Goal: Task Accomplishment & Management: Manage account settings

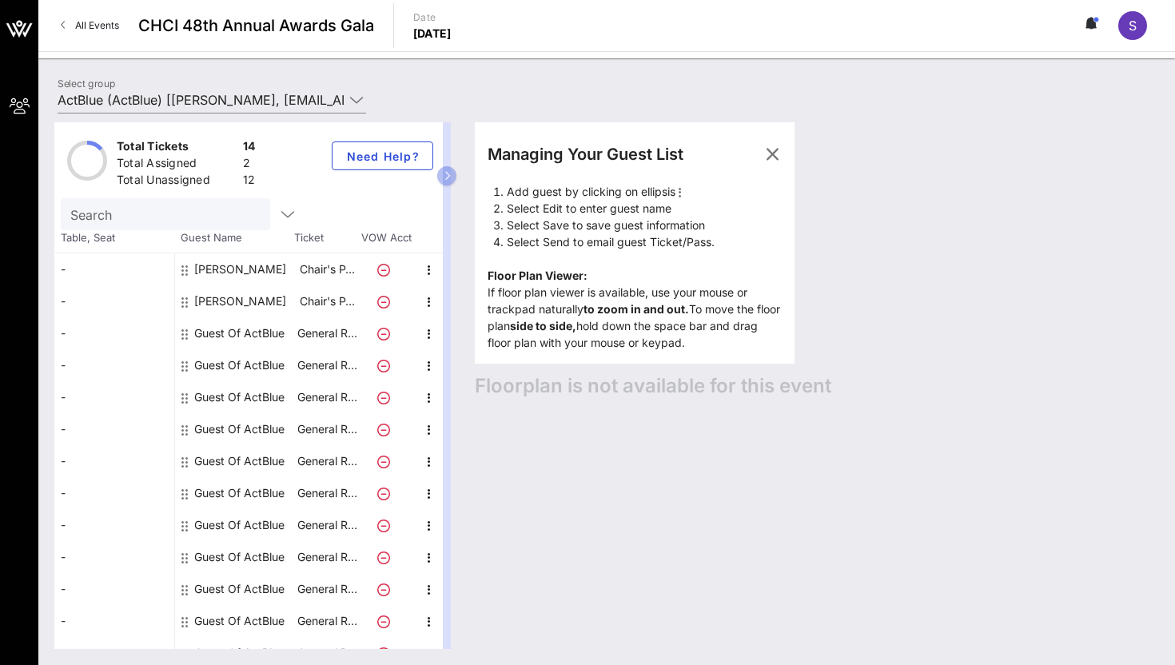
click at [791, 153] on div "Managing Your Guest List Add guest by clicking on ellipsis Select Edit to enter…" at bounding box center [635, 242] width 320 height 241
click at [780, 145] on icon "button" at bounding box center [772, 154] width 19 height 19
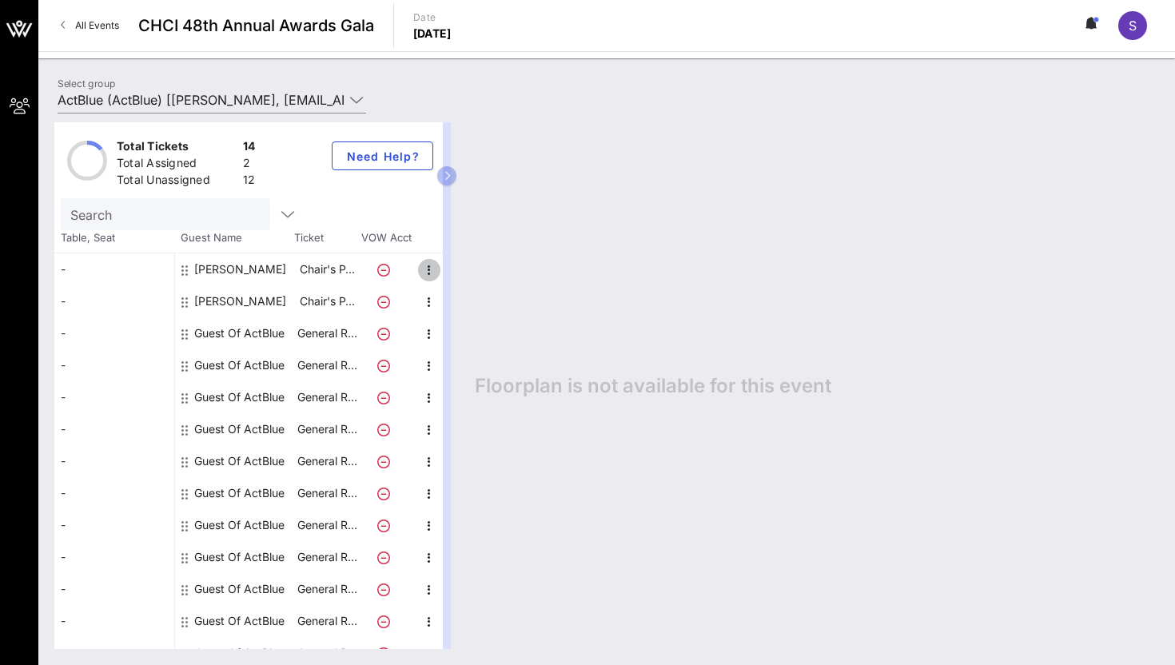
click at [435, 263] on icon "button" at bounding box center [429, 270] width 19 height 19
click at [452, 283] on div "Edit" at bounding box center [469, 275] width 58 height 32
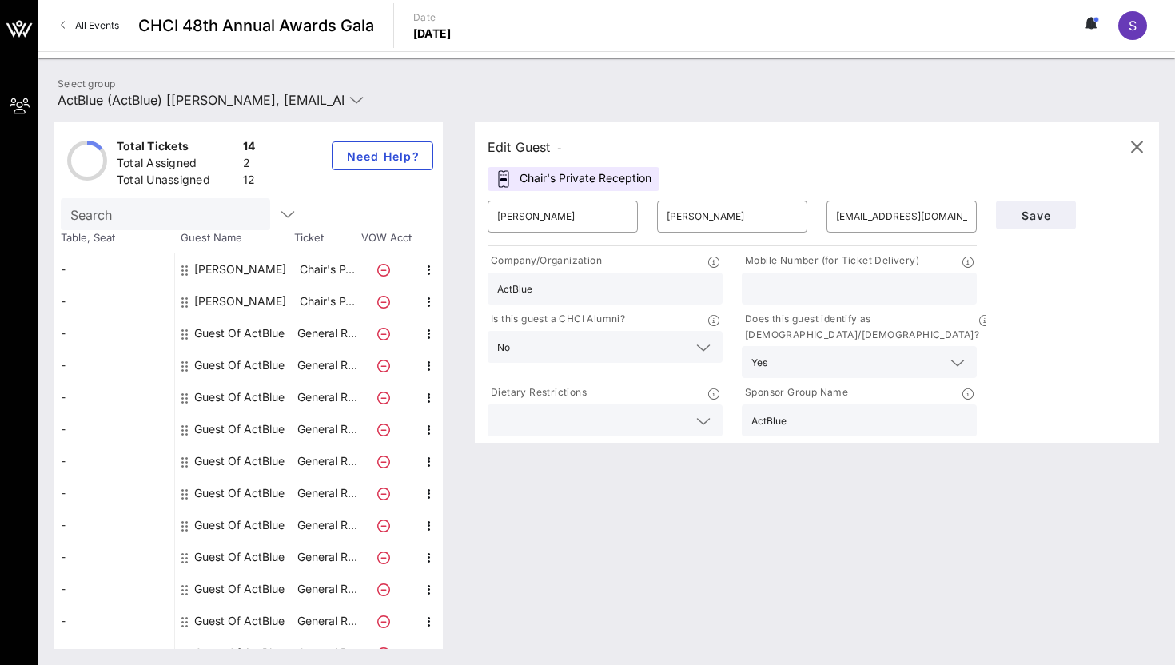
click at [651, 410] on input "text" at bounding box center [592, 420] width 190 height 21
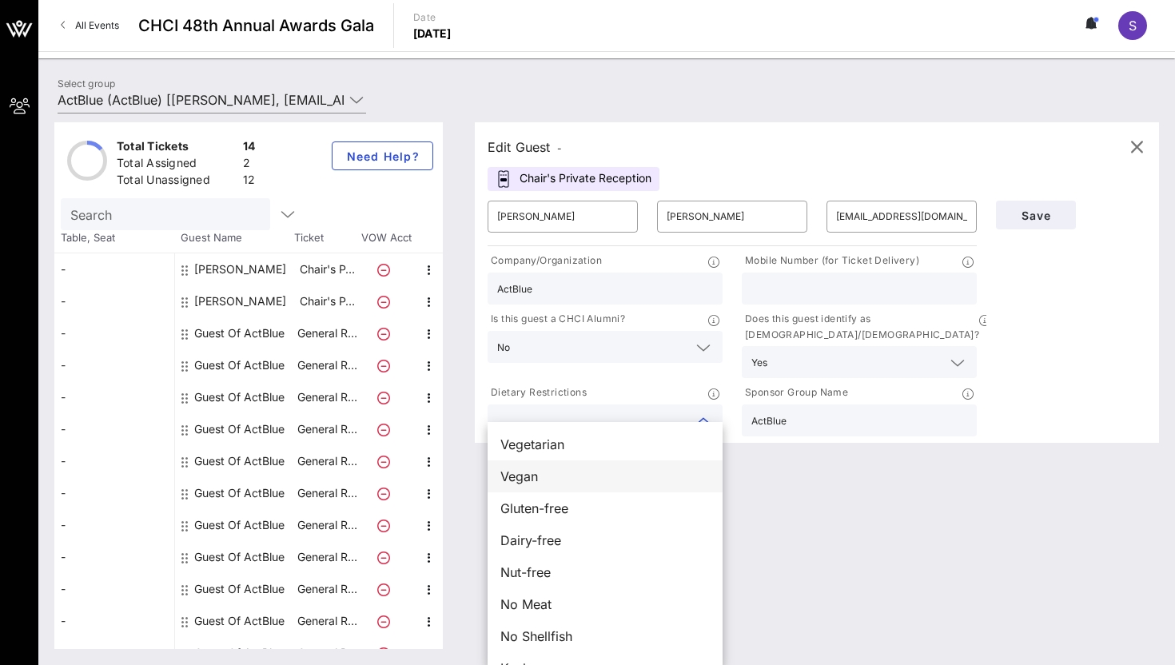
scroll to position [26, 0]
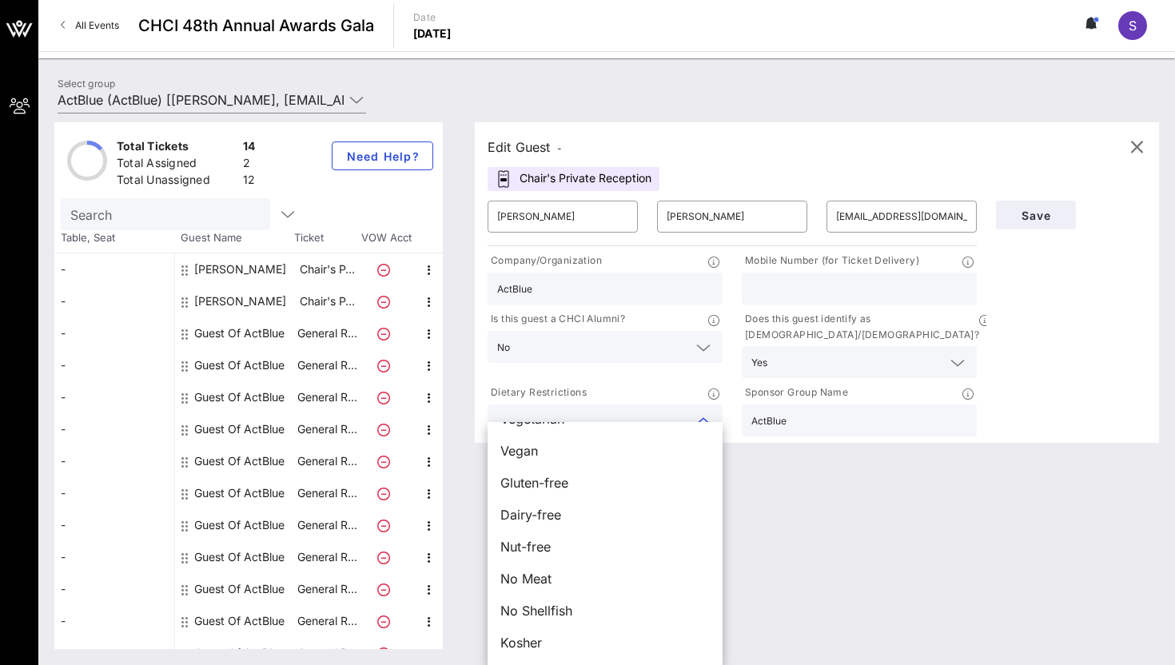
click at [908, 302] on div at bounding box center [859, 289] width 216 height 32
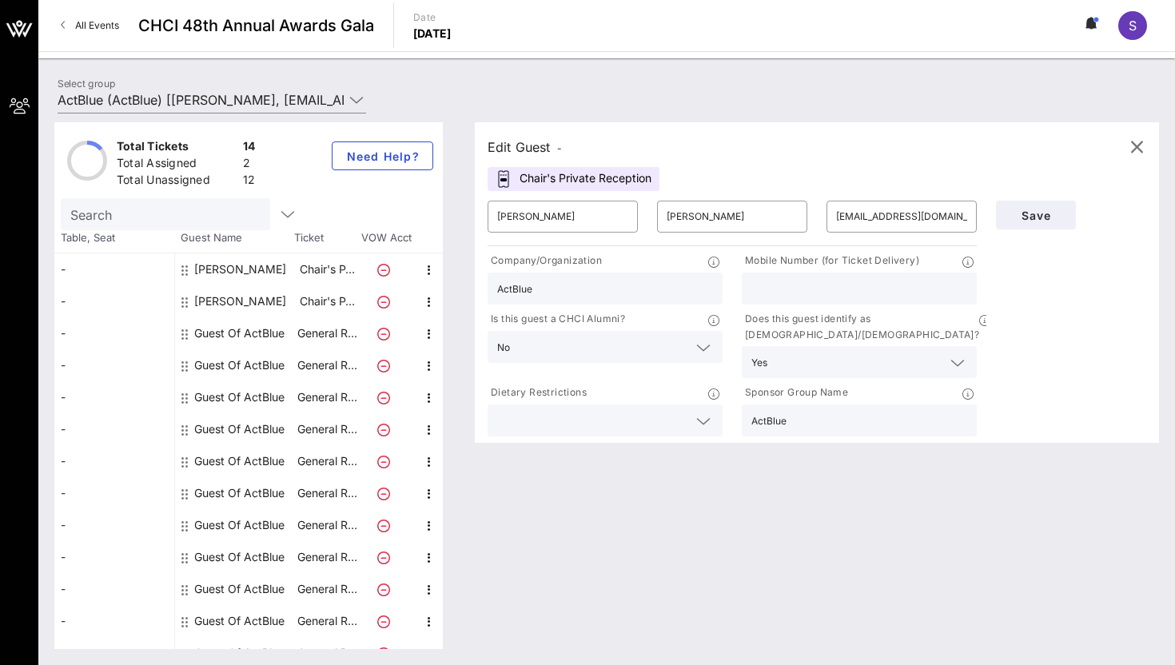
paste input "tel:[PHONE_NUMBER]"
drag, startPoint x: 768, startPoint y: 285, endPoint x: 719, endPoint y: 285, distance: 48.8
click at [719, 285] on div "Company/Organization ActBlue Mobile Number (for Ticket Delivery) tel:[PHONE_NUM…" at bounding box center [732, 344] width 508 height 190
type input "4084611227"
click at [1032, 213] on span "Save" at bounding box center [1036, 216] width 54 height 14
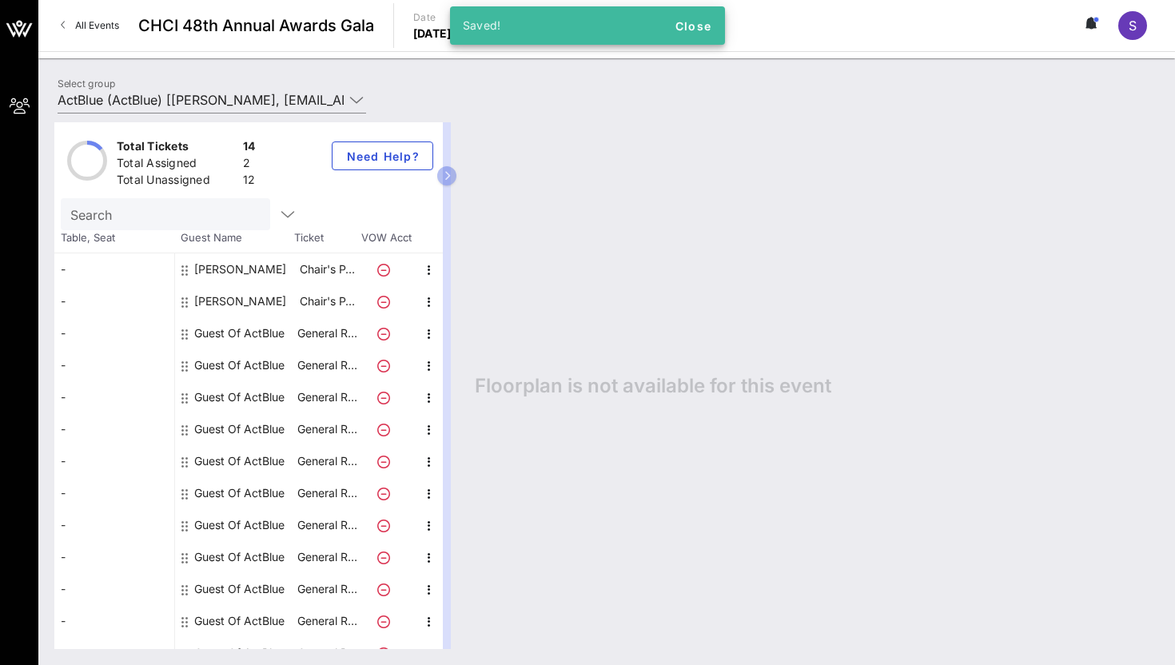
click at [245, 302] on div "[PERSON_NAME]" at bounding box center [240, 301] width 92 height 32
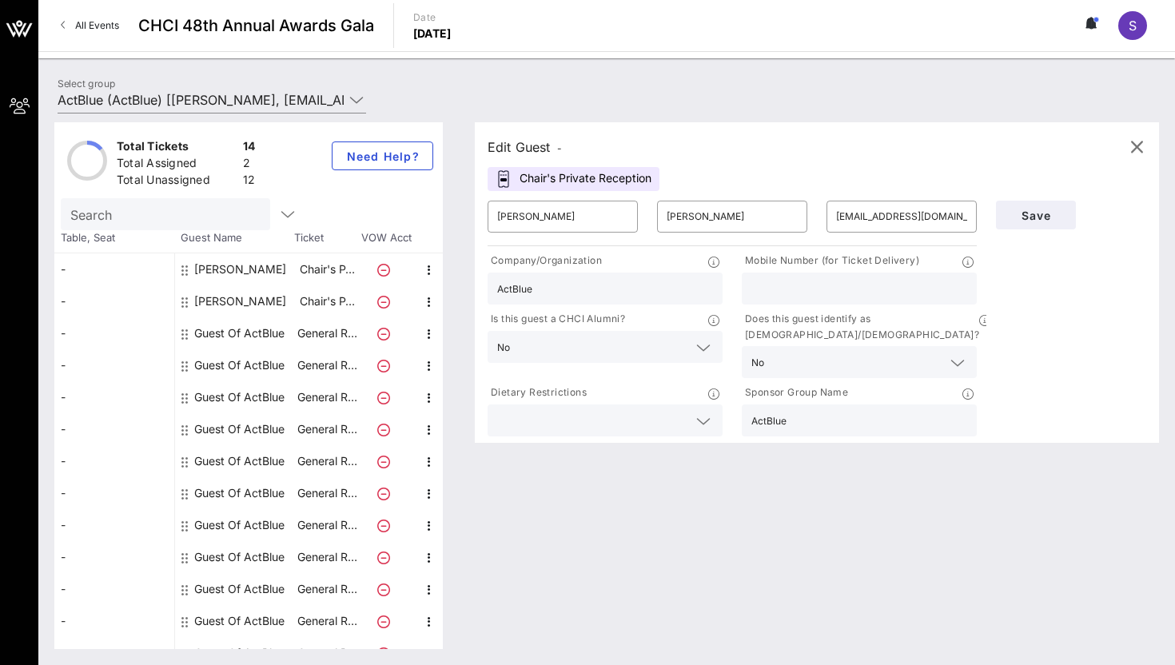
click at [876, 269] on p "Mobile Number (for Ticket Delivery)" at bounding box center [830, 261] width 177 height 17
click at [860, 288] on input "text" at bounding box center [859, 288] width 216 height 21
paste input "tel:[PHONE_NUMBER]"
drag, startPoint x: 766, startPoint y: 285, endPoint x: 684, endPoint y: 291, distance: 81.7
click at [683, 291] on div "Company/Organization ActBlue Mobile Number (for Ticket Delivery) tel:[PHONE_NUM…" at bounding box center [732, 344] width 508 height 190
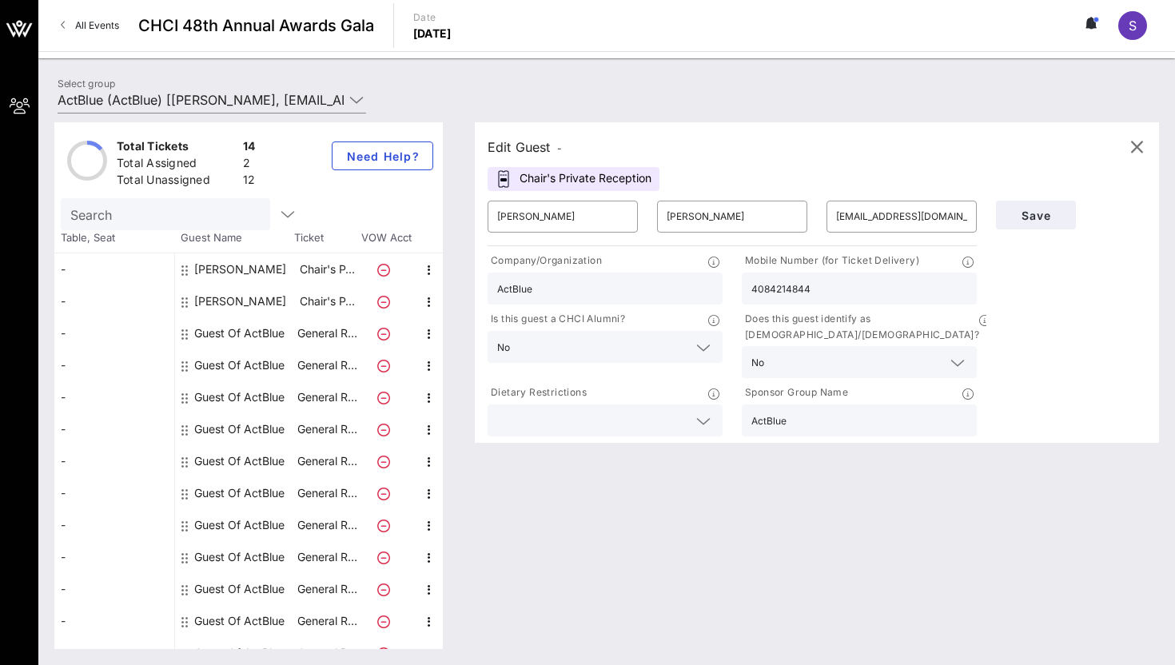
type input "4084214844"
click at [664, 410] on input "text" at bounding box center [592, 420] width 190 height 21
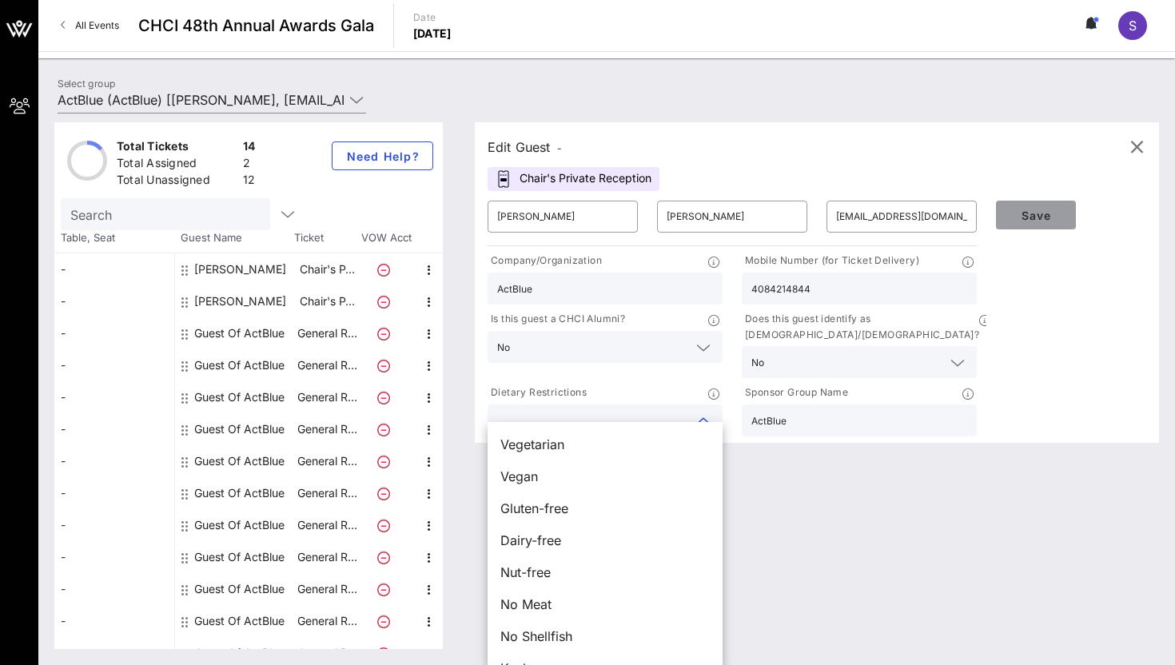
click at [1027, 223] on button "Save" at bounding box center [1036, 215] width 80 height 29
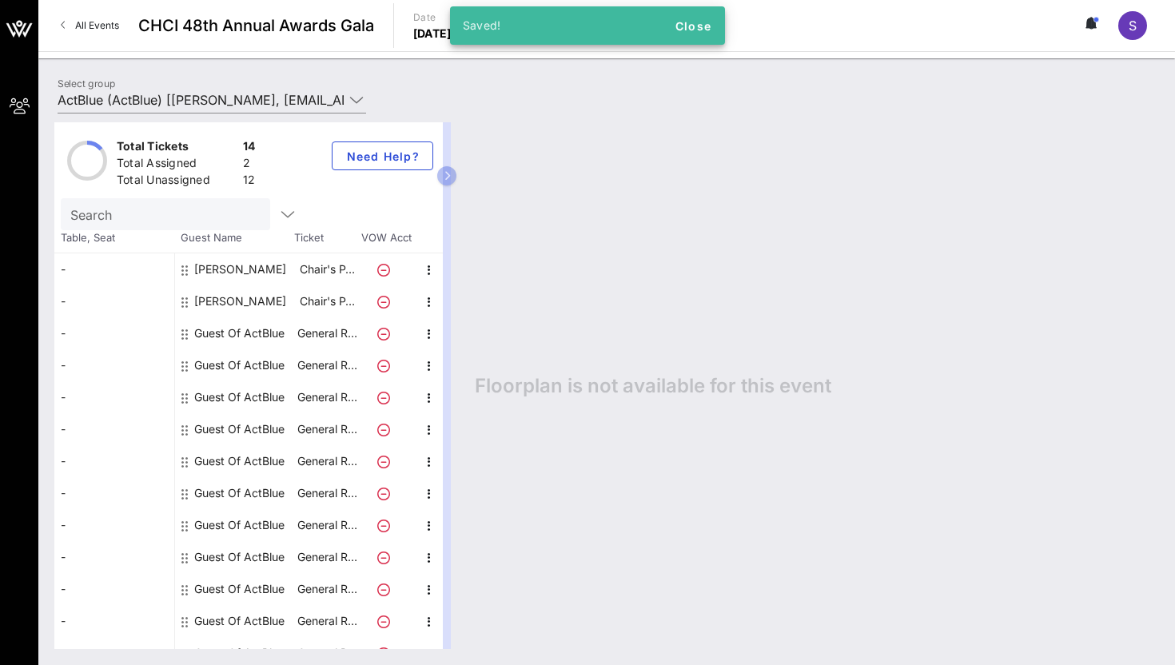
click at [262, 303] on div "[PERSON_NAME]" at bounding box center [240, 301] width 92 height 32
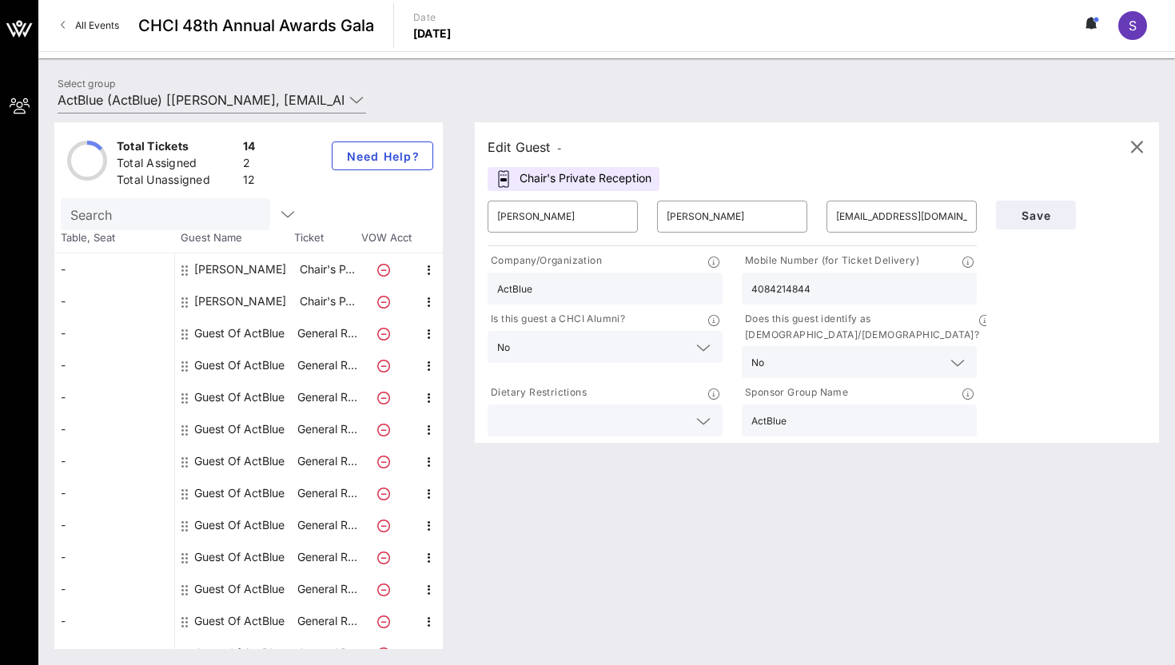
click at [269, 331] on div "Guest Of ActBlue" at bounding box center [239, 333] width 90 height 32
type input "Guest Of"
type input "ActBlue"
click at [519, 217] on input "Guest Of" at bounding box center [562, 217] width 131 height 26
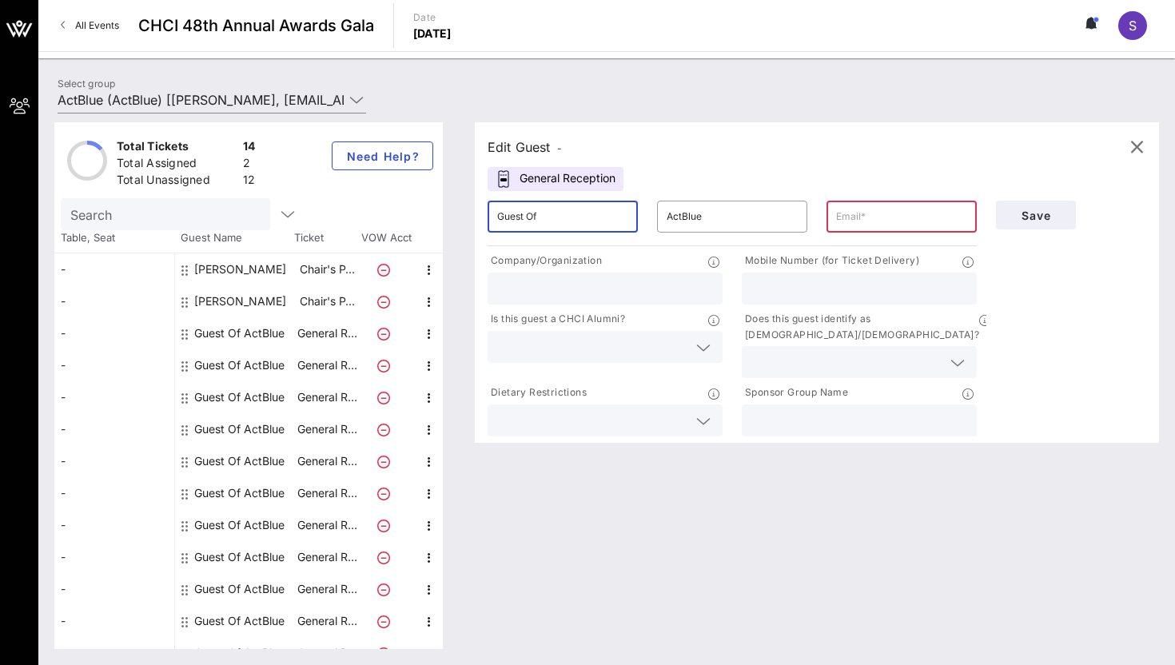
click at [519, 217] on input "Guest Of" at bounding box center [562, 217] width 131 height 26
type input "[PERSON_NAME]"
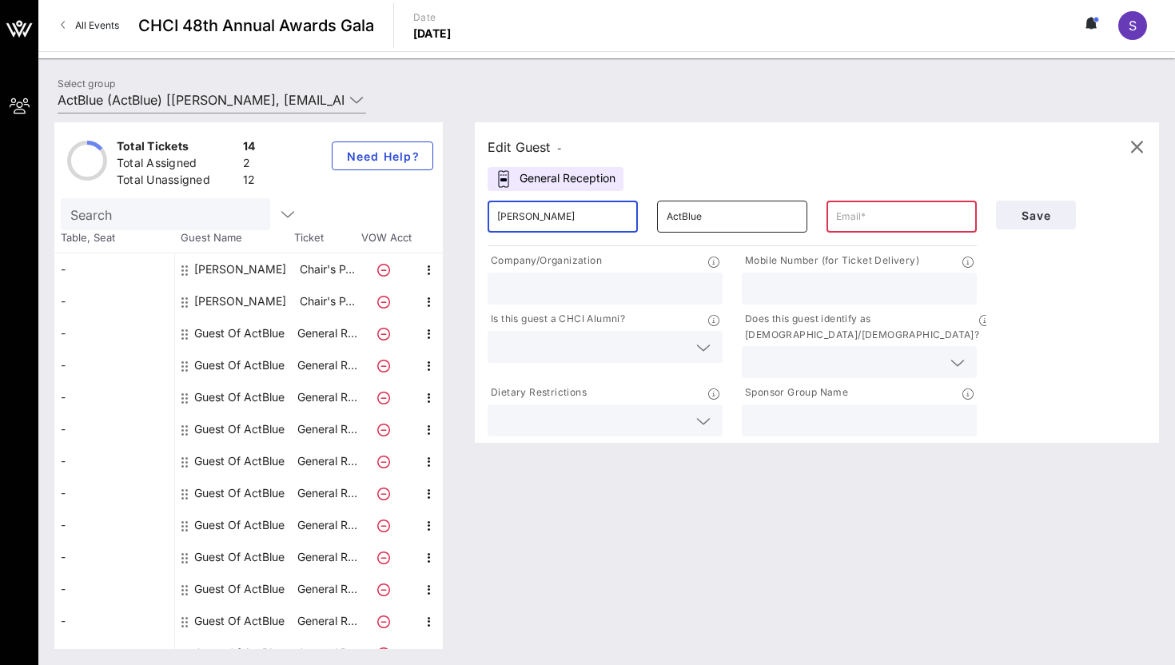
click at [716, 221] on input "ActBlue" at bounding box center [732, 217] width 131 height 26
type input "[PERSON_NAME]"
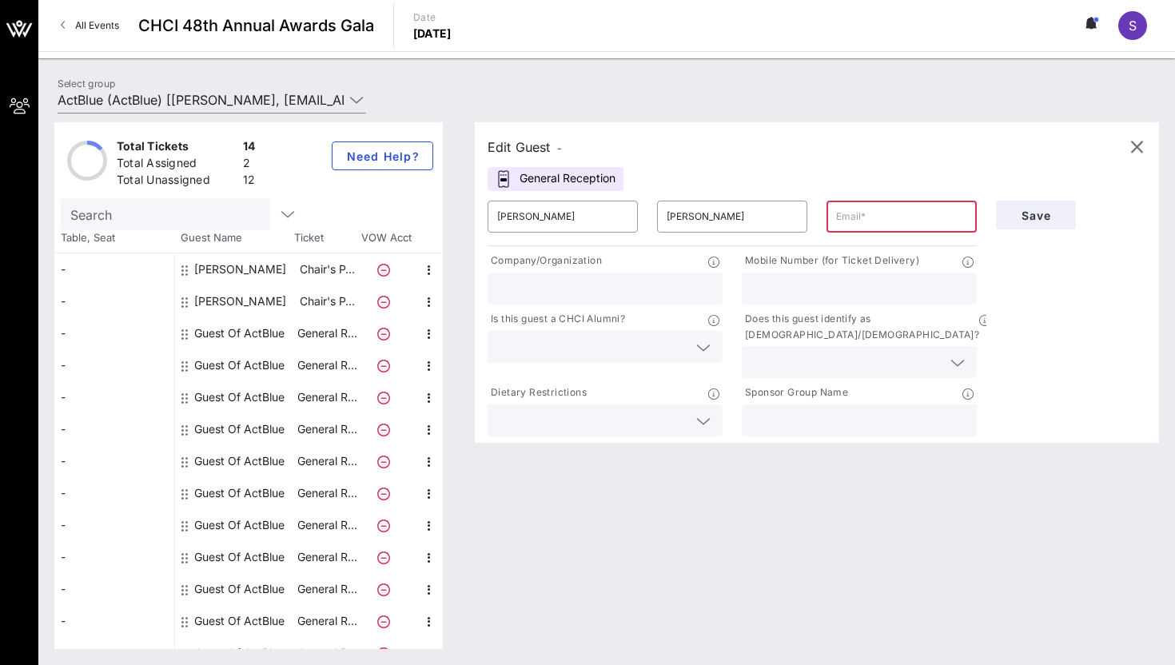
paste input "[EMAIL_ADDRESS][DOMAIN_NAME]"
type input "[EMAIL_ADDRESS][DOMAIN_NAME]"
click at [624, 280] on input "text" at bounding box center [605, 288] width 216 height 21
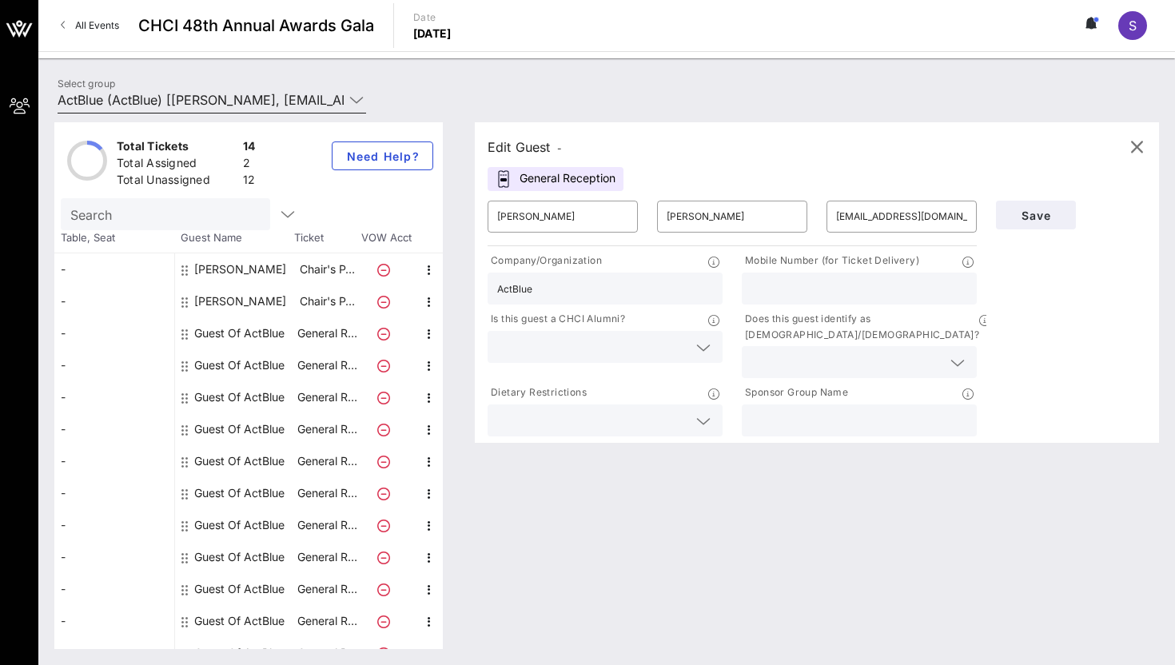
type input "ActBlue"
click at [827, 278] on input "text" at bounding box center [859, 288] width 216 height 21
paste input "tel:[PHONE_NUMBER]"
drag, startPoint x: 767, startPoint y: 289, endPoint x: 750, endPoint y: 289, distance: 17.6
click at [750, 289] on div "tel:[PHONE_NUMBER]" at bounding box center [859, 289] width 235 height 32
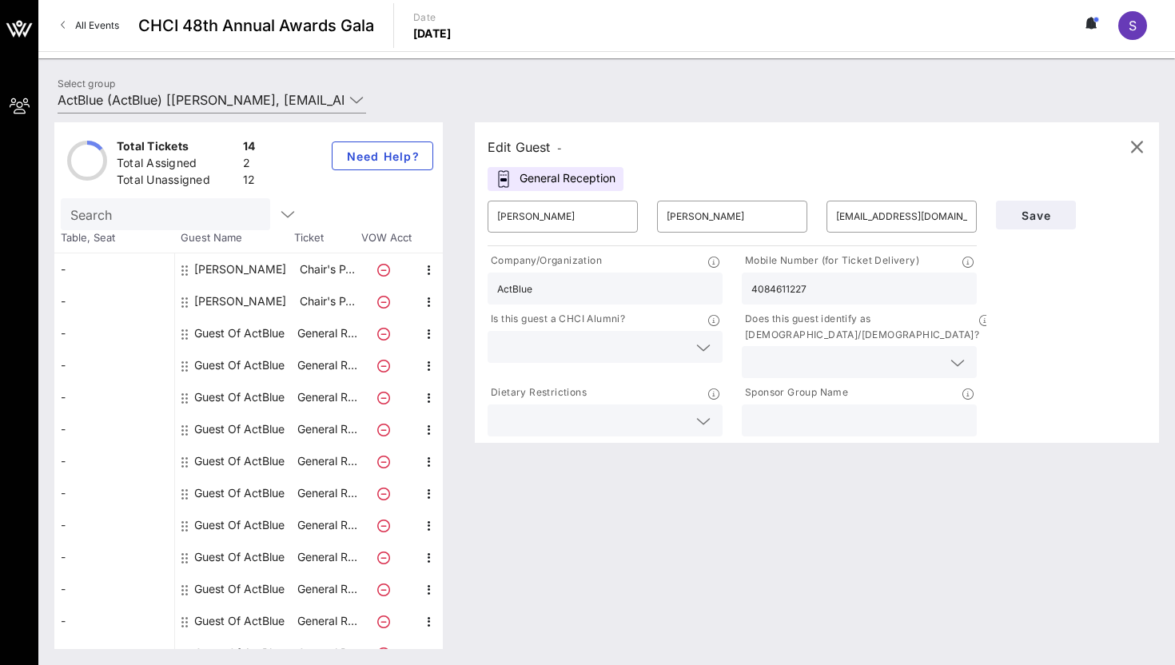
type input "4084611227"
click at [666, 333] on div at bounding box center [605, 347] width 216 height 32
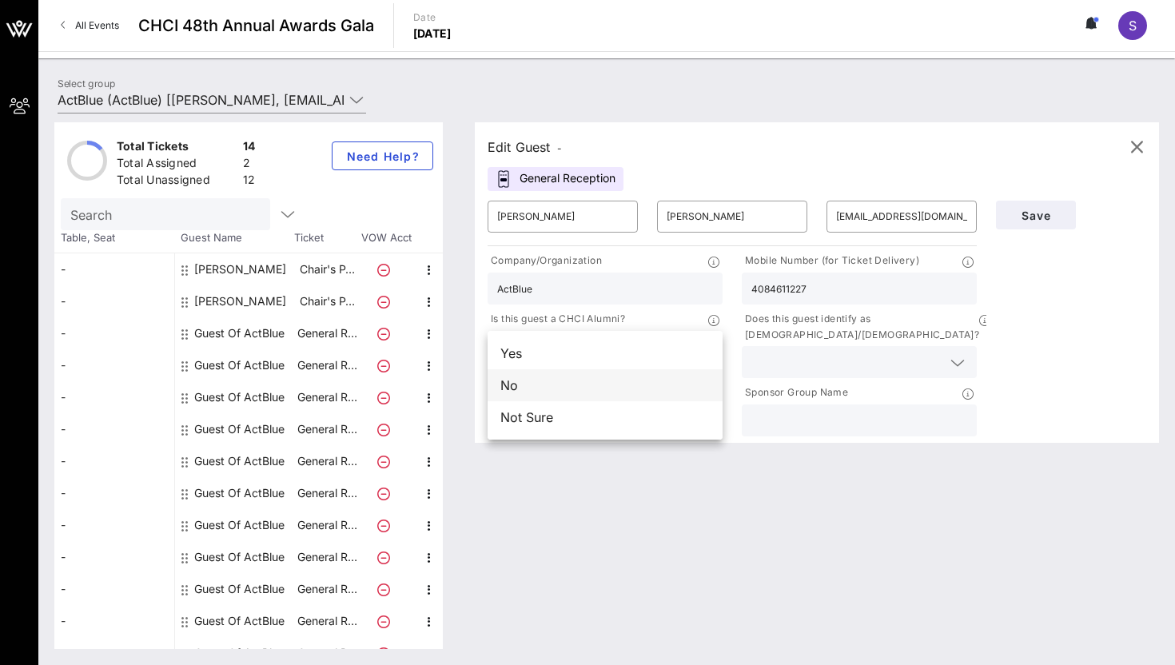
click at [651, 390] on div "No" at bounding box center [605, 385] width 235 height 32
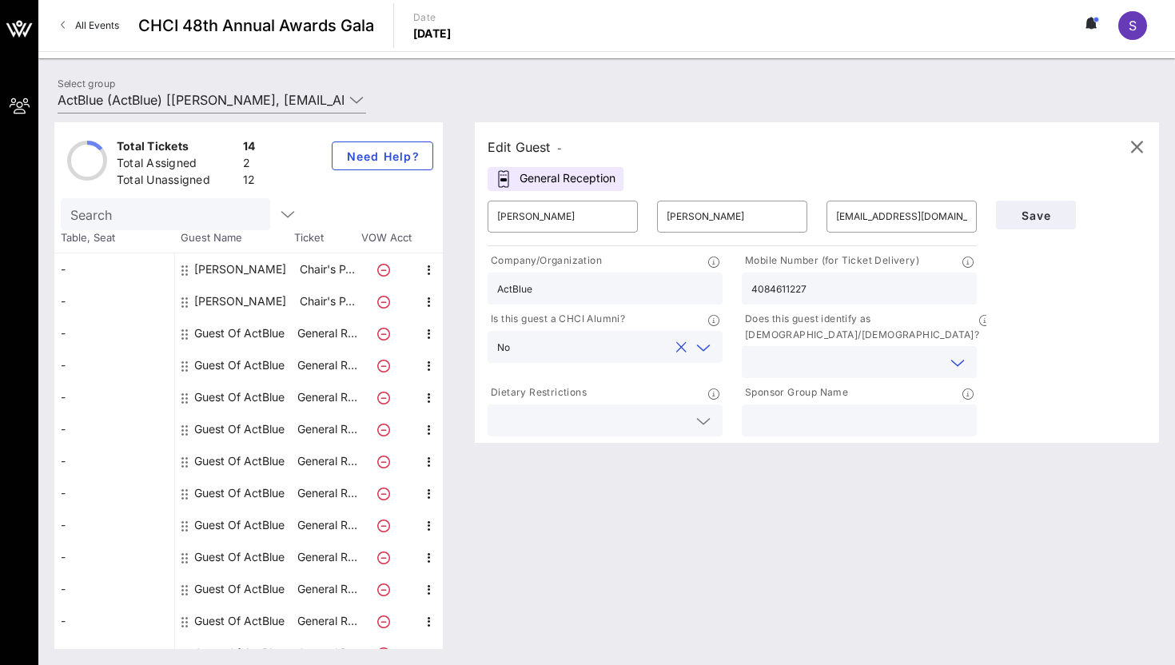
click at [809, 352] on input "text" at bounding box center [846, 362] width 190 height 21
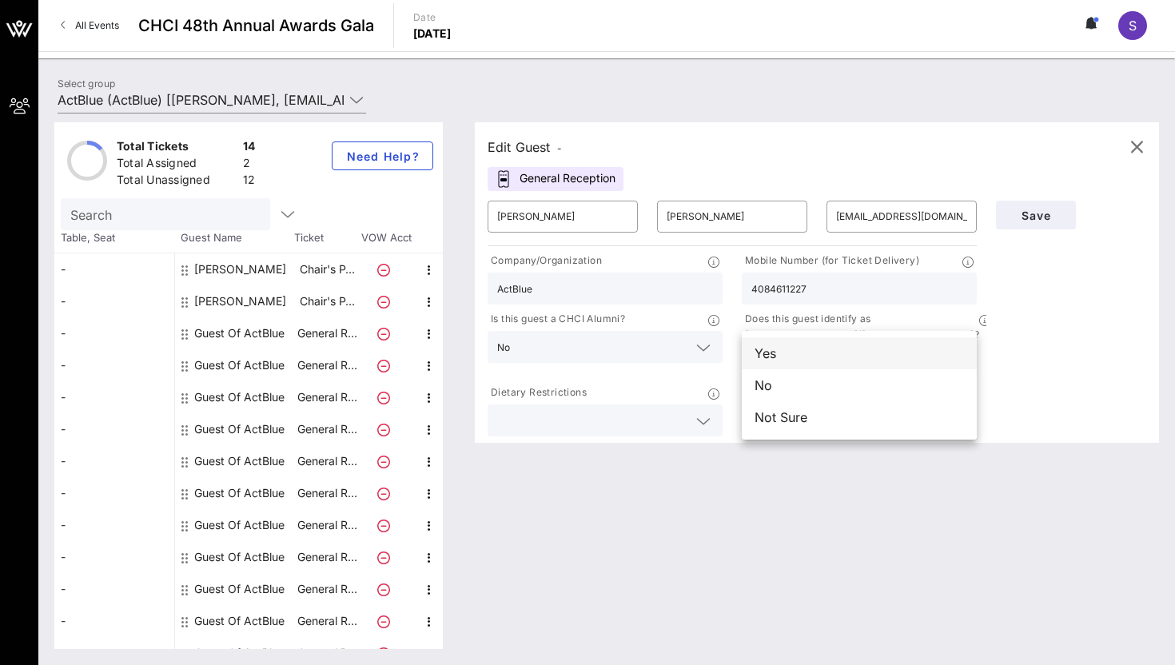
click at [810, 360] on div "Yes" at bounding box center [859, 353] width 235 height 32
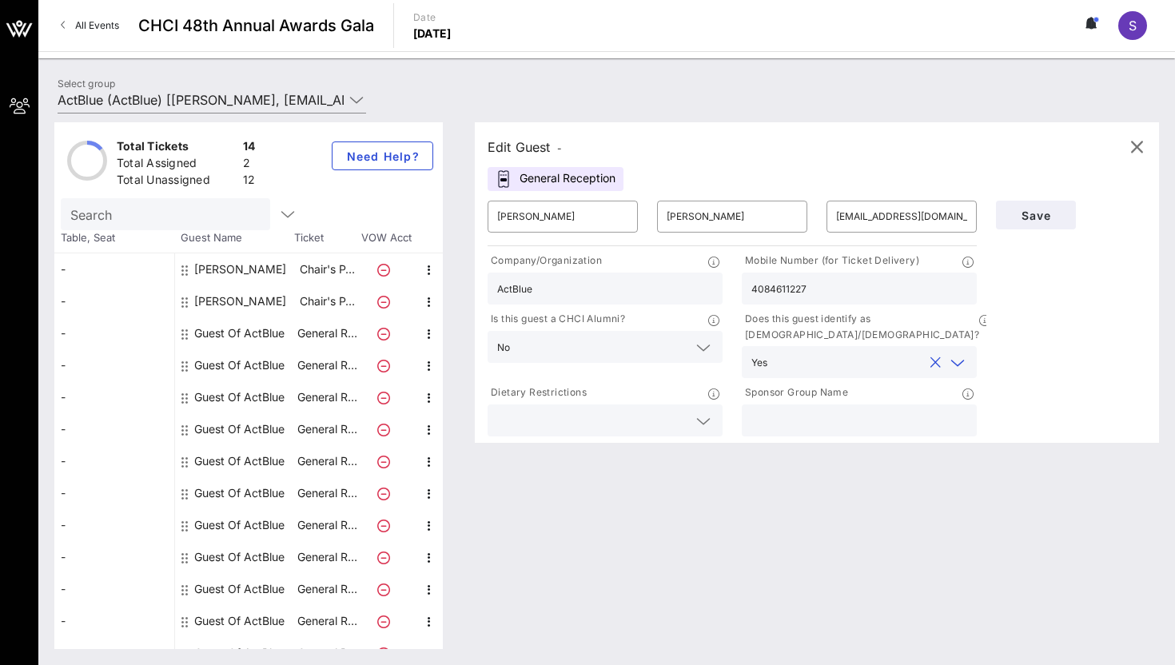
click at [679, 410] on input "text" at bounding box center [592, 420] width 190 height 21
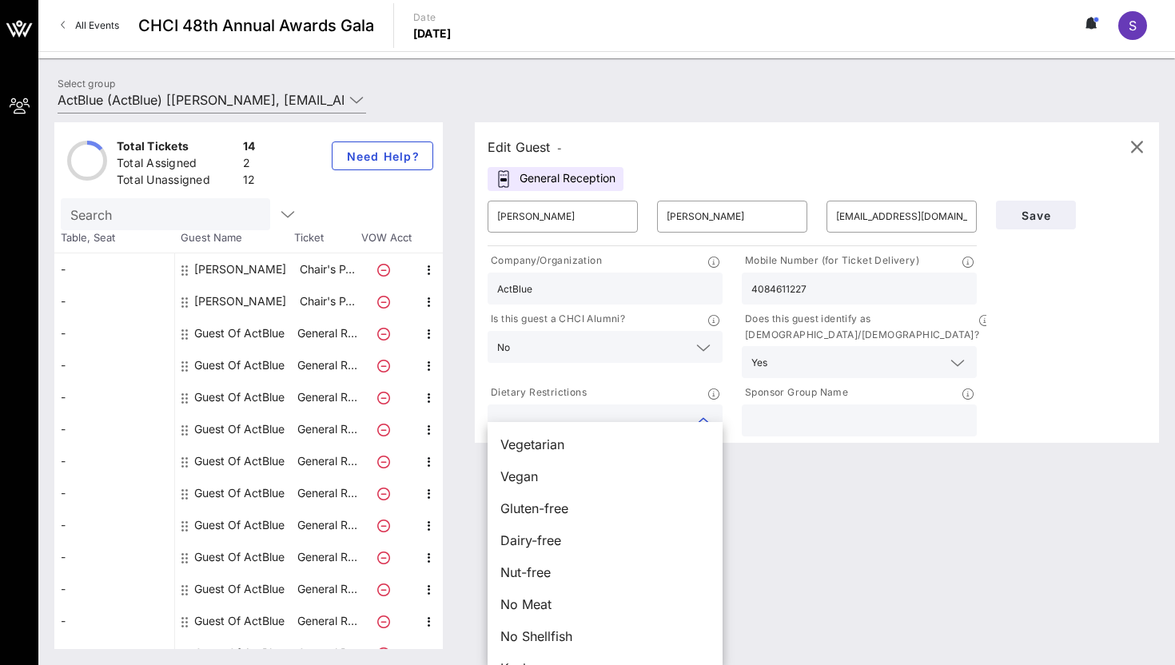
click at [792, 410] on input "text" at bounding box center [859, 420] width 216 height 21
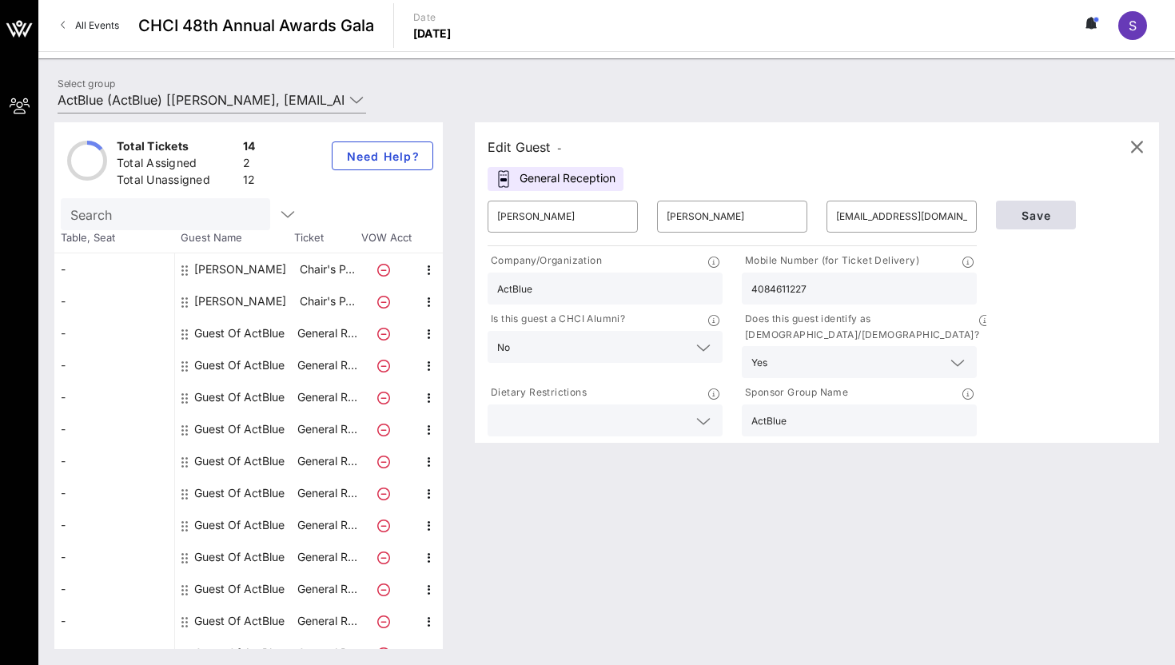
type input "ActBlue"
click at [1054, 224] on button "Save" at bounding box center [1036, 215] width 80 height 29
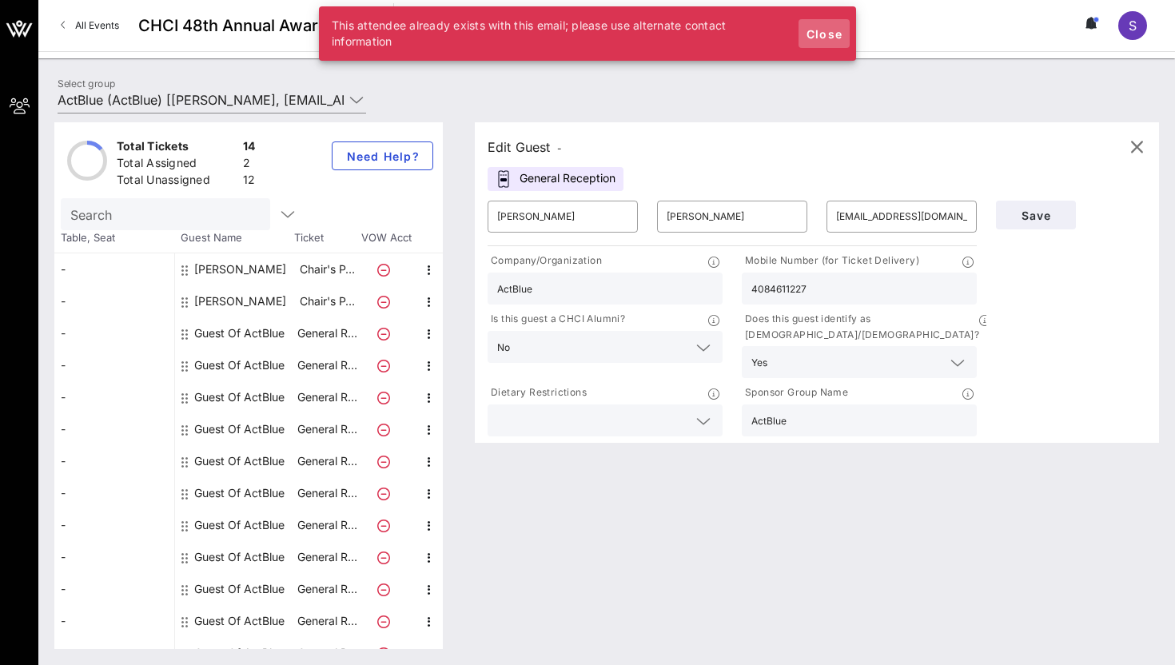
click at [828, 36] on span "Close" at bounding box center [824, 34] width 38 height 14
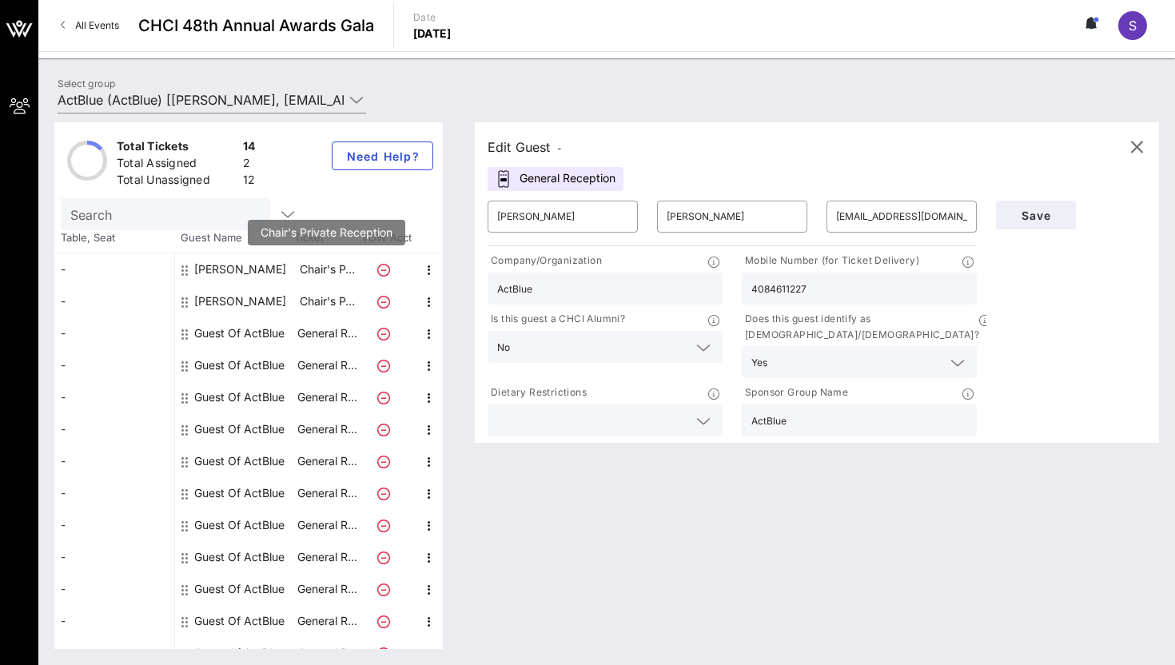
click at [328, 269] on p "Chair's P…" at bounding box center [327, 269] width 64 height 32
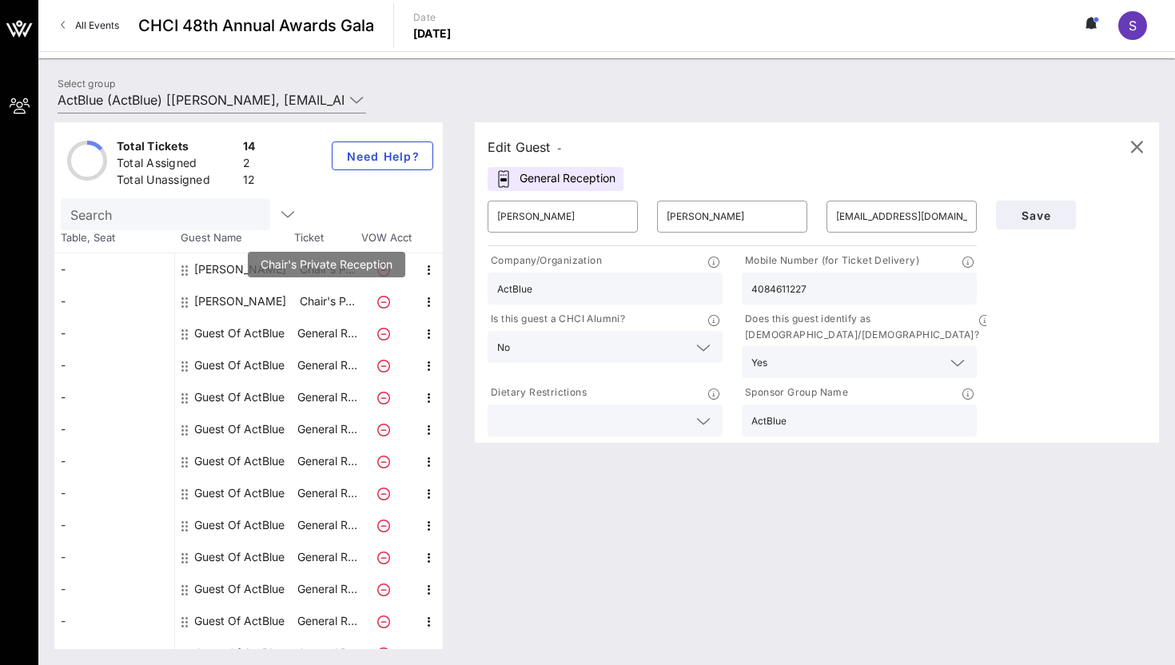
click at [325, 285] on p "Chair's P…" at bounding box center [327, 301] width 64 height 32
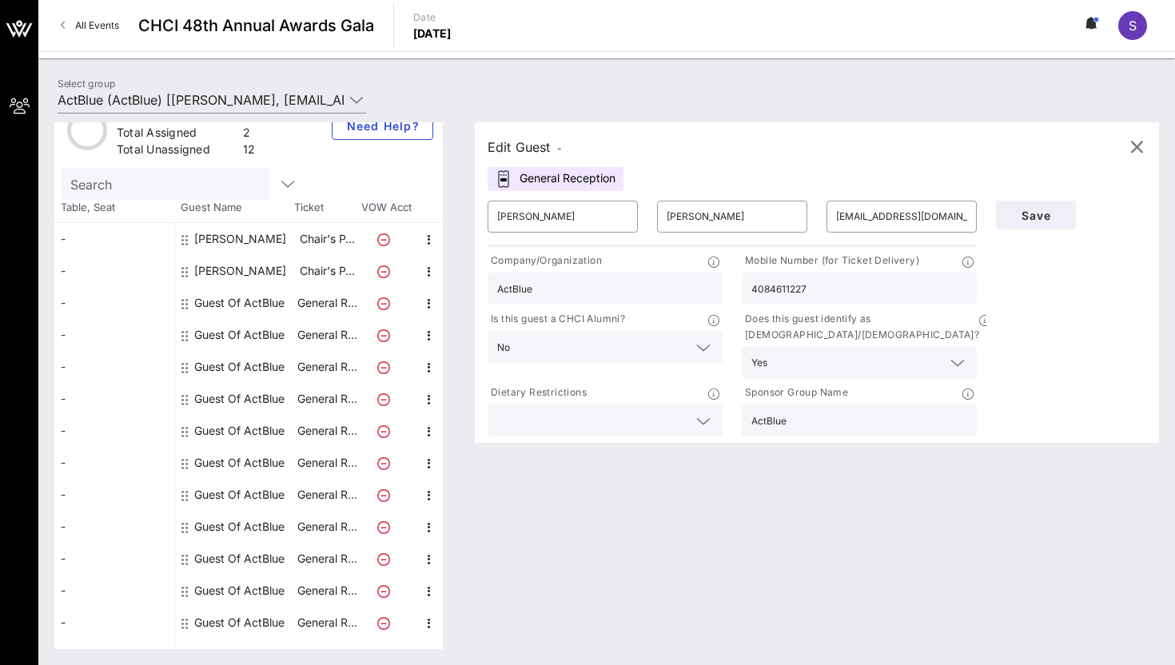
click at [1049, 233] on div "Save" at bounding box center [1070, 215] width 169 height 48
click at [1027, 215] on span "Save" at bounding box center [1036, 216] width 54 height 14
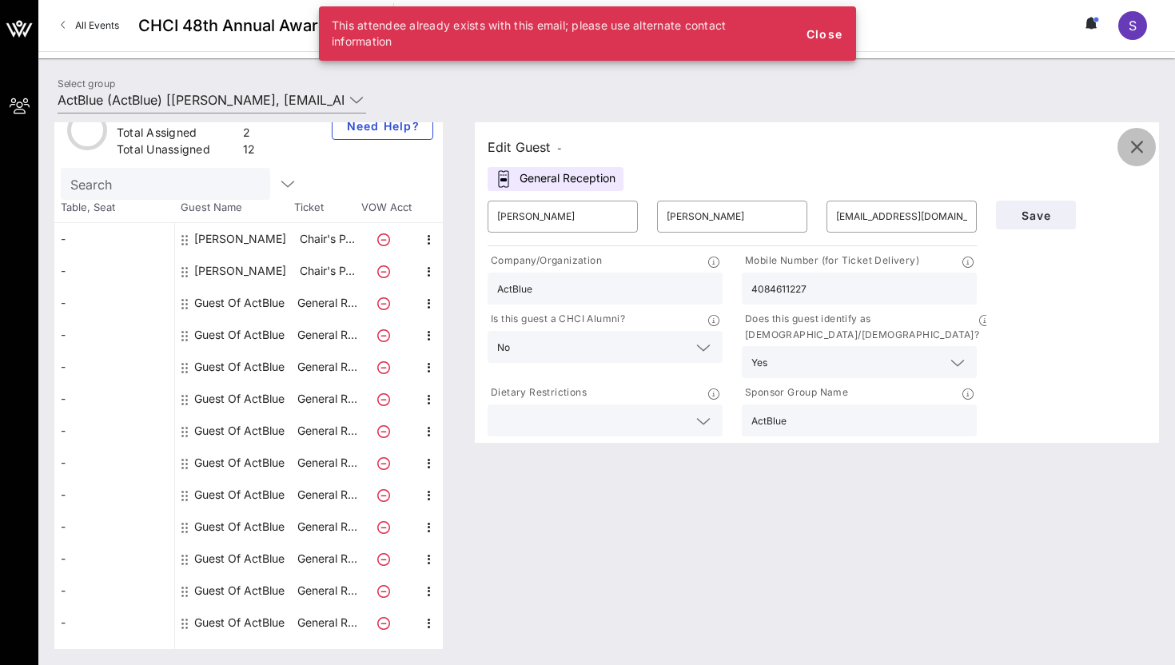
click at [1138, 159] on button "button" at bounding box center [1137, 147] width 38 height 38
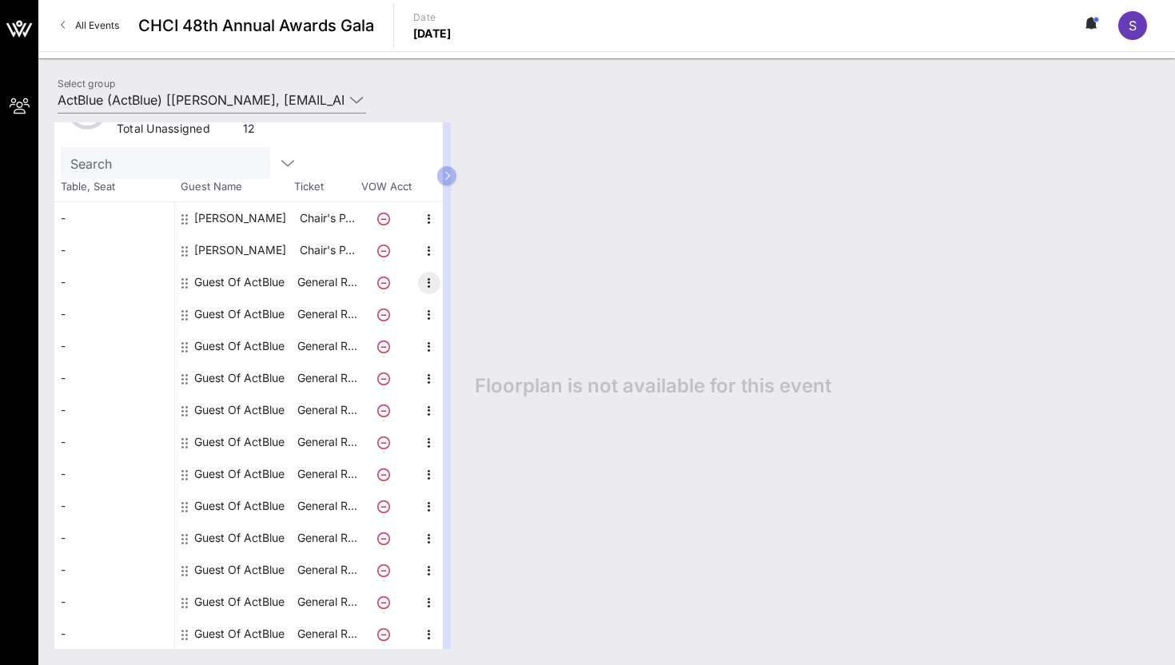
scroll to position [0, 0]
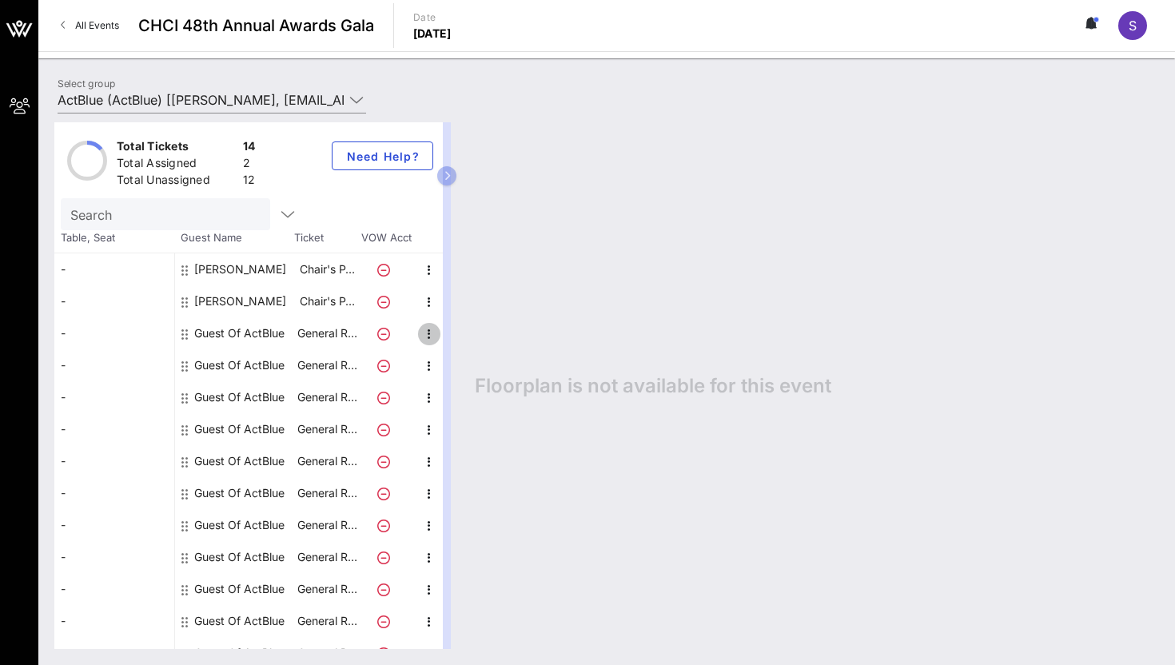
click at [427, 337] on icon "button" at bounding box center [429, 334] width 19 height 19
click at [448, 343] on div "Edit" at bounding box center [469, 339] width 58 height 32
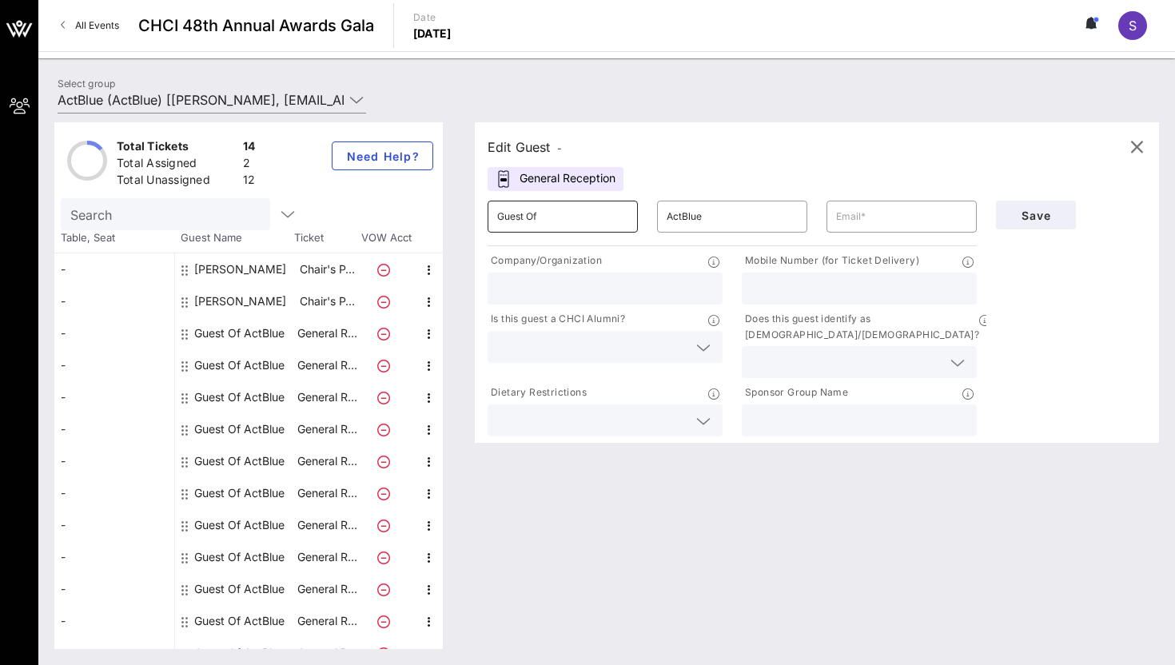
click at [546, 226] on input "Guest Of" at bounding box center [562, 217] width 131 height 26
click at [546, 225] on input "Guest Of" at bounding box center [562, 217] width 131 height 26
paste input "[PERSON_NAME]"
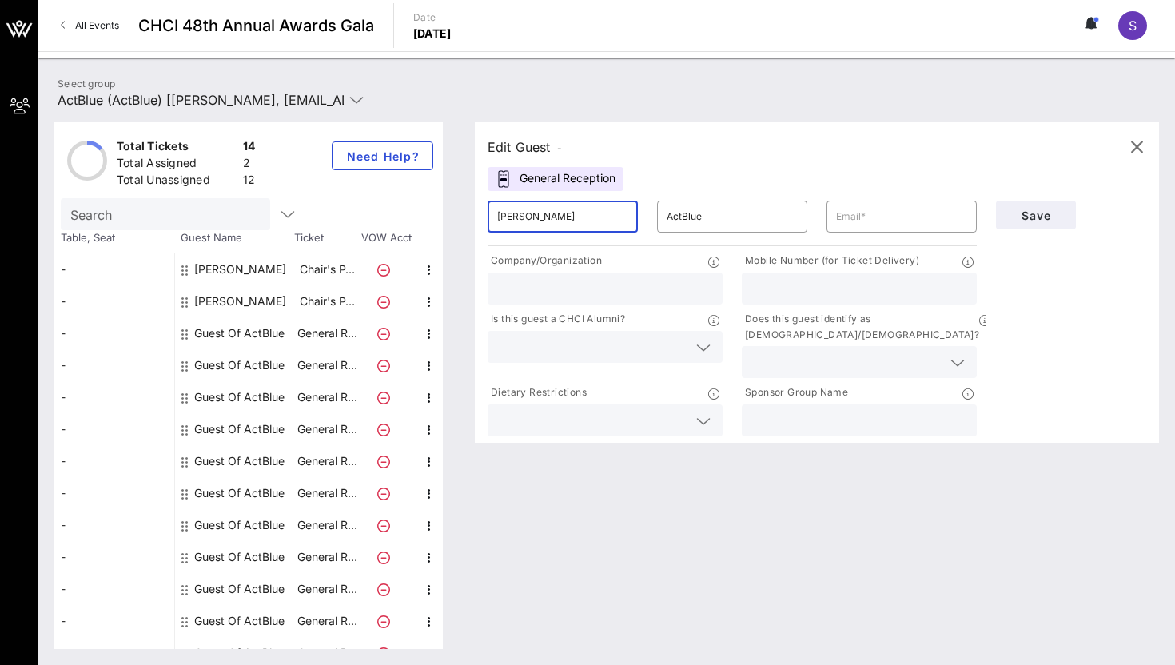
click at [545, 213] on input "[PERSON_NAME]" at bounding box center [562, 217] width 131 height 26
type input "[PERSON_NAME]"
click at [669, 213] on input "ActBlue" at bounding box center [732, 217] width 131 height 26
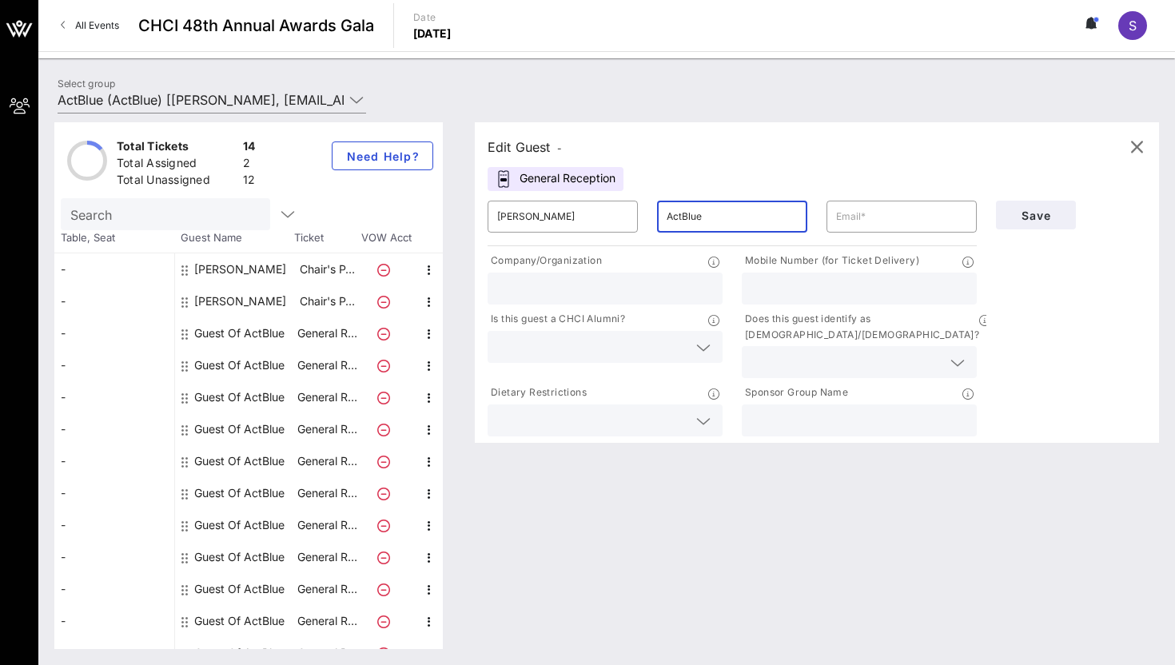
click at [669, 213] on input "ActBlue" at bounding box center [732, 217] width 131 height 26
paste input "[PERSON_NAME]"
type input "[PERSON_NAME]"
click at [875, 225] on input "text" at bounding box center [901, 217] width 131 height 26
paste input "[EMAIL_ADDRESS][DOMAIN_NAME]"
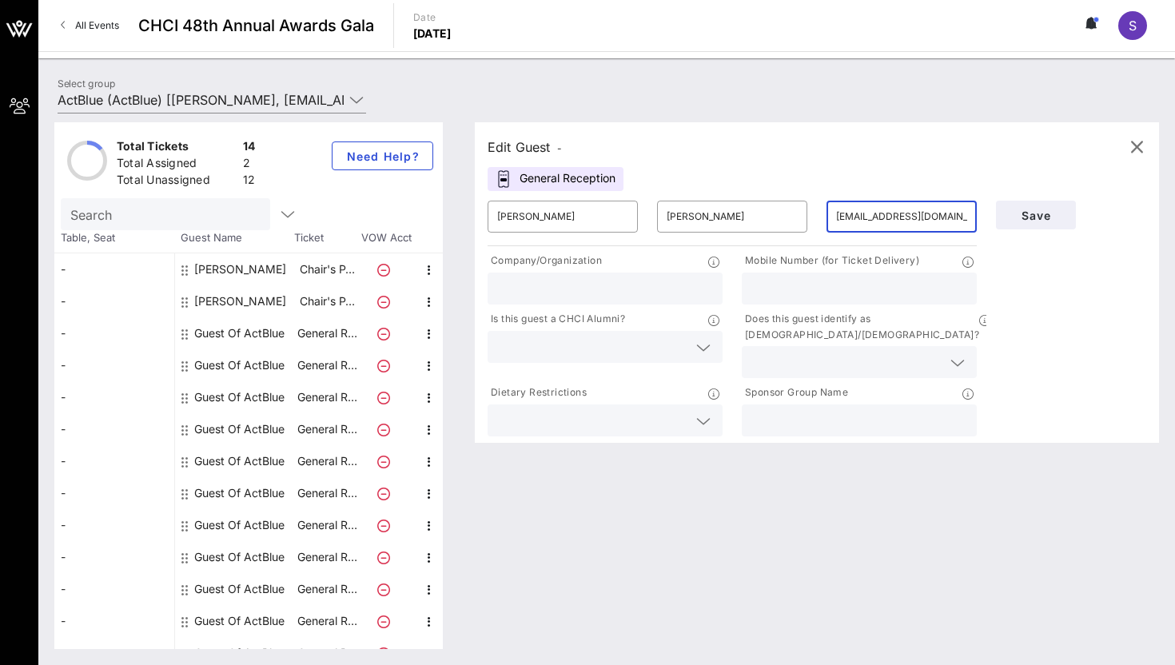
type input "[EMAIL_ADDRESS][DOMAIN_NAME]"
click at [608, 279] on input "text" at bounding box center [605, 288] width 216 height 21
type input "ActBlue"
paste input "tel:[PHONE_NUMBER]"
drag, startPoint x: 767, startPoint y: 286, endPoint x: 732, endPoint y: 286, distance: 34.4
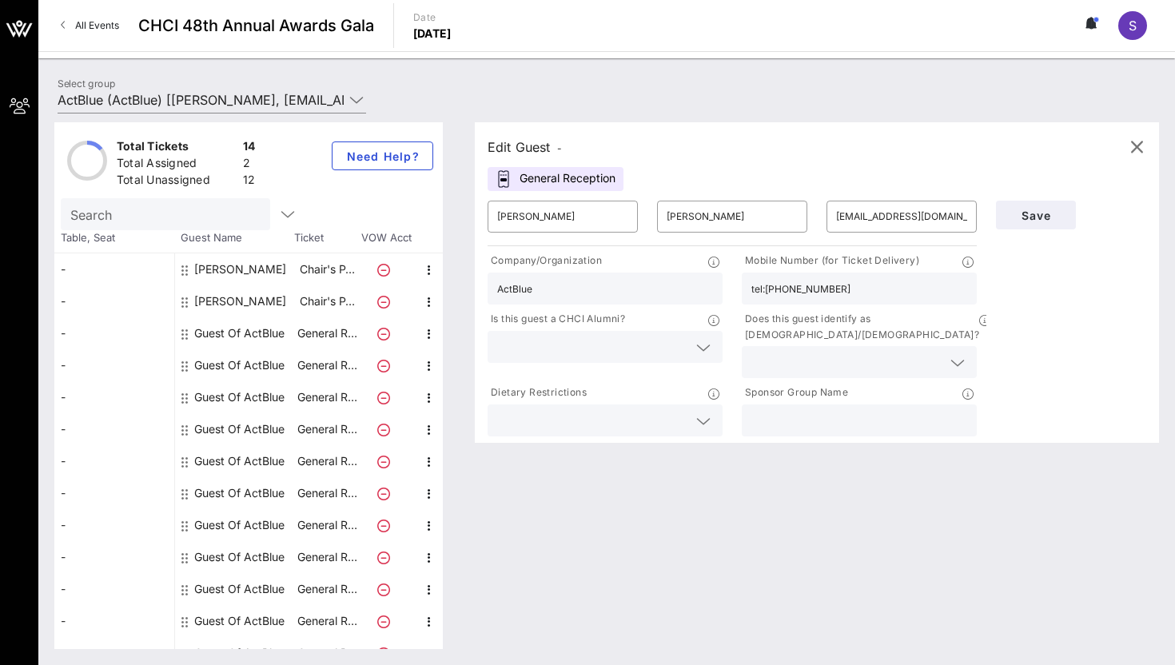
click at [732, 286] on div "Mobile Number (for Ticket Delivery) tel:[PHONE_NUMBER]" at bounding box center [859, 278] width 254 height 58
type input "8572741081"
click at [644, 343] on input "text" at bounding box center [592, 347] width 190 height 21
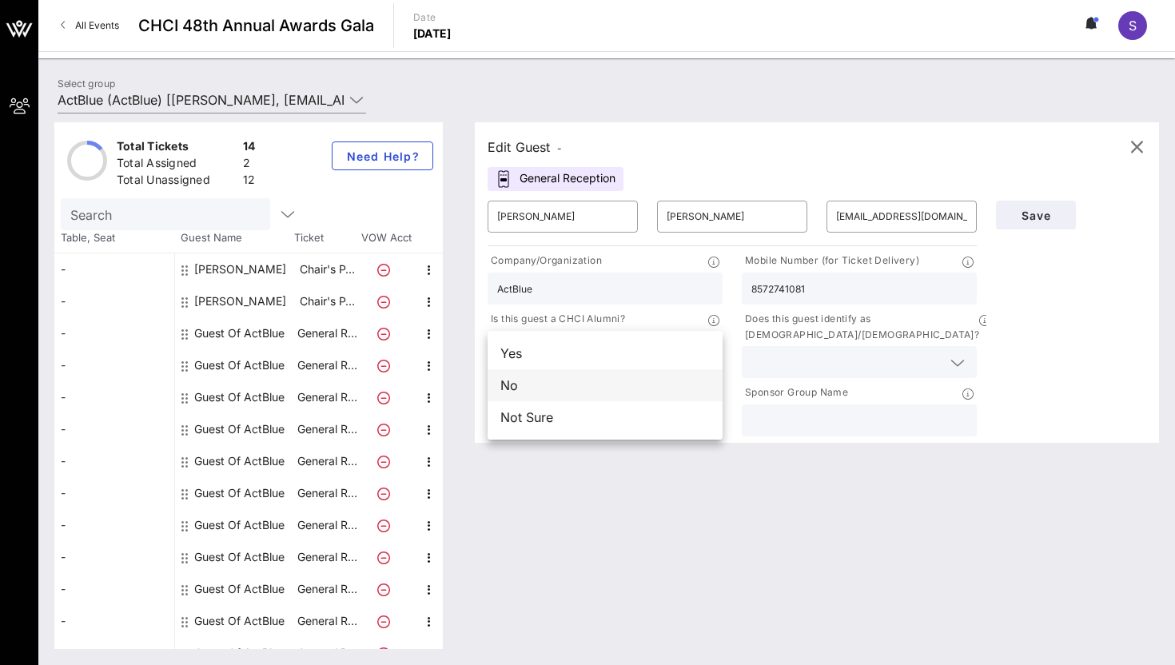
click at [698, 373] on div "No" at bounding box center [605, 385] width 235 height 32
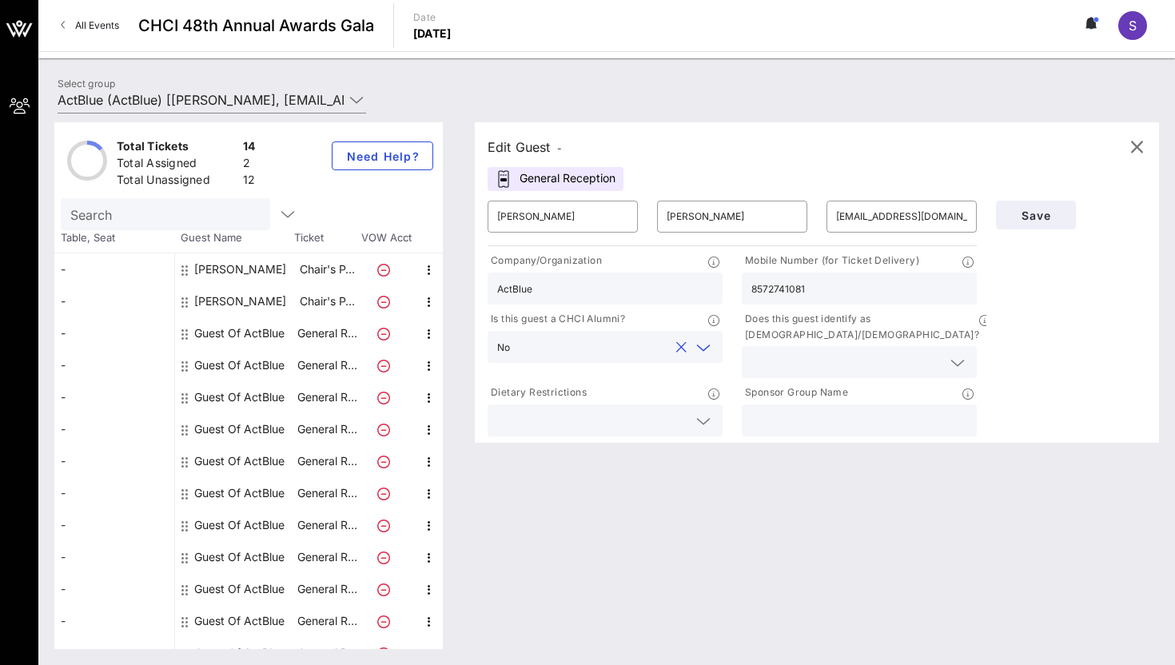
click at [867, 352] on input "text" at bounding box center [846, 362] width 190 height 21
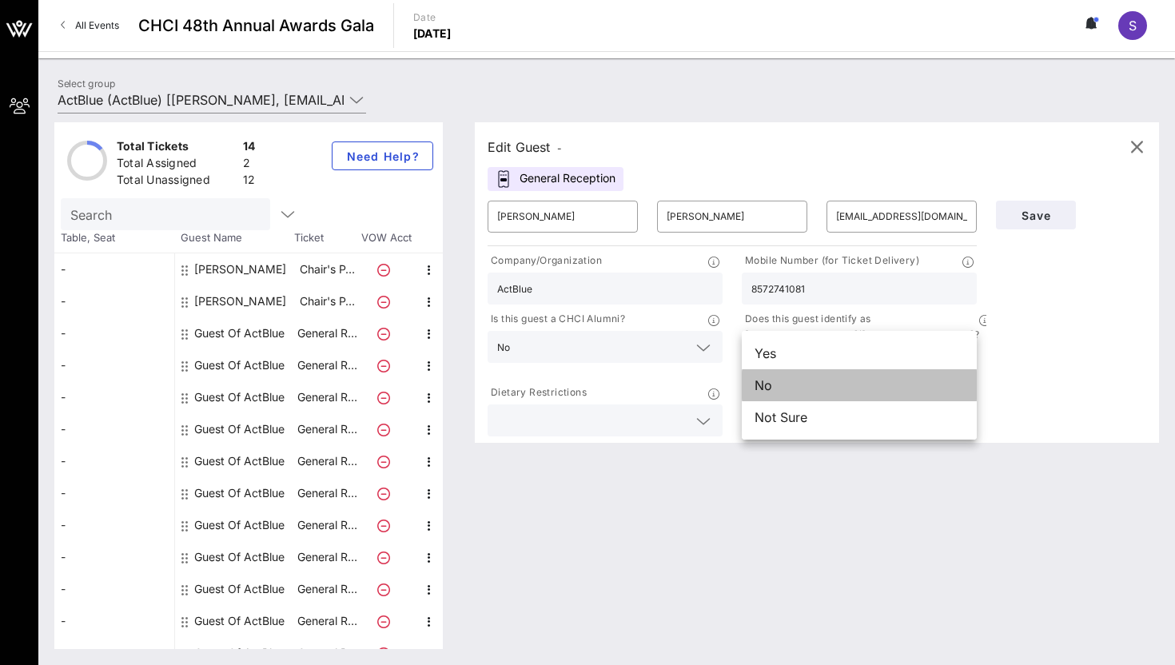
click at [857, 371] on div "No" at bounding box center [859, 385] width 235 height 32
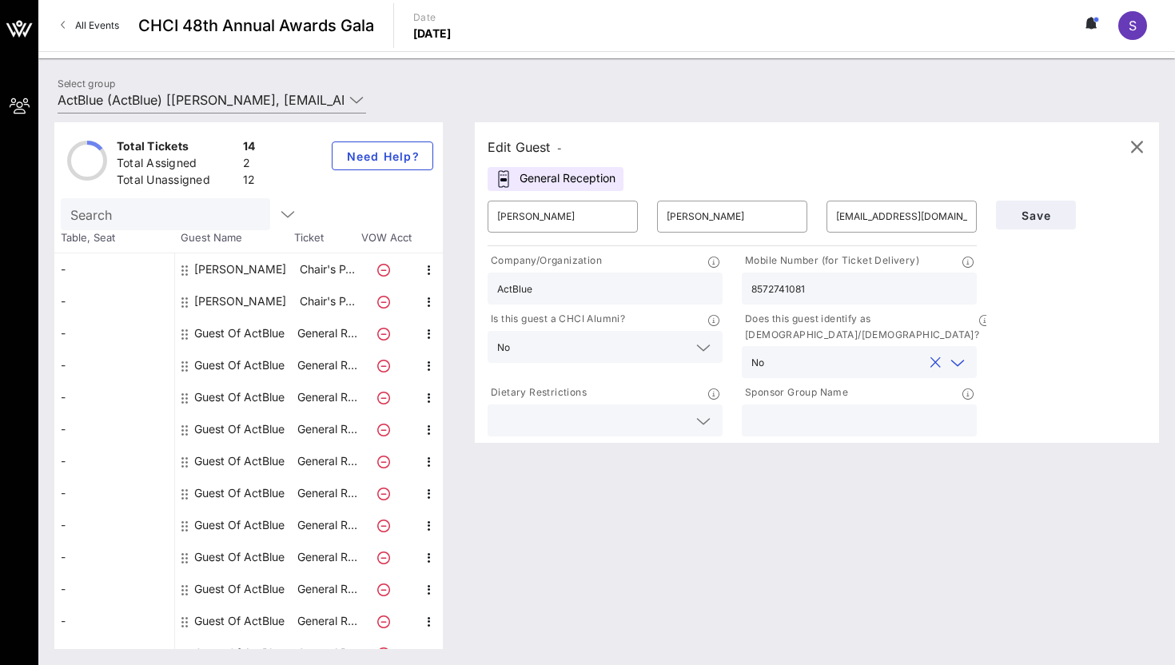
click at [857, 385] on div "Sponsor Group Name" at bounding box center [859, 395] width 235 height 20
click at [855, 357] on div "No" at bounding box center [859, 362] width 216 height 32
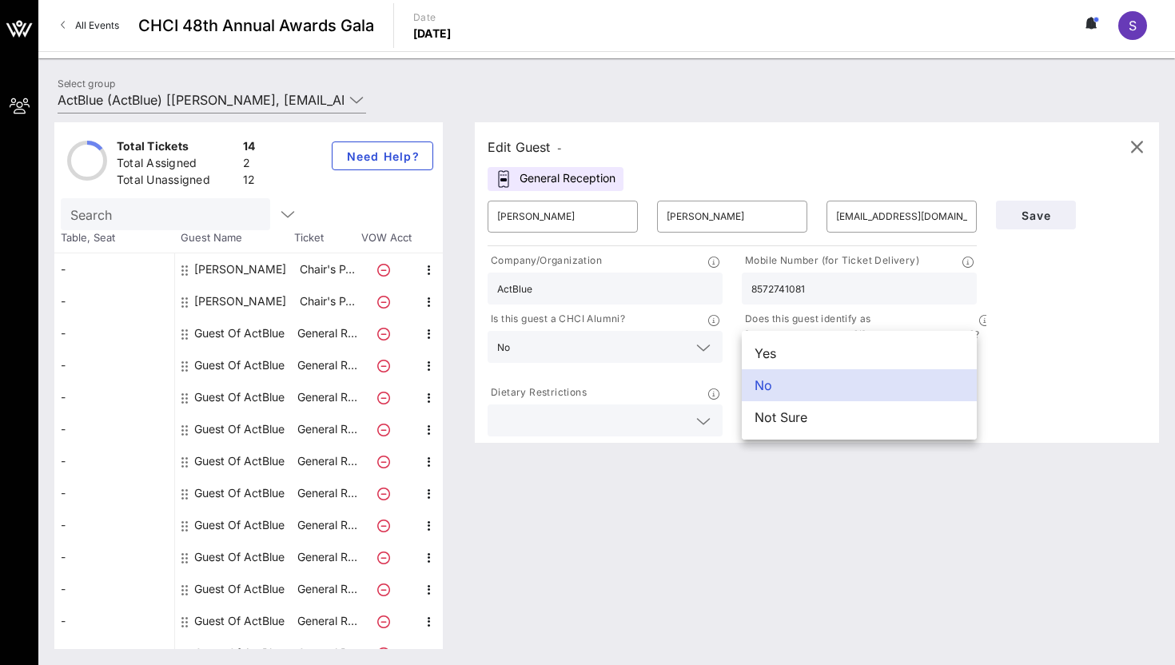
click at [804, 522] on div "Edit Guest - General Reception ​ [PERSON_NAME] ​ [PERSON_NAME] ​ [EMAIL_ADDRESS…" at bounding box center [809, 385] width 700 height 527
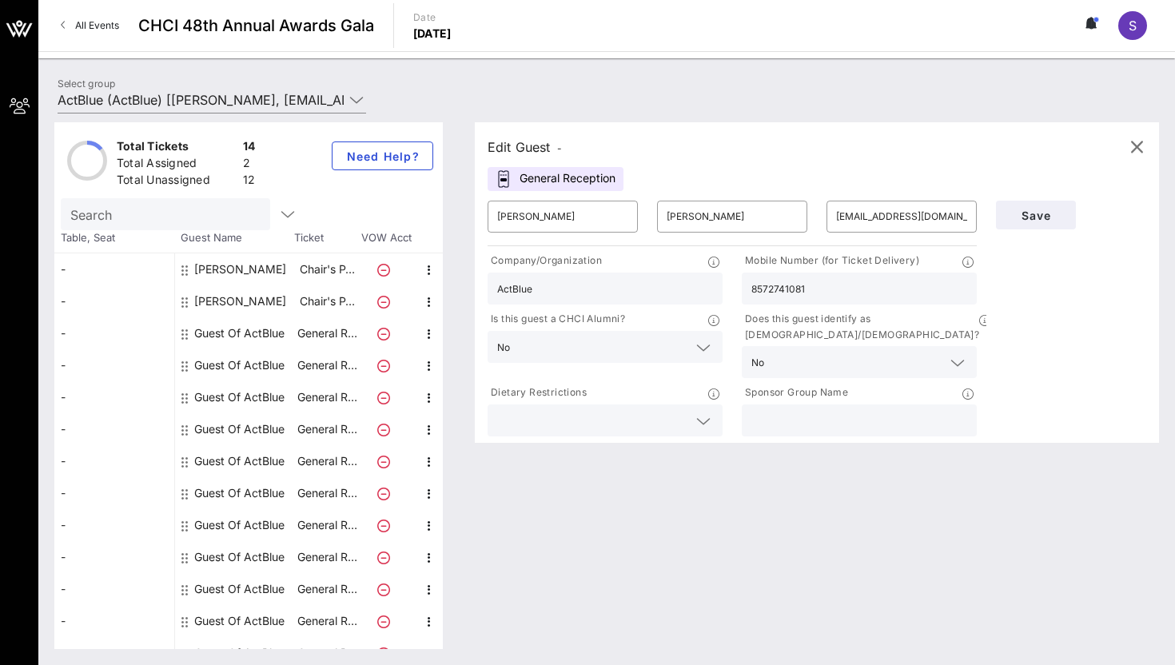
click at [807, 404] on div at bounding box center [859, 420] width 216 height 32
type input "ActBlue"
click at [1047, 210] on span "Save" at bounding box center [1036, 216] width 54 height 14
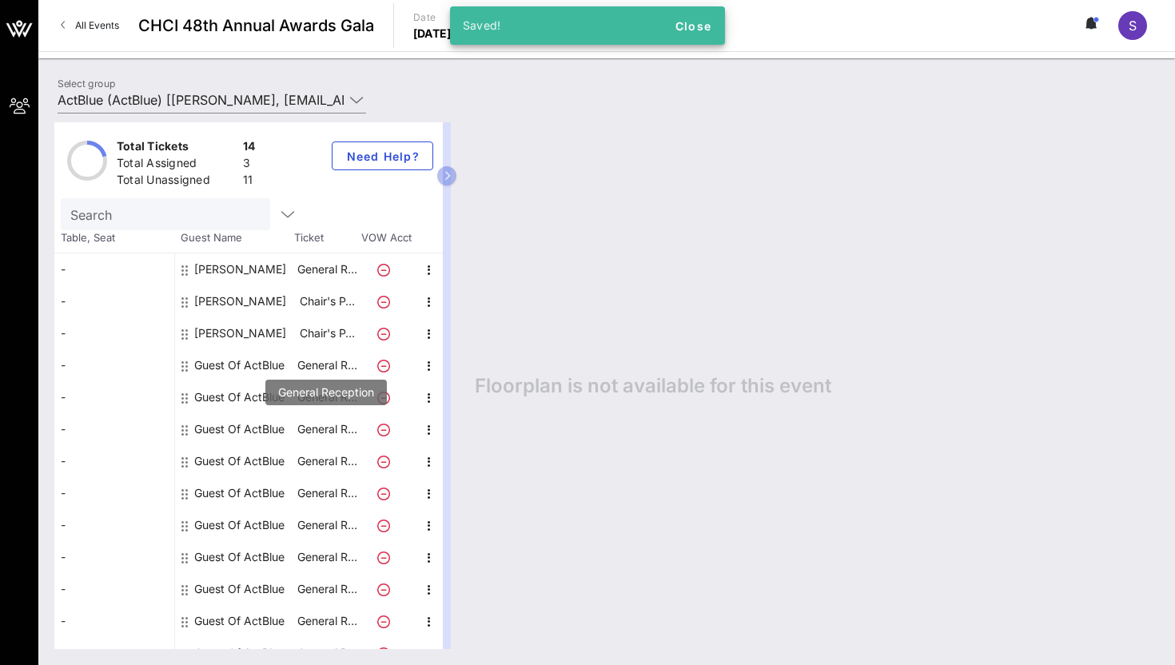
scroll to position [15, 0]
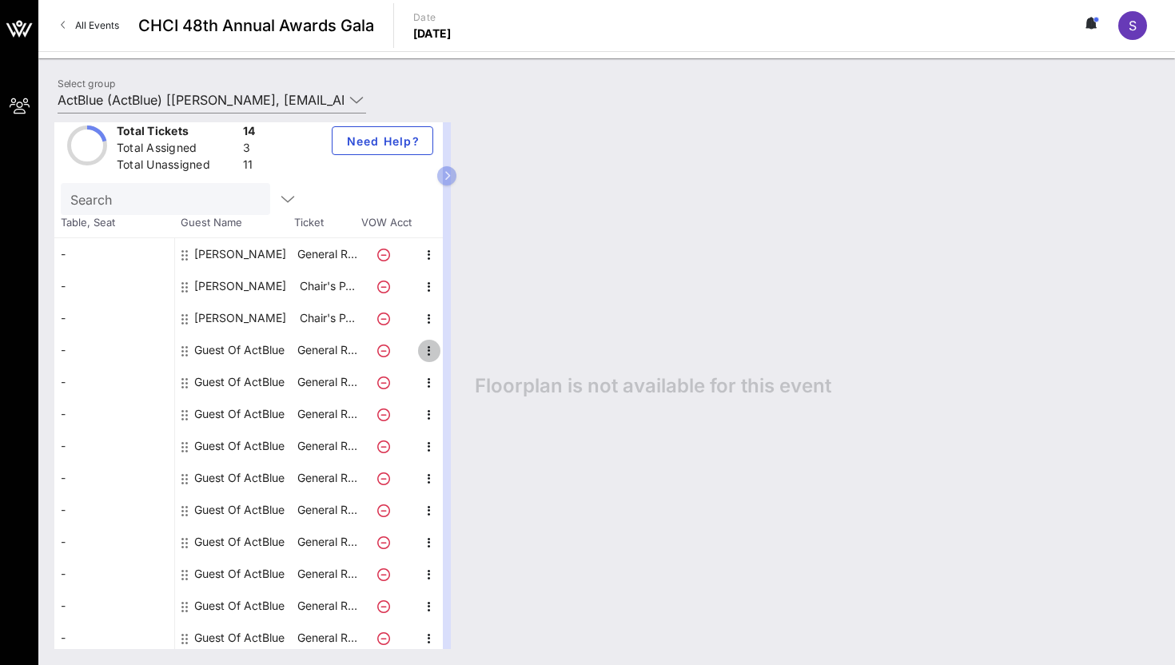
click at [420, 349] on icon "button" at bounding box center [429, 350] width 19 height 19
click at [446, 356] on div "Edit" at bounding box center [469, 356] width 58 height 32
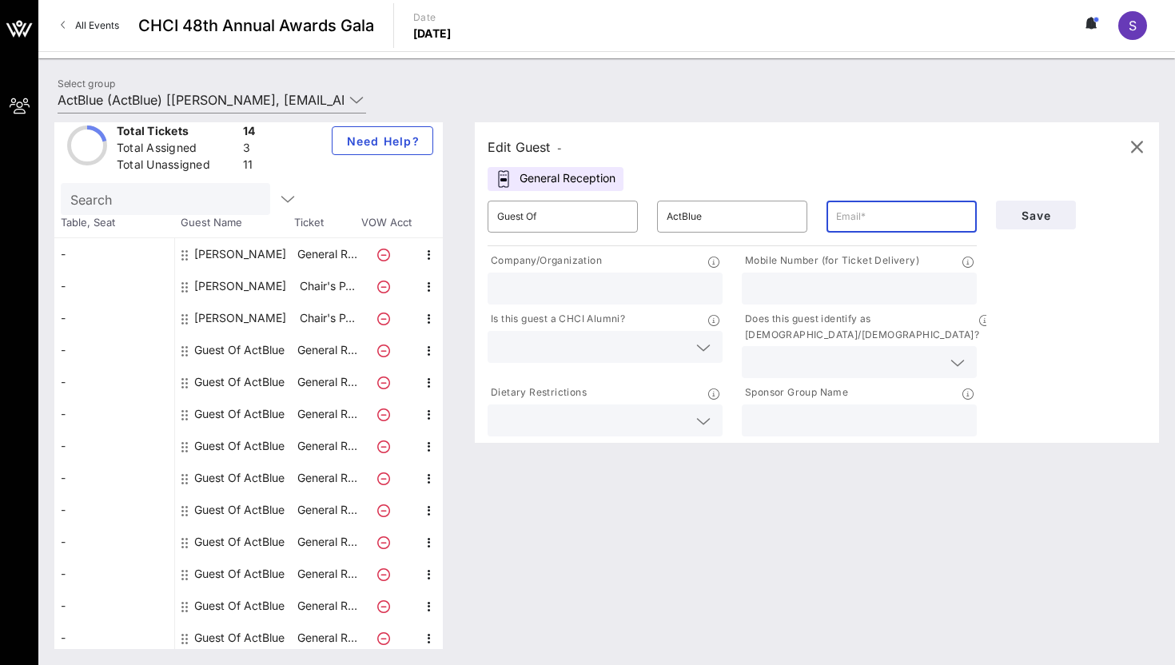
click at [860, 225] on input "text" at bounding box center [901, 217] width 131 height 26
paste input "[EMAIL_ADDRESS][DOMAIN_NAME]"
type input "[EMAIL_ADDRESS][DOMAIN_NAME]"
click at [529, 225] on input "Guest Of" at bounding box center [562, 217] width 131 height 26
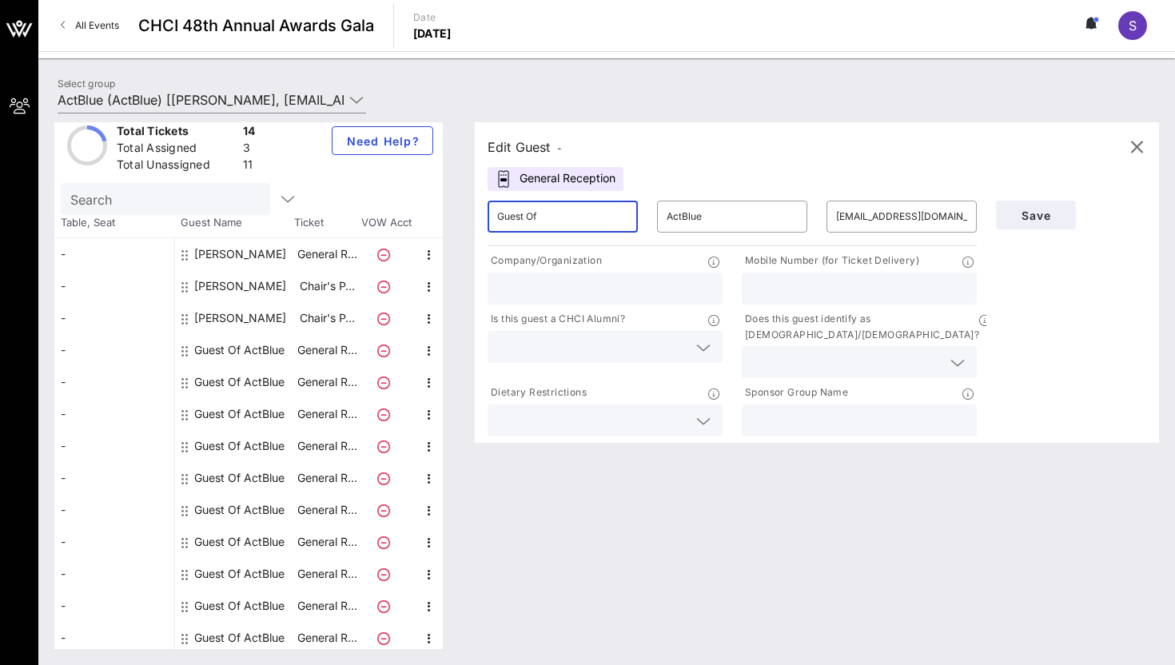
click at [529, 225] on input "Guest Of" at bounding box center [562, 217] width 131 height 26
paste input "[PERSON_NAME]"
type input "[PERSON_NAME]"
click at [718, 223] on input "ActBlue" at bounding box center [732, 217] width 131 height 26
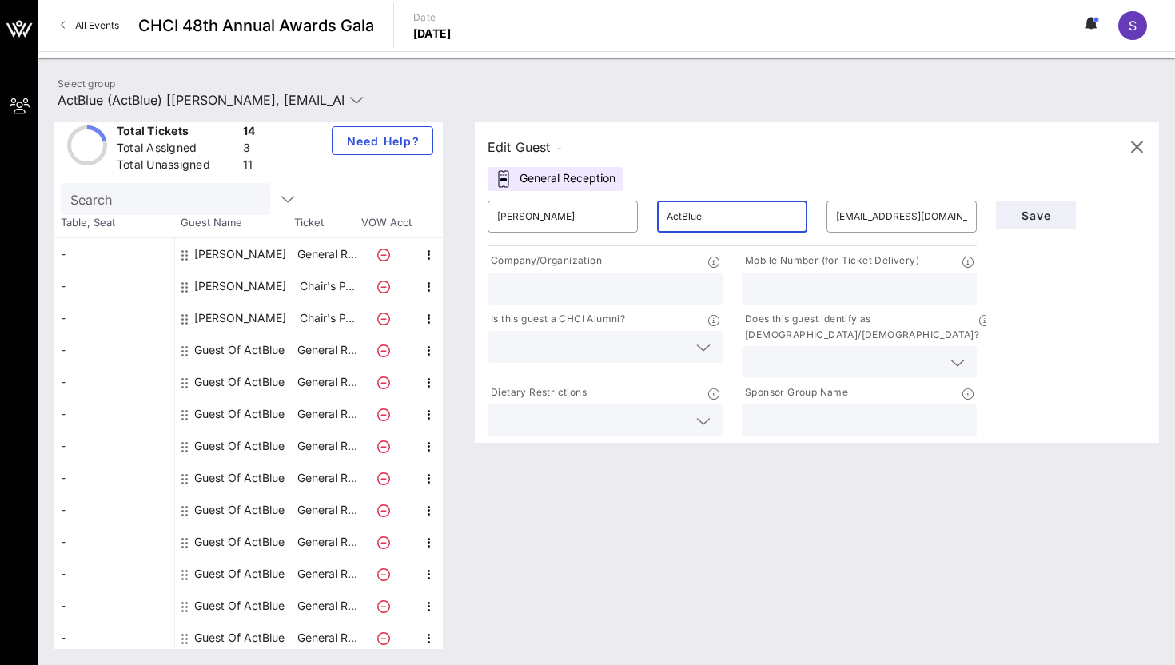
click at [718, 223] on input "ActBlue" at bounding box center [732, 217] width 131 height 26
type input "King"
click at [647, 295] on input "text" at bounding box center [605, 288] width 216 height 21
type input "ActBlue"
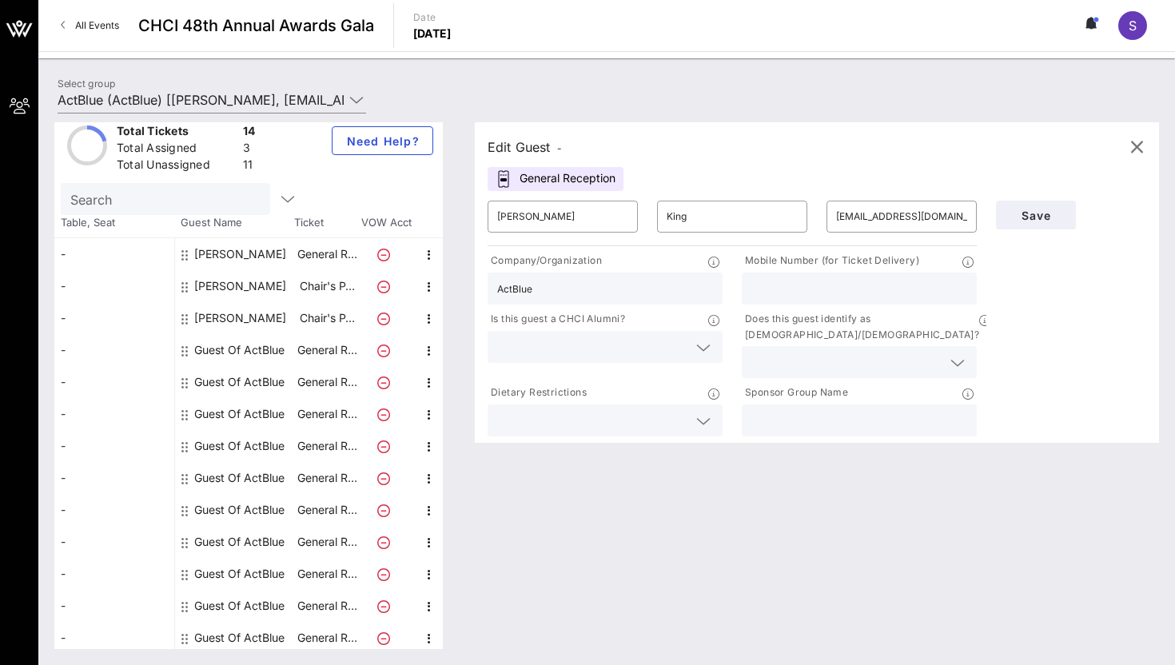
paste input "tel:[PHONE_NUMBER]"
drag, startPoint x: 766, startPoint y: 292, endPoint x: 727, endPoint y: 292, distance: 39.2
click at [727, 292] on div "Company/Organization ActBlue Mobile Number (for Ticket Delivery) tel:[PHONE_NUM…" at bounding box center [732, 344] width 508 height 190
type input "4083145426"
click at [637, 337] on input "text" at bounding box center [592, 347] width 190 height 21
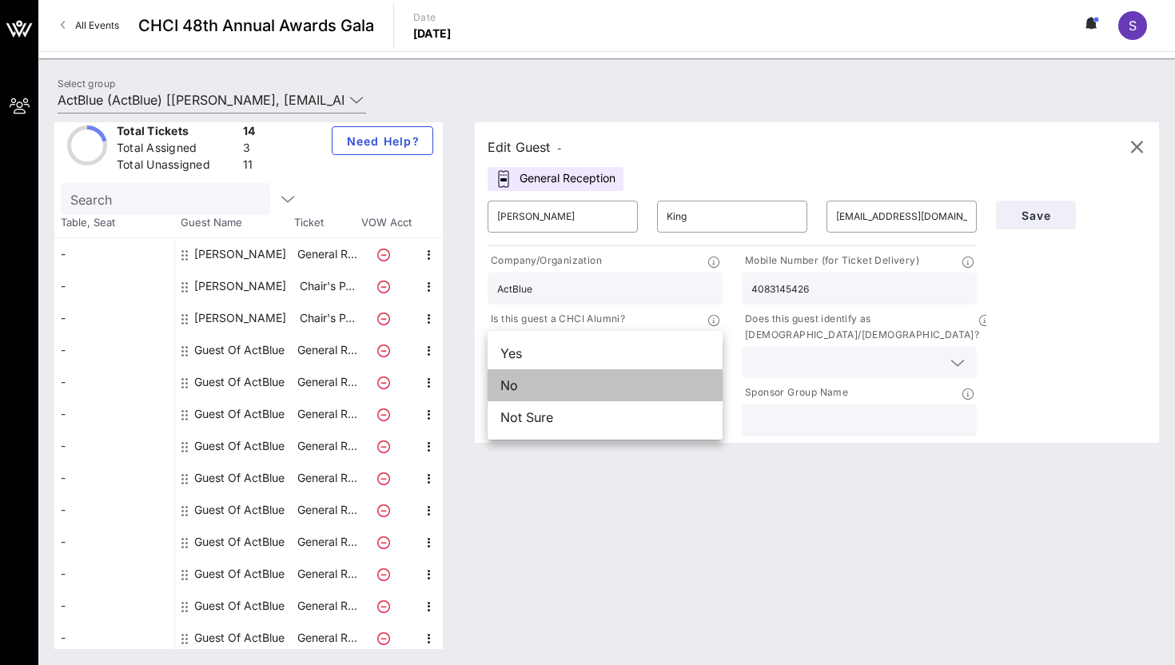
click at [632, 381] on div "No" at bounding box center [605, 385] width 235 height 32
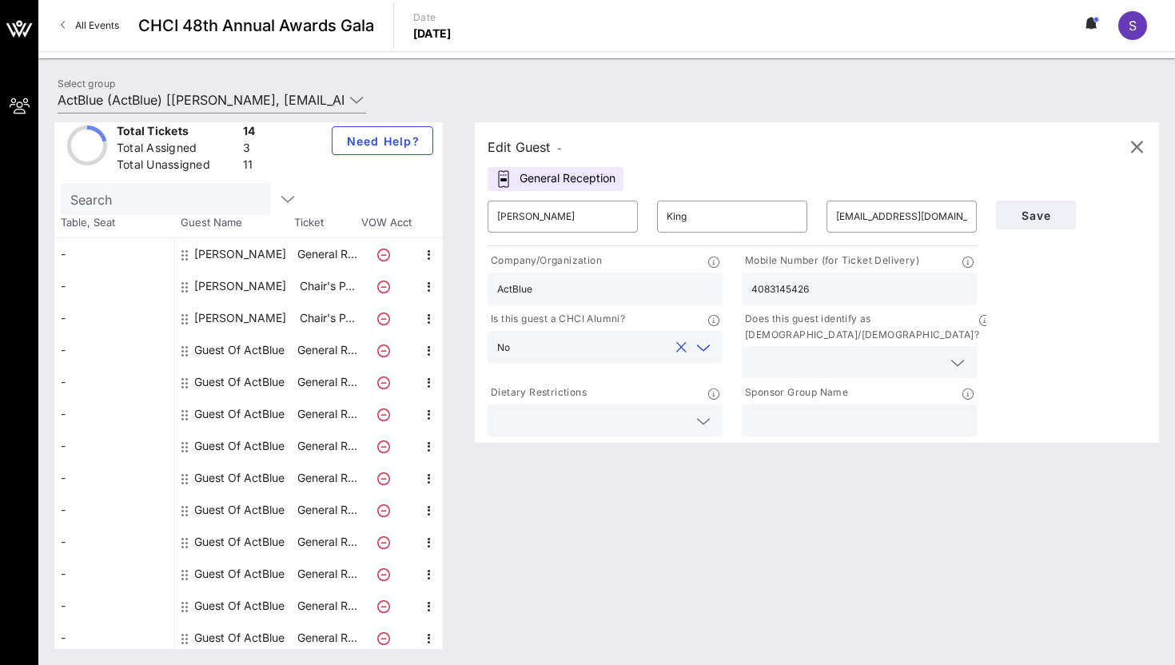
click at [856, 346] on div at bounding box center [859, 362] width 216 height 32
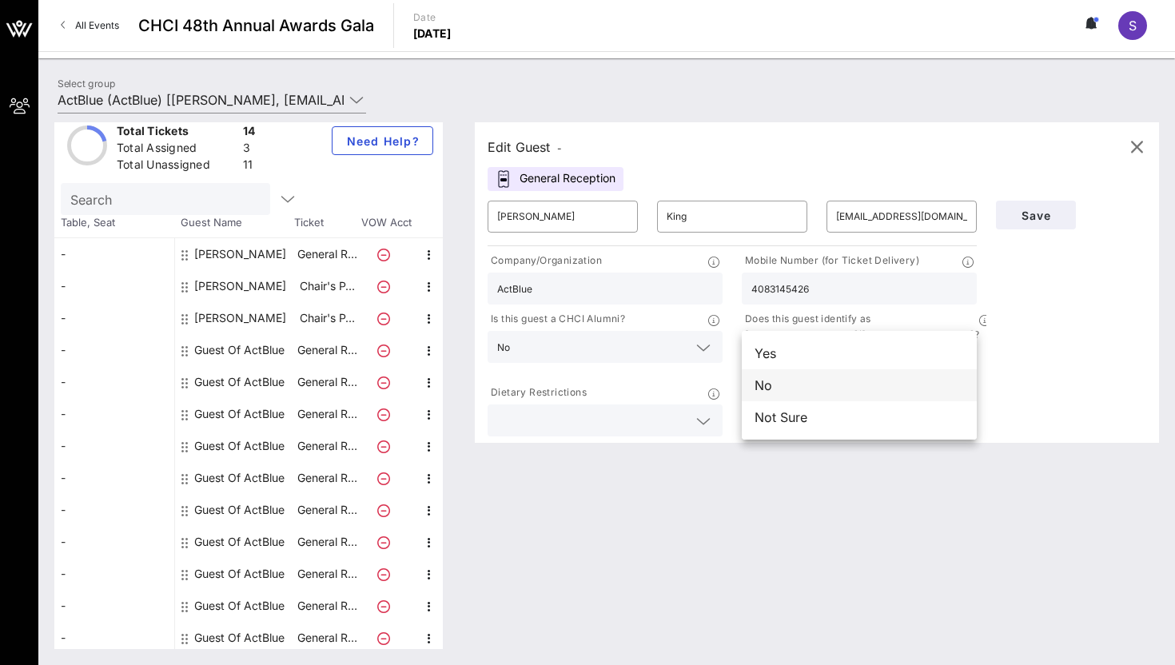
click at [819, 384] on div "No" at bounding box center [859, 385] width 235 height 32
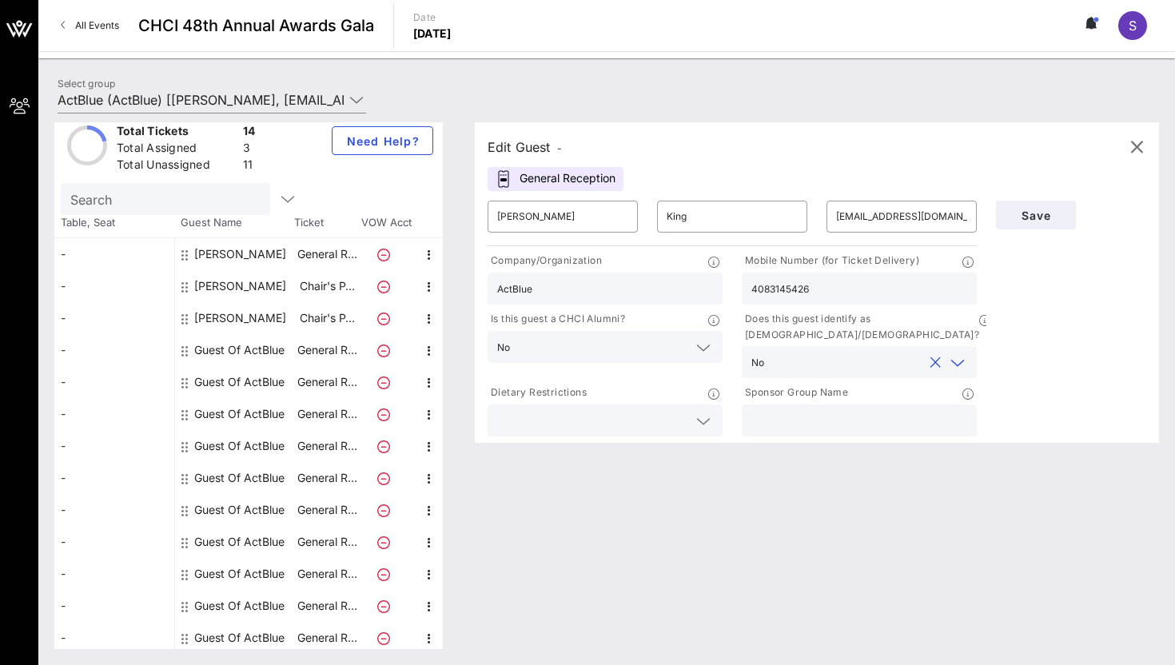
click at [818, 410] on input "text" at bounding box center [859, 420] width 216 height 21
type input "ActBlue"
click at [1037, 221] on span "Save" at bounding box center [1036, 216] width 54 height 14
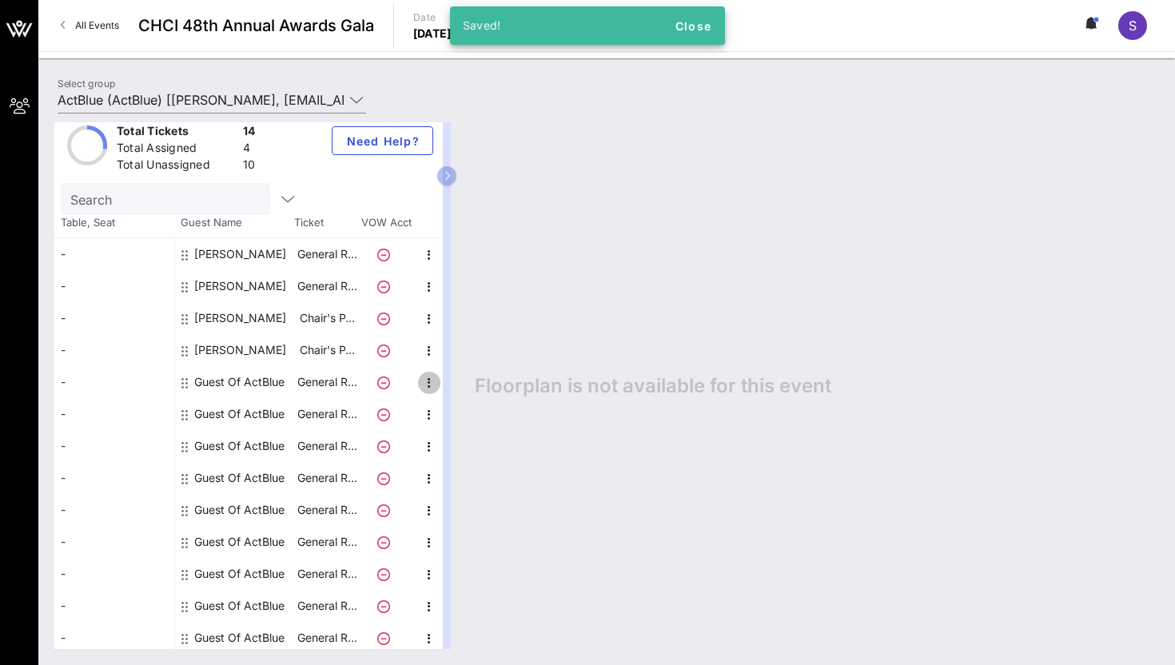
click at [424, 381] on icon "button" at bounding box center [429, 382] width 19 height 19
click at [447, 385] on div "Edit" at bounding box center [469, 388] width 58 height 32
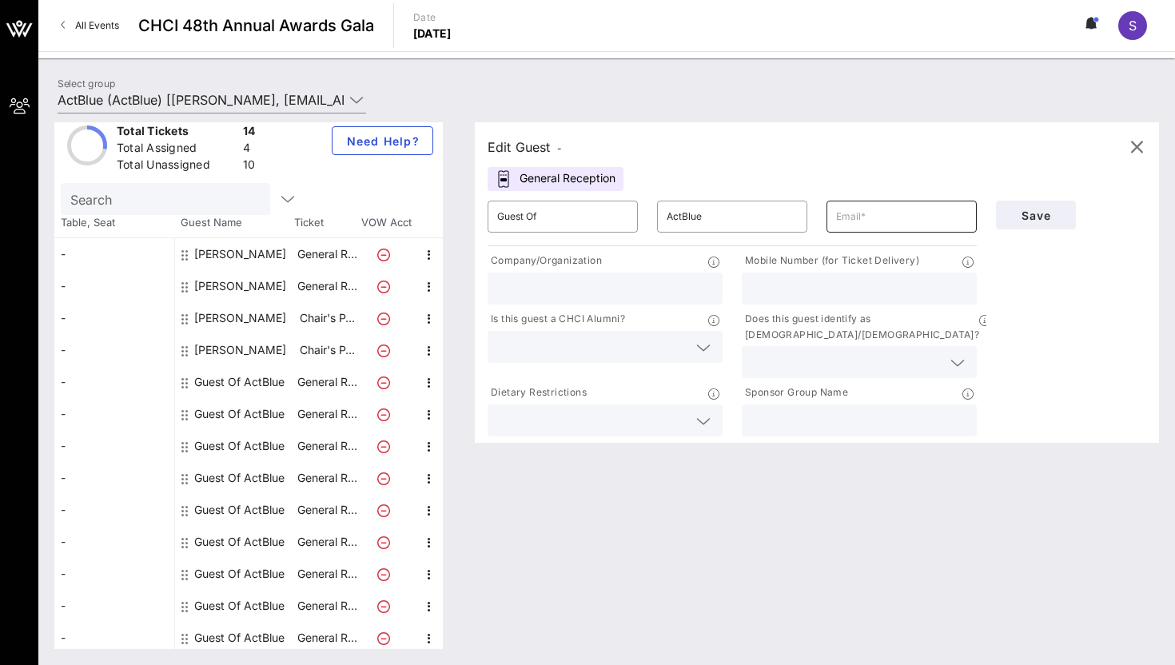
click at [864, 225] on input "text" at bounding box center [901, 217] width 131 height 26
paste input "[EMAIL_ADDRESS][DOMAIN_NAME]"
type input "[EMAIL_ADDRESS][DOMAIN_NAME]"
click at [528, 227] on input "Guest Of" at bounding box center [562, 217] width 131 height 26
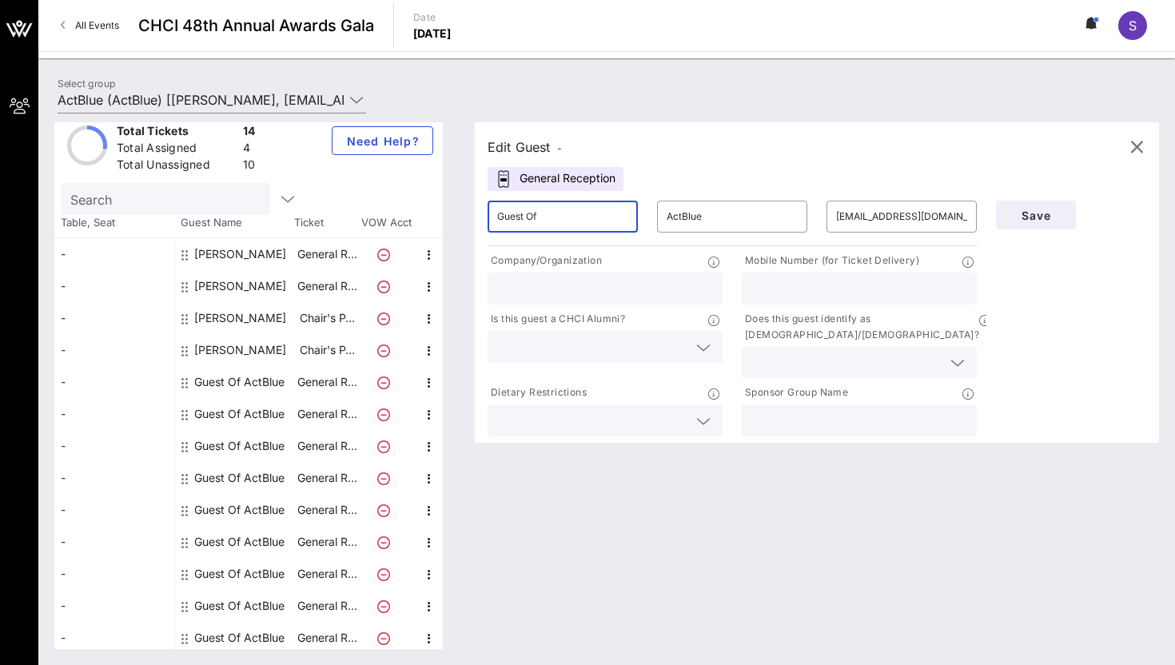
click at [528, 227] on input "Guest Of" at bounding box center [562, 217] width 131 height 26
type input "[PERSON_NAME]"
click at [516, 283] on input "text" at bounding box center [605, 288] width 216 height 21
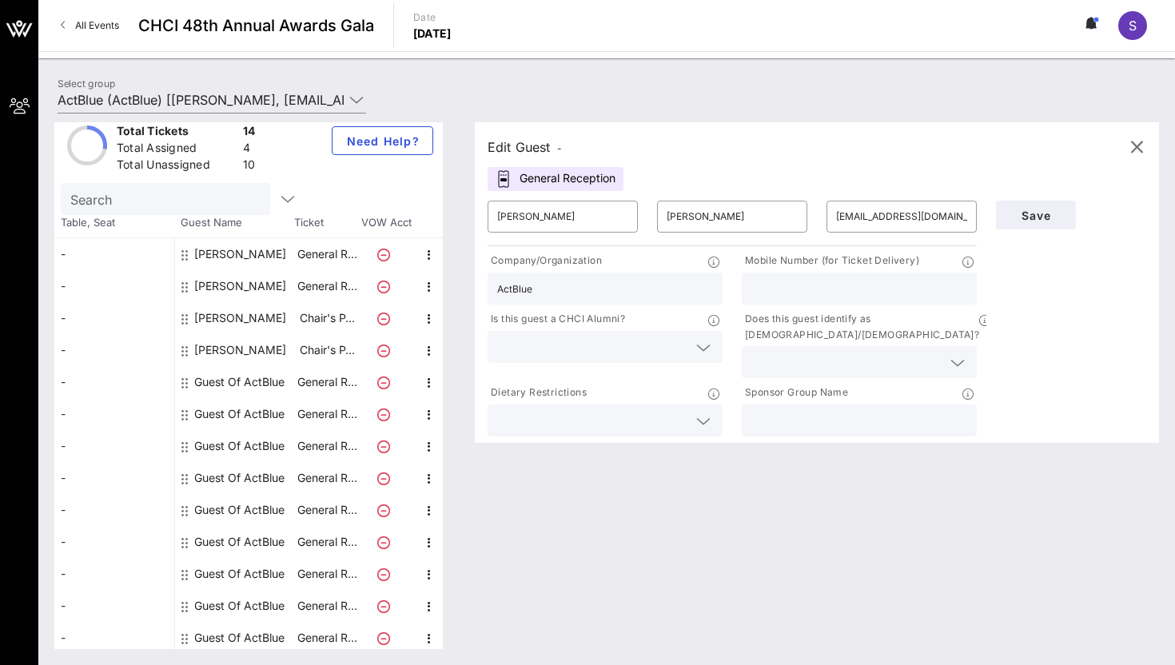
type input "ActBlue"
click at [649, 356] on input "text" at bounding box center [592, 347] width 190 height 21
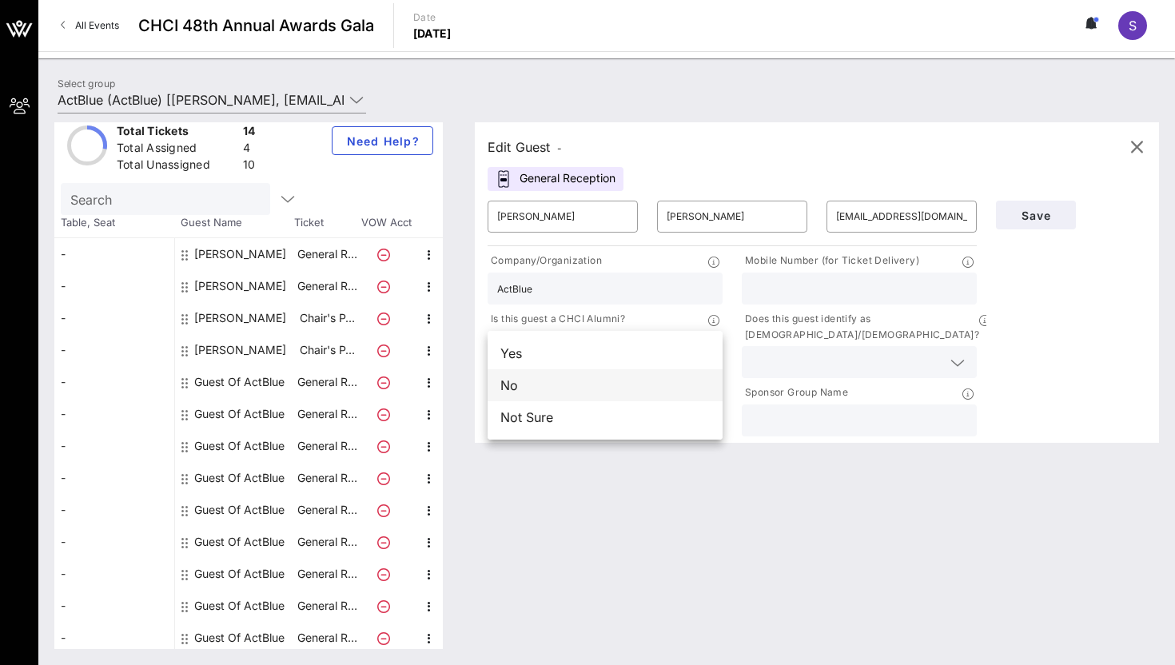
click at [646, 392] on div "No" at bounding box center [605, 385] width 235 height 32
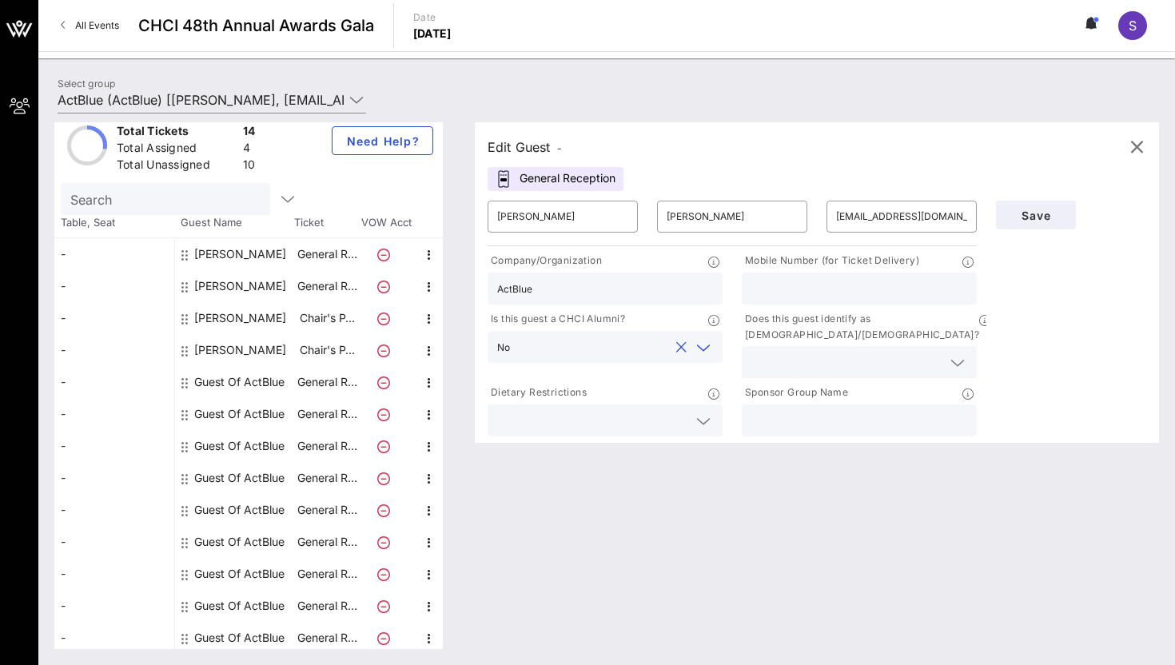
click at [847, 346] on div at bounding box center [859, 362] width 216 height 32
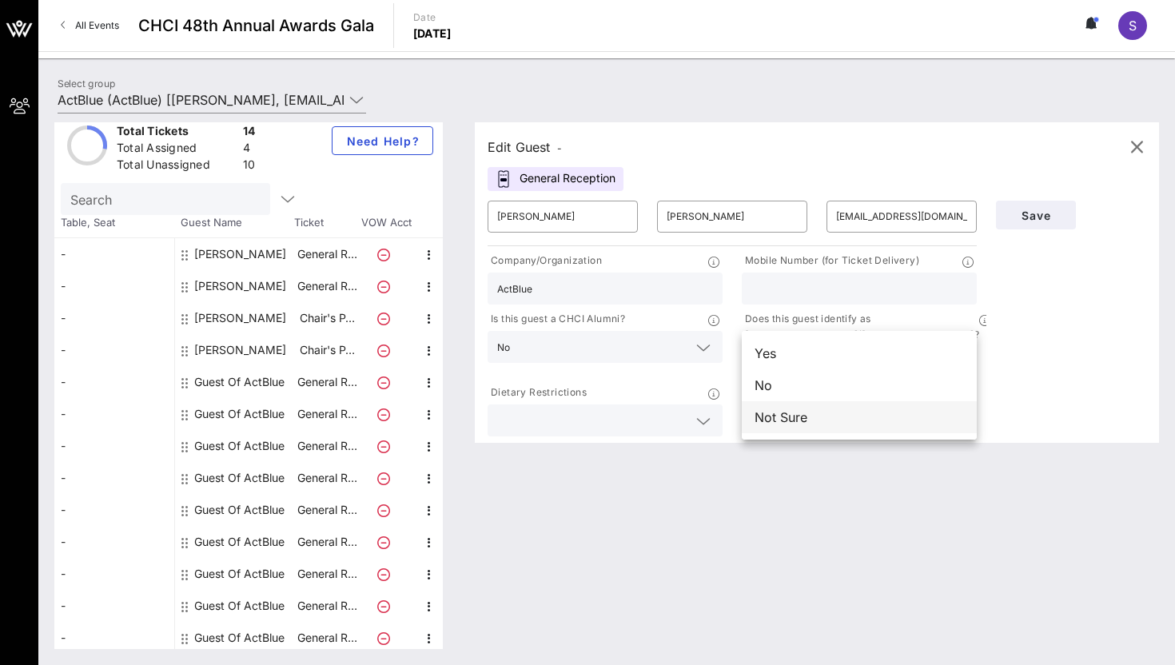
click at [829, 422] on div "Not Sure" at bounding box center [859, 417] width 235 height 32
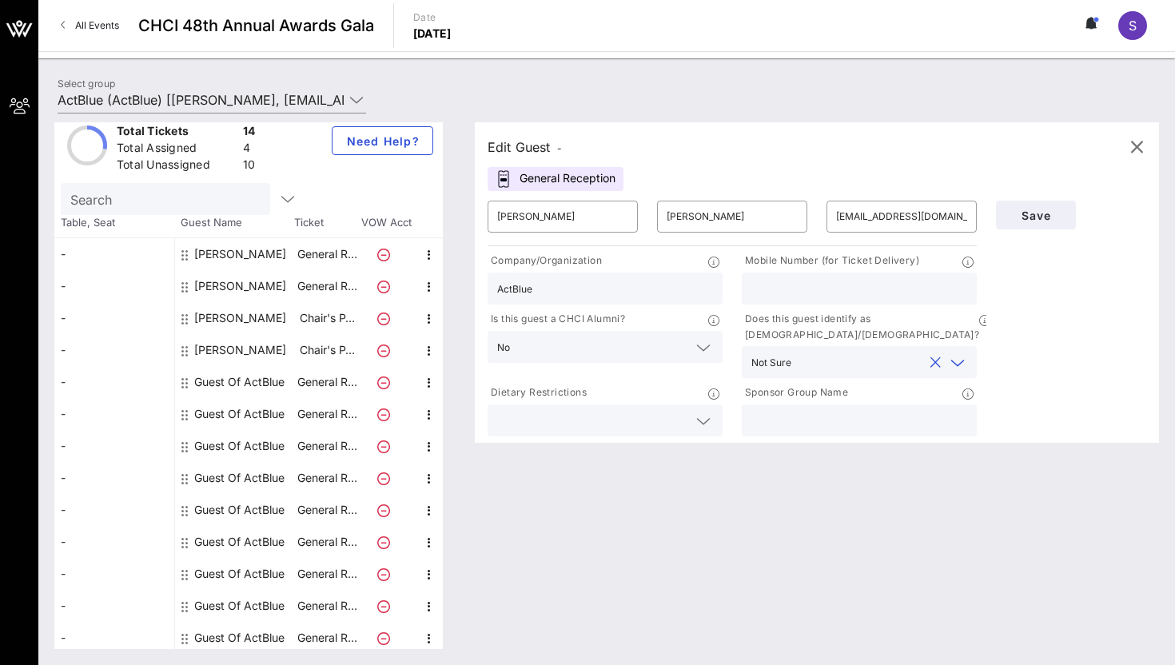
click at [813, 410] on input "text" at bounding box center [859, 420] width 216 height 21
type input "ActBlue"
click at [1060, 207] on button "Save" at bounding box center [1036, 215] width 80 height 29
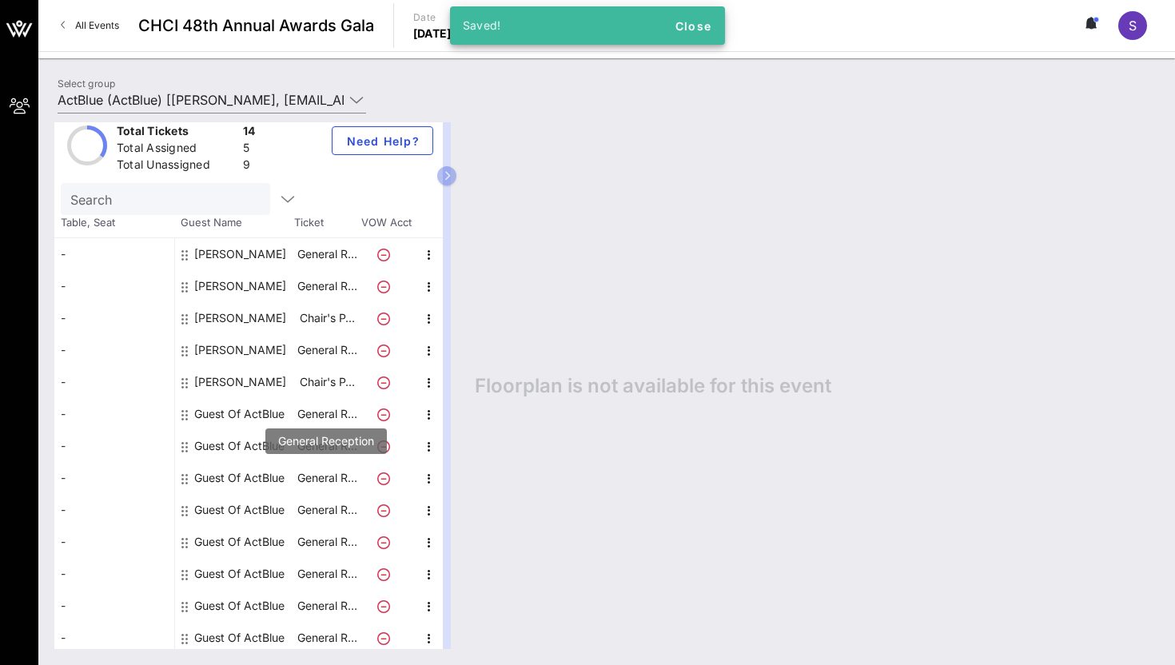
scroll to position [51, 0]
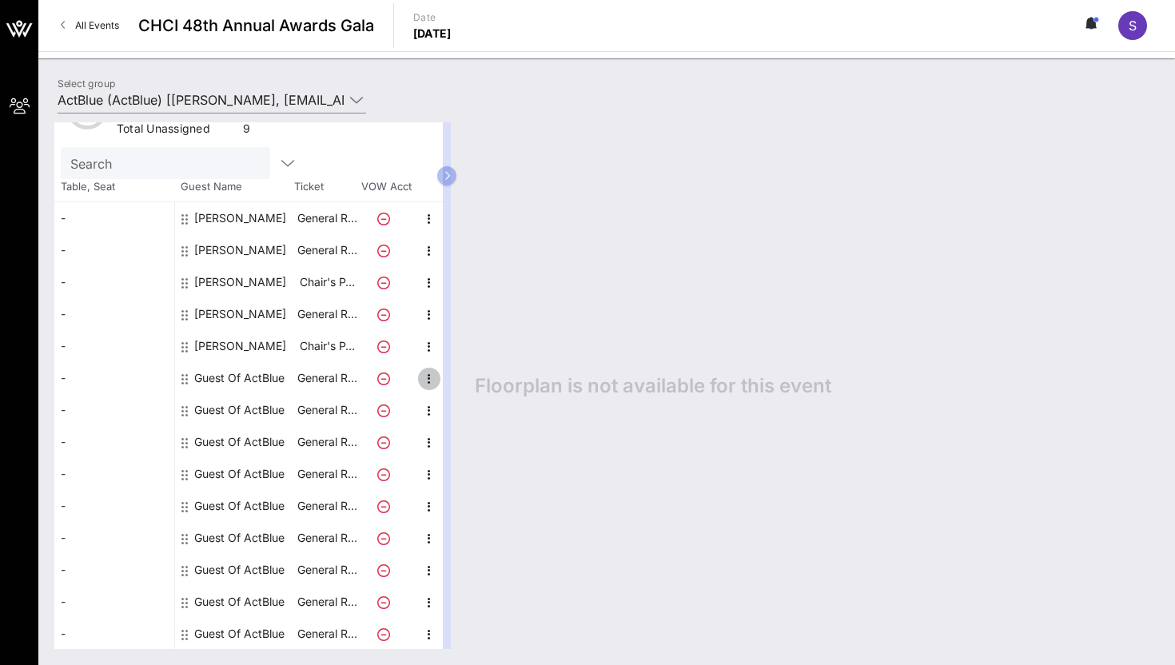
click at [427, 381] on icon "button" at bounding box center [429, 378] width 19 height 19
click at [467, 384] on div "Edit" at bounding box center [469, 383] width 32 height 13
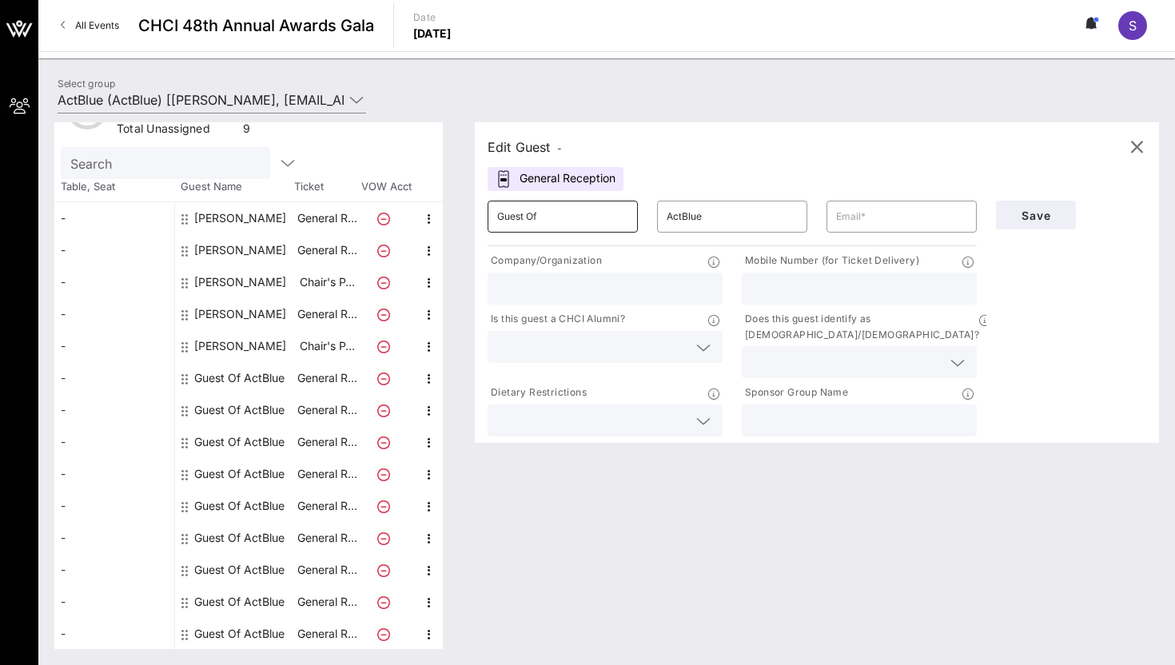
click at [555, 209] on input "Guest Of" at bounding box center [562, 217] width 131 height 26
paste input "[PERSON_NAME]"
click at [543, 213] on input "[PERSON_NAME]" at bounding box center [562, 217] width 131 height 26
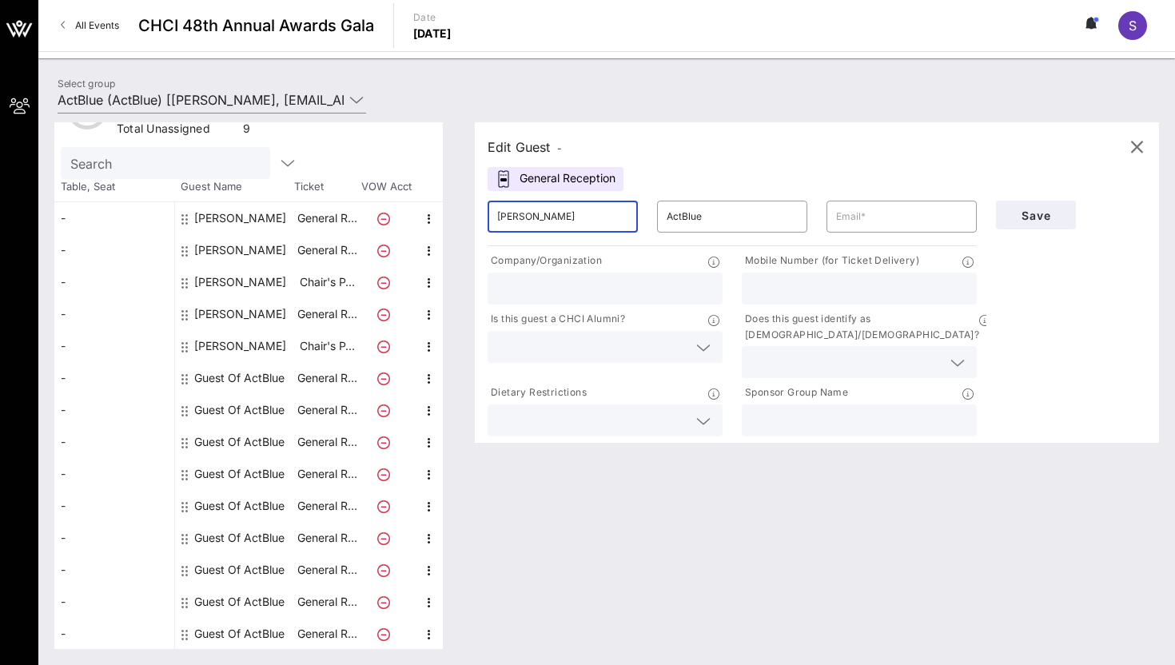
click at [543, 213] on input "[PERSON_NAME]" at bounding box center [562, 217] width 131 height 26
type input "[PERSON_NAME]"
click at [723, 221] on input "ActBlue" at bounding box center [732, 217] width 131 height 26
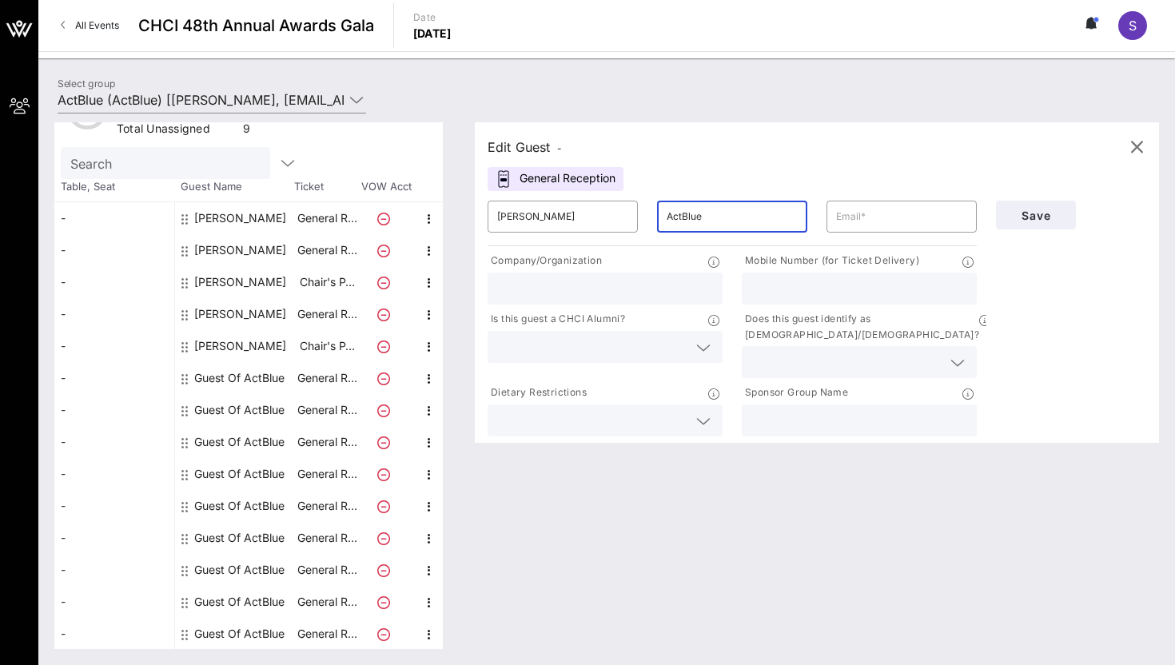
paste input "[PERSON_NAME]"
type input "[PERSON_NAME]"
click at [546, 211] on input "[PERSON_NAME]" at bounding box center [562, 217] width 131 height 26
type input "[PERSON_NAME]"
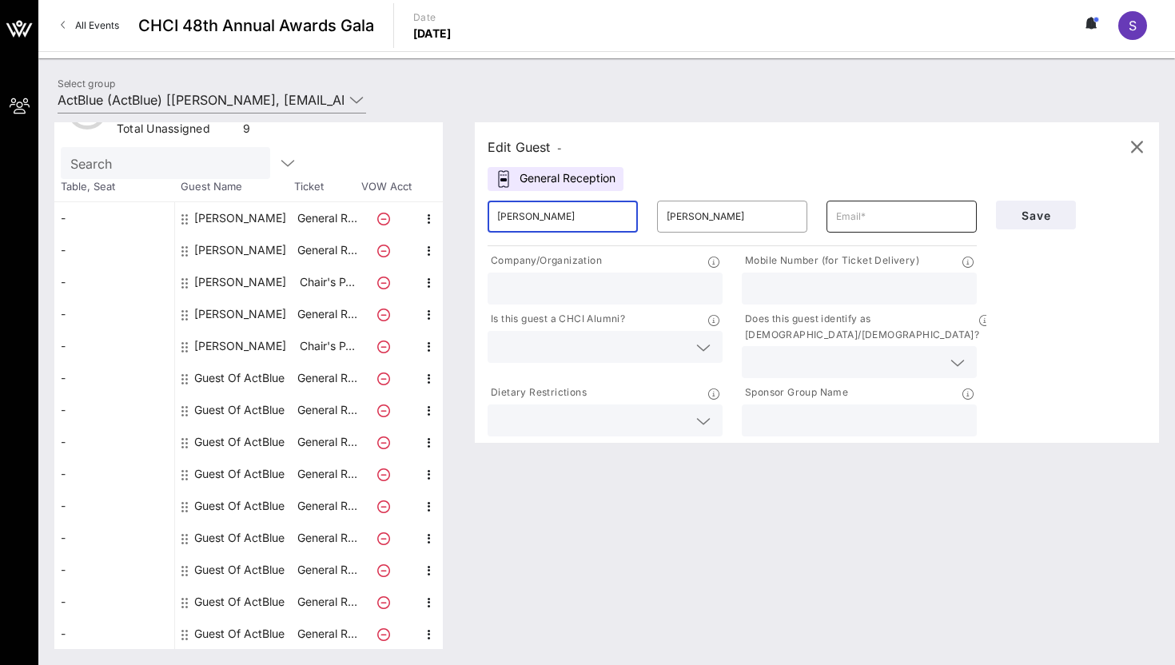
click at [867, 220] on input "text" at bounding box center [901, 217] width 131 height 26
paste input "[EMAIL_ADDRESS][DOMAIN_NAME]"
type input "[EMAIL_ADDRESS][DOMAIN_NAME]"
click at [659, 276] on div at bounding box center [605, 289] width 216 height 32
type input "ActBlue"
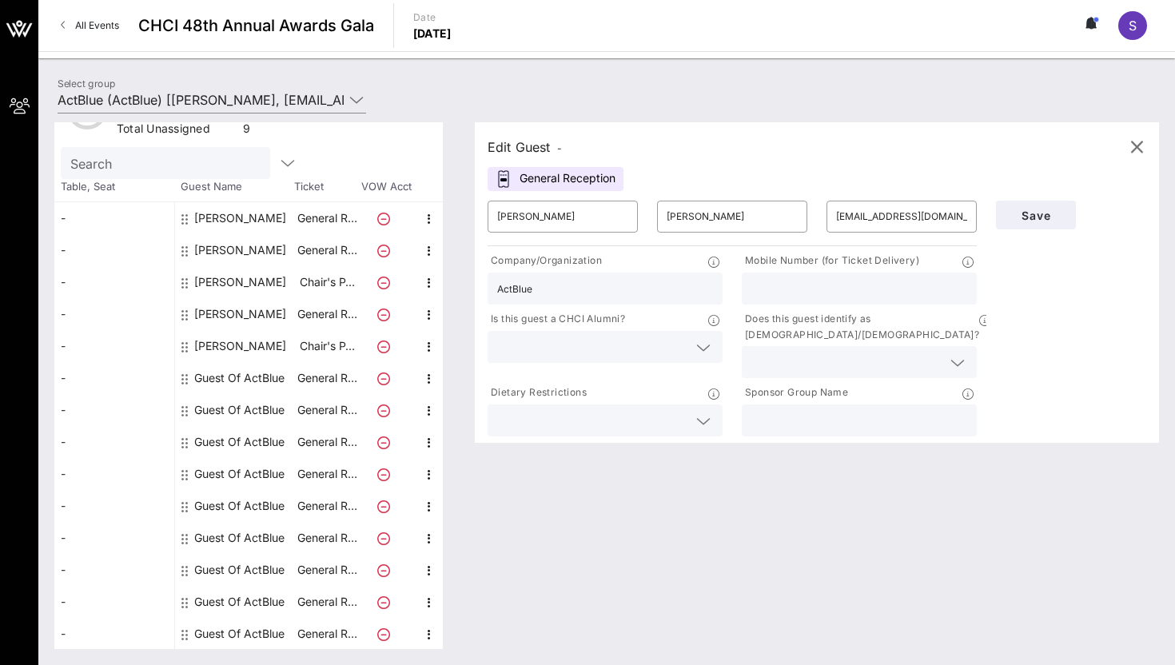
paste input "[PHONE_NUMBER]"
type input "[PHONE_NUMBER]"
click at [572, 334] on div at bounding box center [605, 347] width 216 height 32
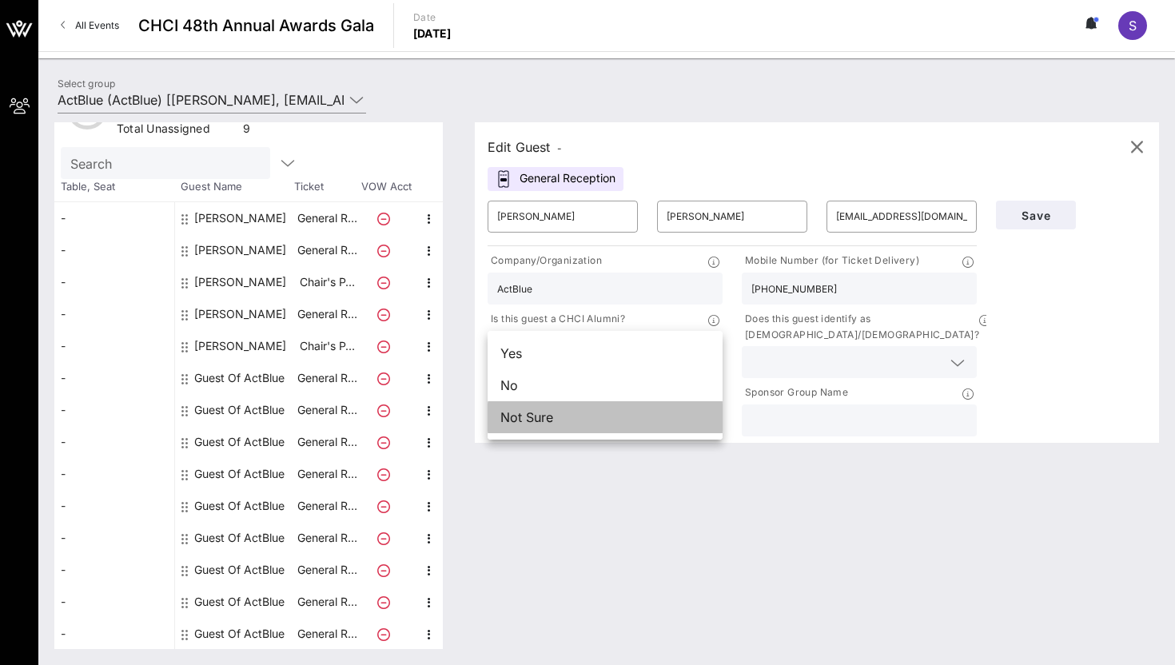
click at [582, 418] on div "Not Sure" at bounding box center [605, 417] width 235 height 32
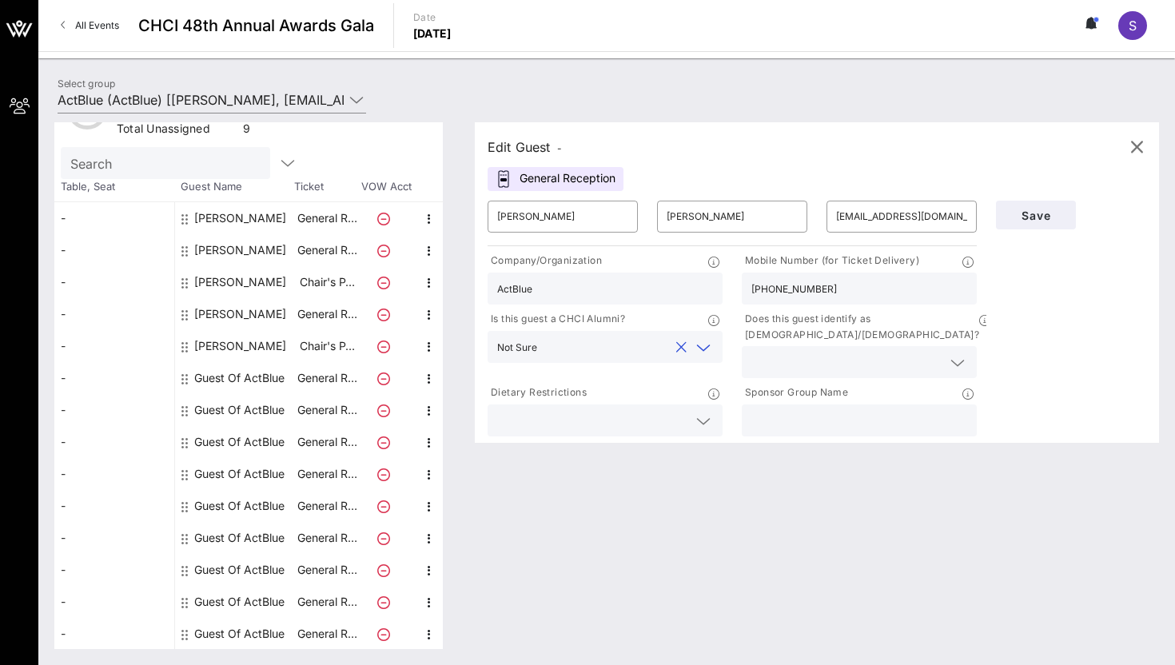
click at [835, 352] on input "text" at bounding box center [846, 362] width 190 height 21
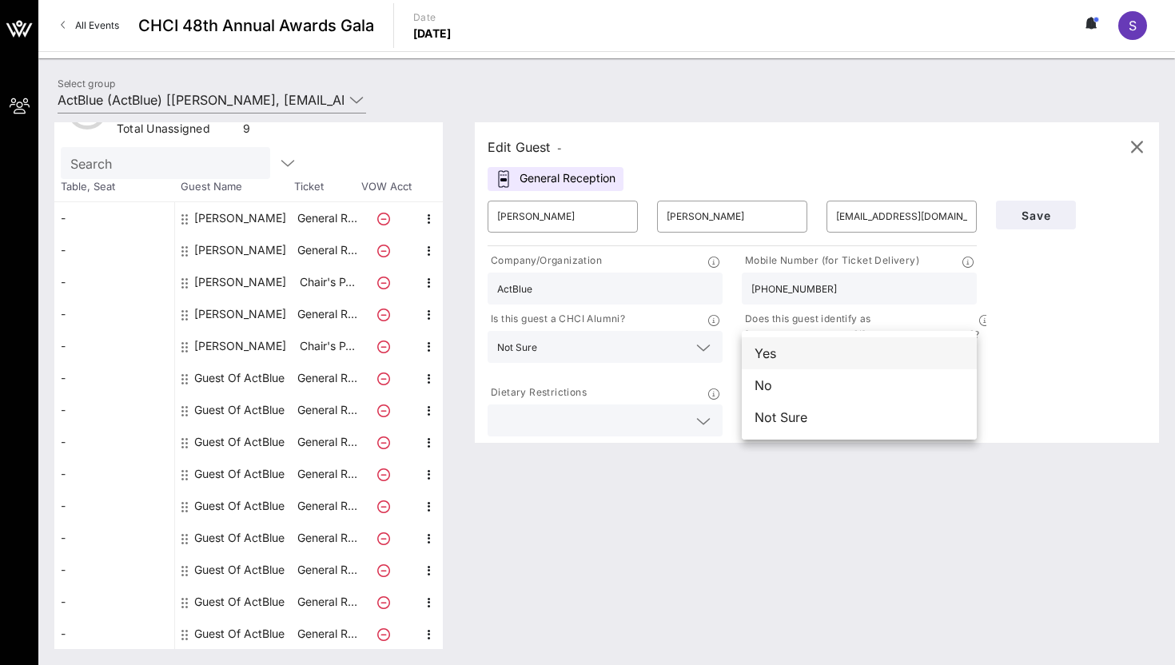
click at [811, 345] on div "Yes" at bounding box center [859, 353] width 235 height 32
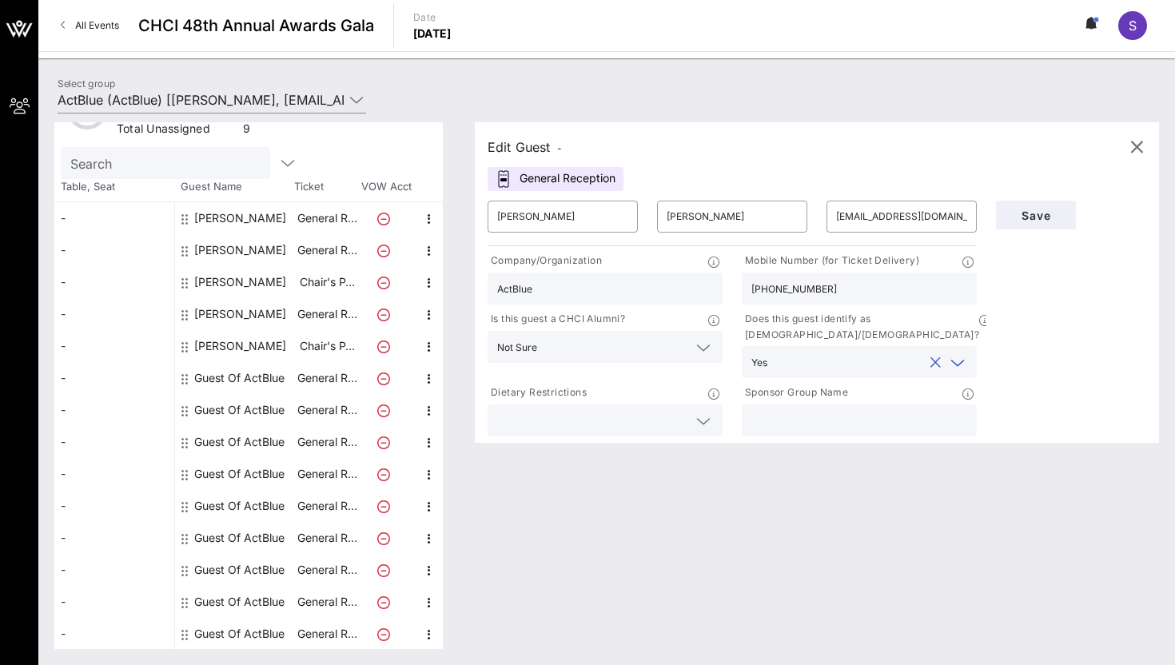
click at [811, 410] on input "text" at bounding box center [859, 420] width 216 height 21
type input "ActBlue"
click at [1025, 210] on span "Save" at bounding box center [1036, 216] width 54 height 14
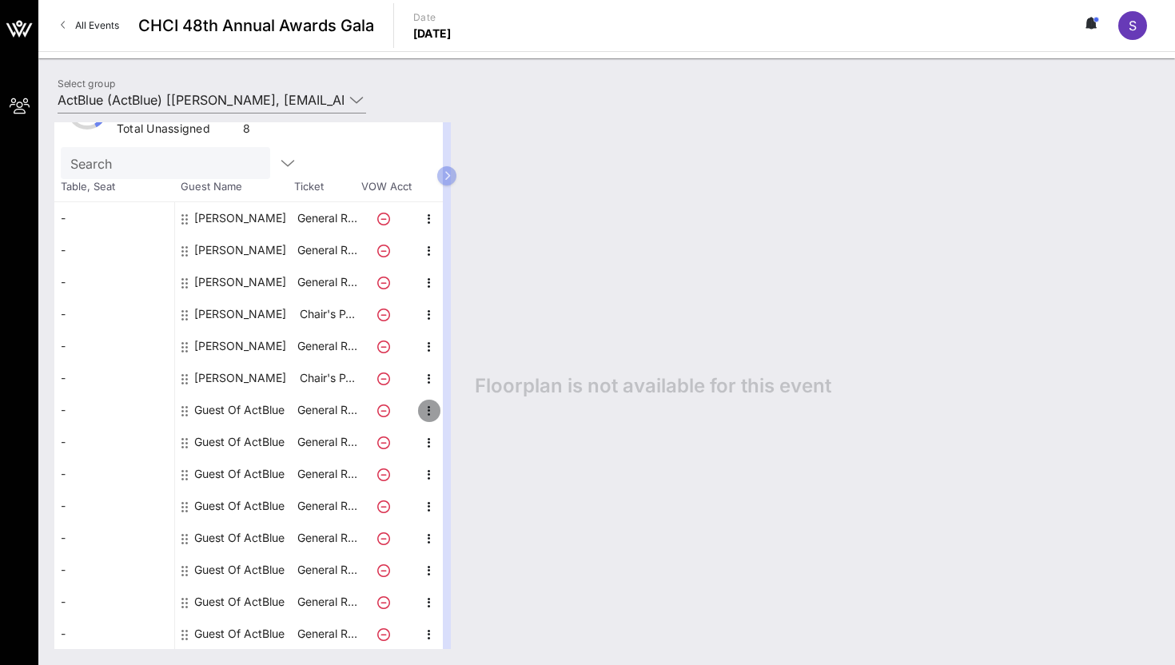
click at [421, 412] on icon "button" at bounding box center [429, 410] width 19 height 19
click at [485, 410] on div "Edit" at bounding box center [469, 415] width 58 height 32
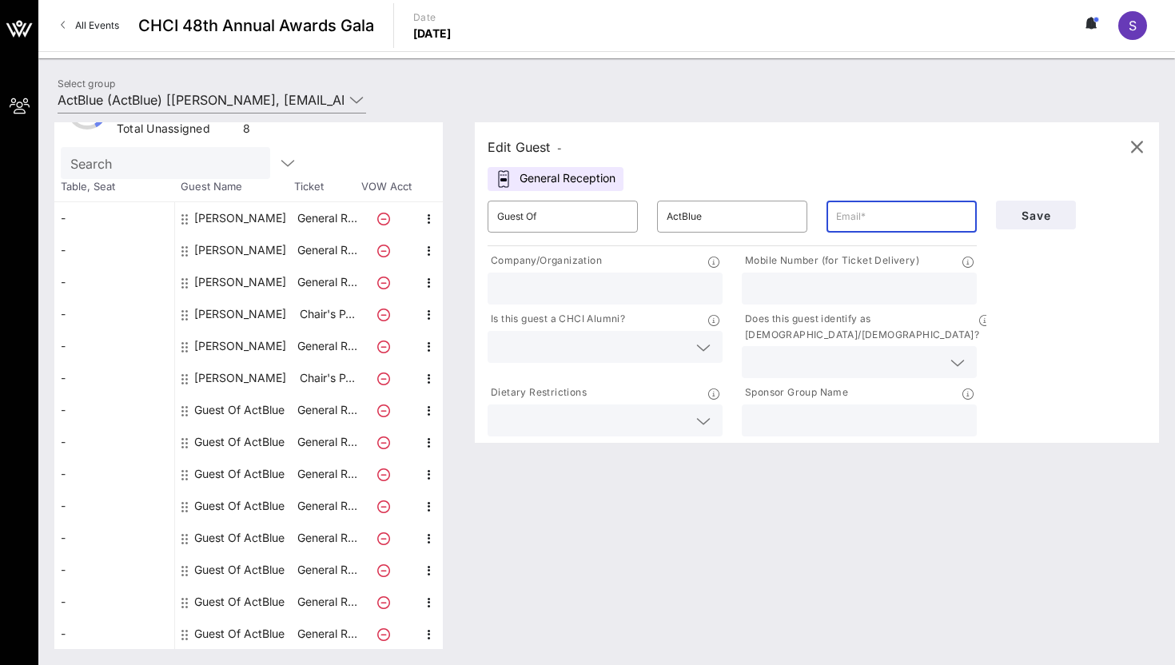
click at [886, 225] on input "text" at bounding box center [901, 217] width 131 height 26
paste input "[EMAIL_ADDRESS][DOMAIN_NAME]"
type input "[EMAIL_ADDRESS][DOMAIN_NAME]"
click at [586, 221] on input "Guest Of" at bounding box center [562, 217] width 131 height 26
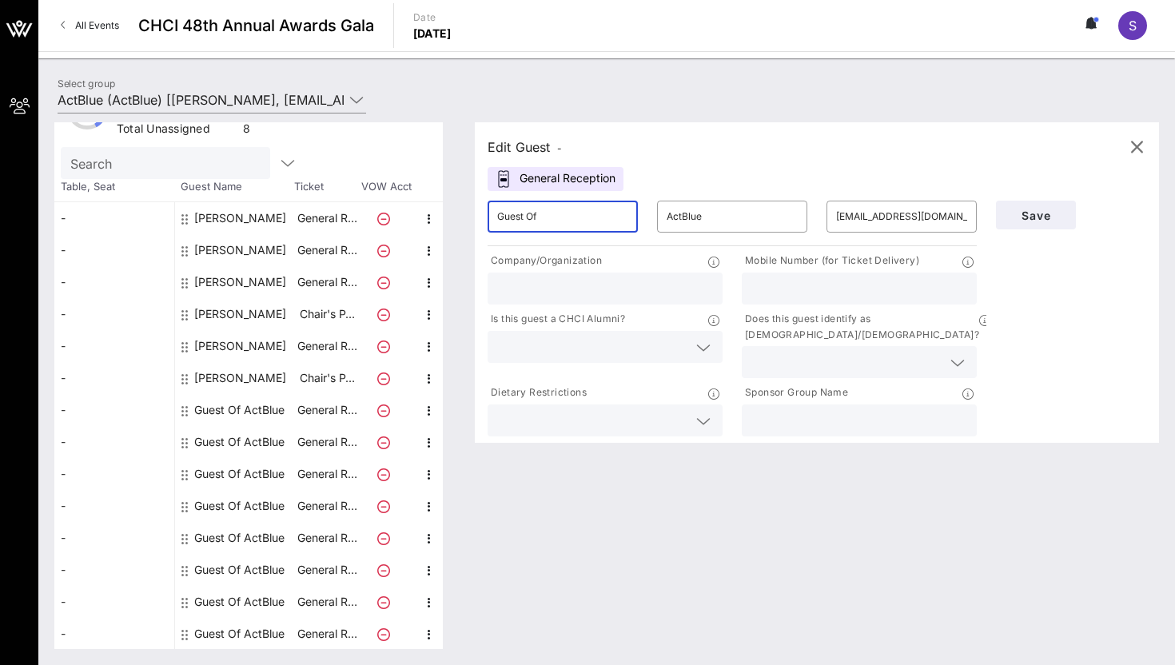
click at [586, 221] on input "Guest Of" at bounding box center [562, 217] width 131 height 26
type input "[PERSON_NAME]"
type input "ActBlue"
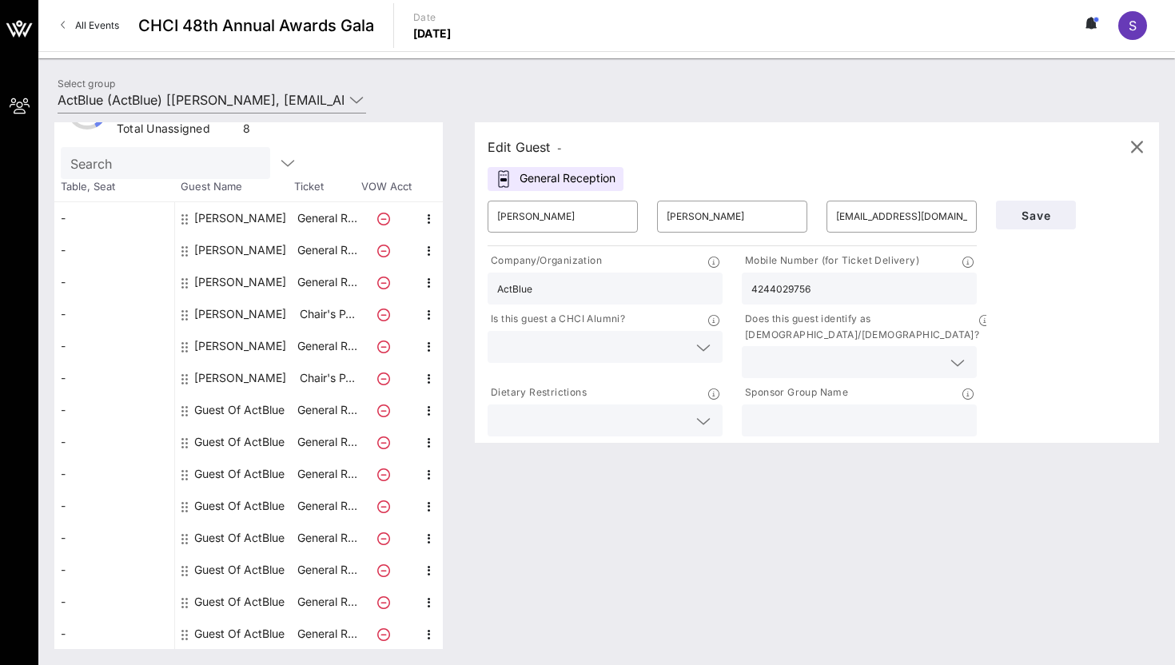
type input "4244029756"
click at [606, 347] on input "text" at bounding box center [592, 347] width 190 height 21
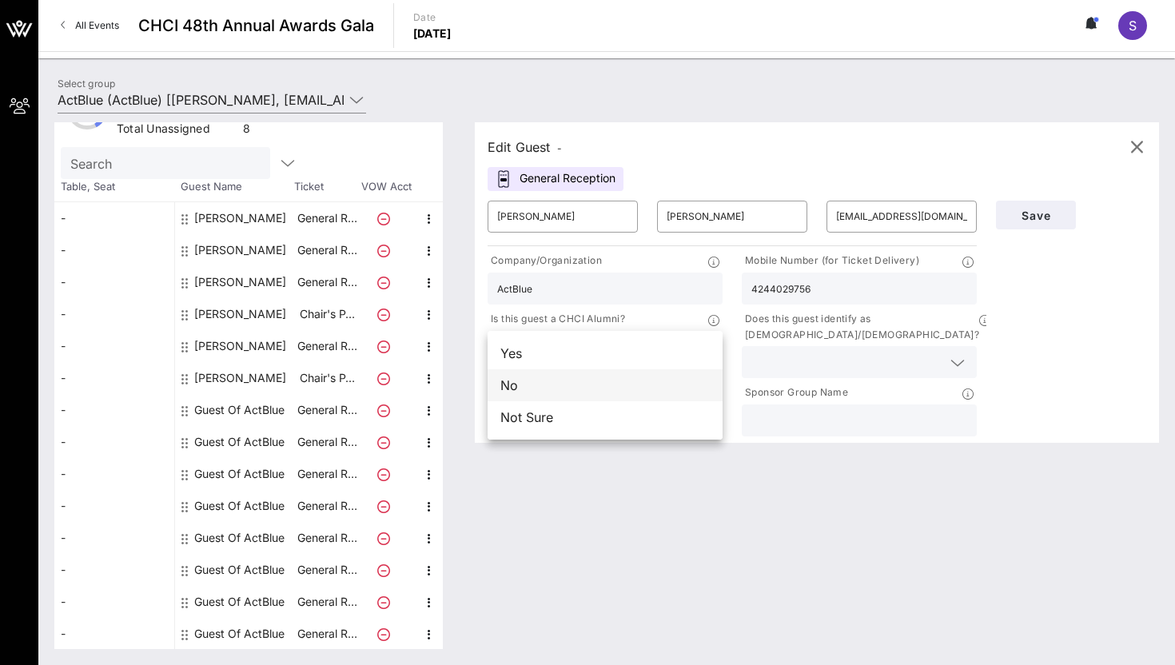
click at [601, 386] on div "No" at bounding box center [605, 385] width 235 height 32
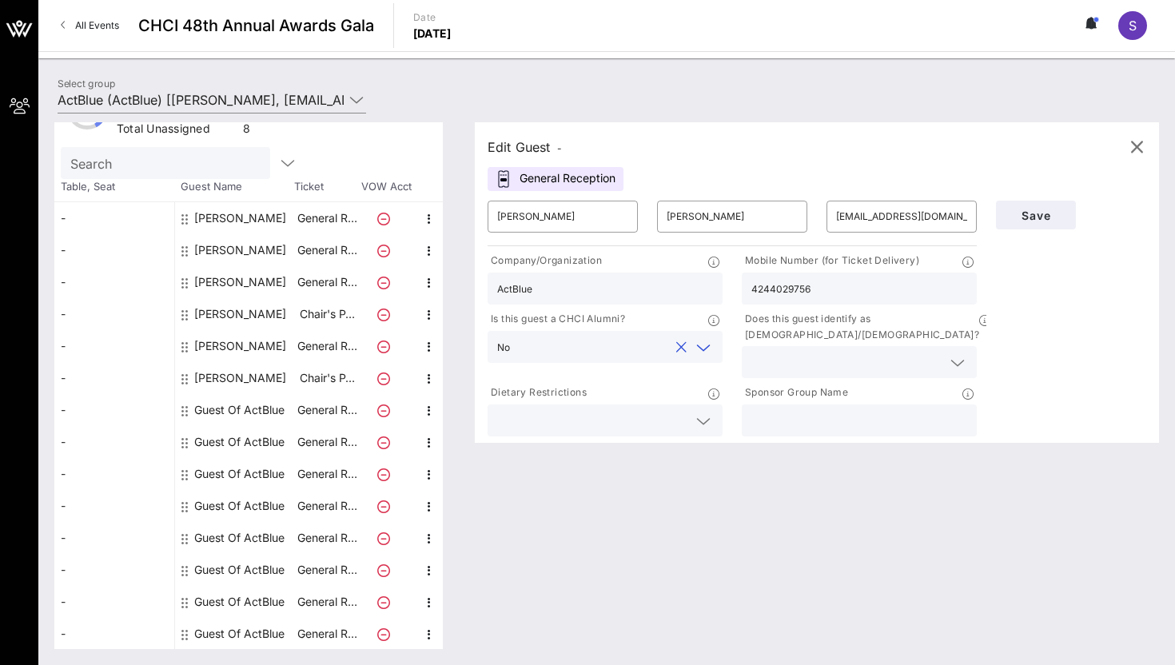
click at [847, 357] on div at bounding box center [859, 362] width 216 height 32
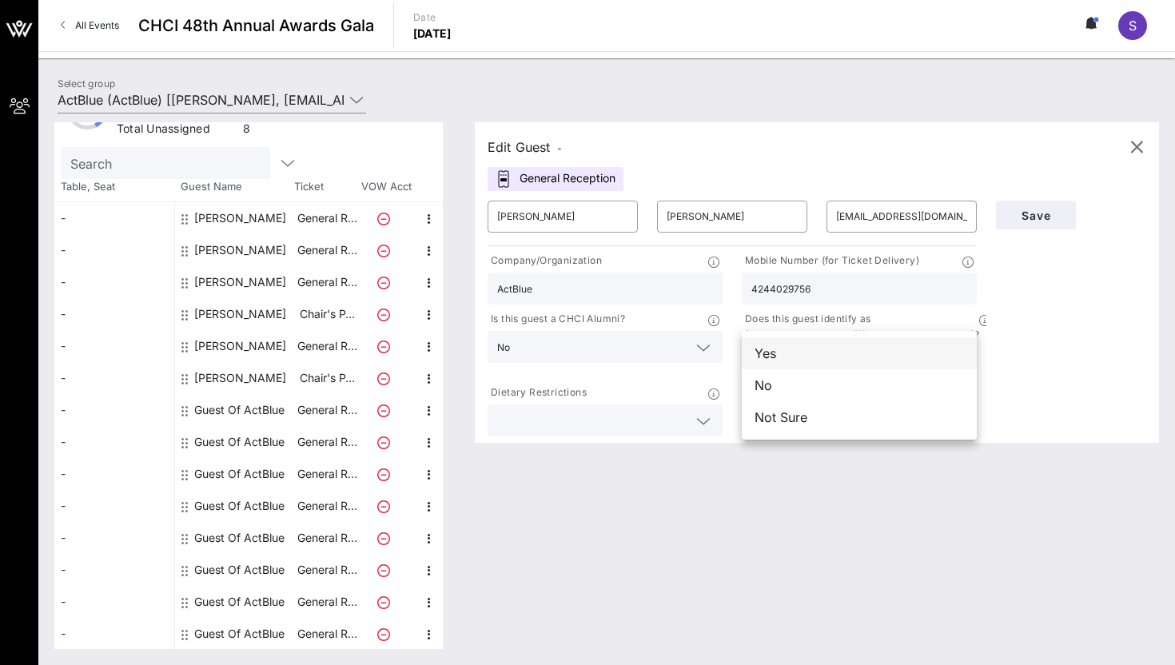
click at [804, 363] on div "Yes" at bounding box center [859, 353] width 235 height 32
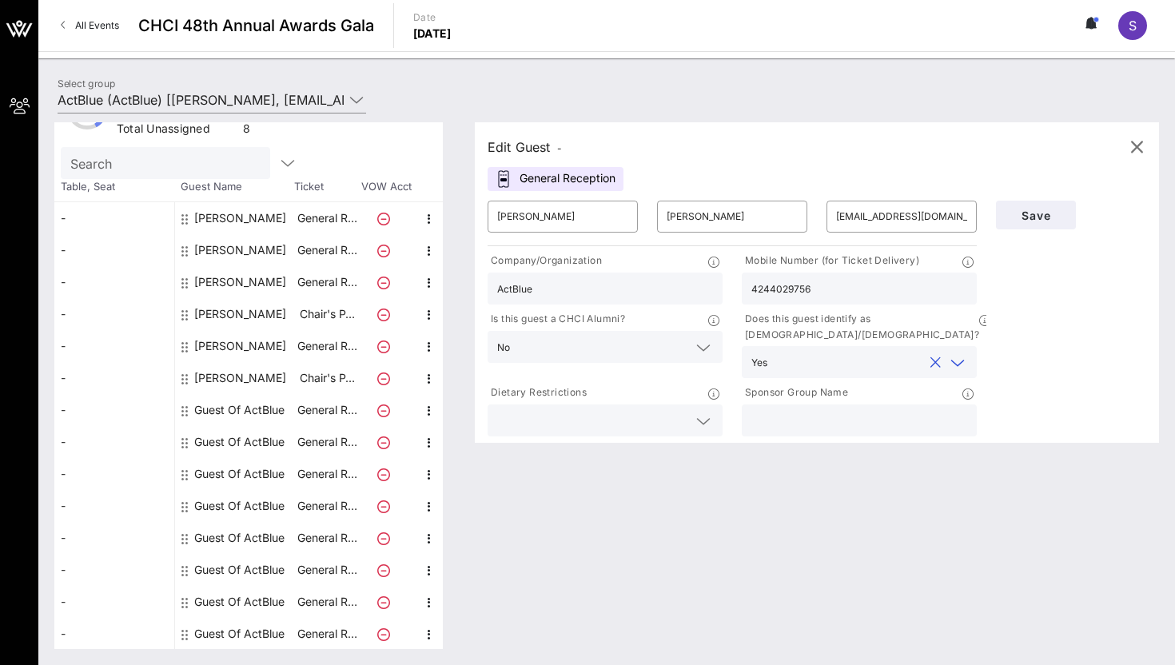
click at [804, 404] on div at bounding box center [859, 420] width 216 height 32
type input "ActBlue"
click at [683, 410] on input "text" at bounding box center [592, 420] width 190 height 21
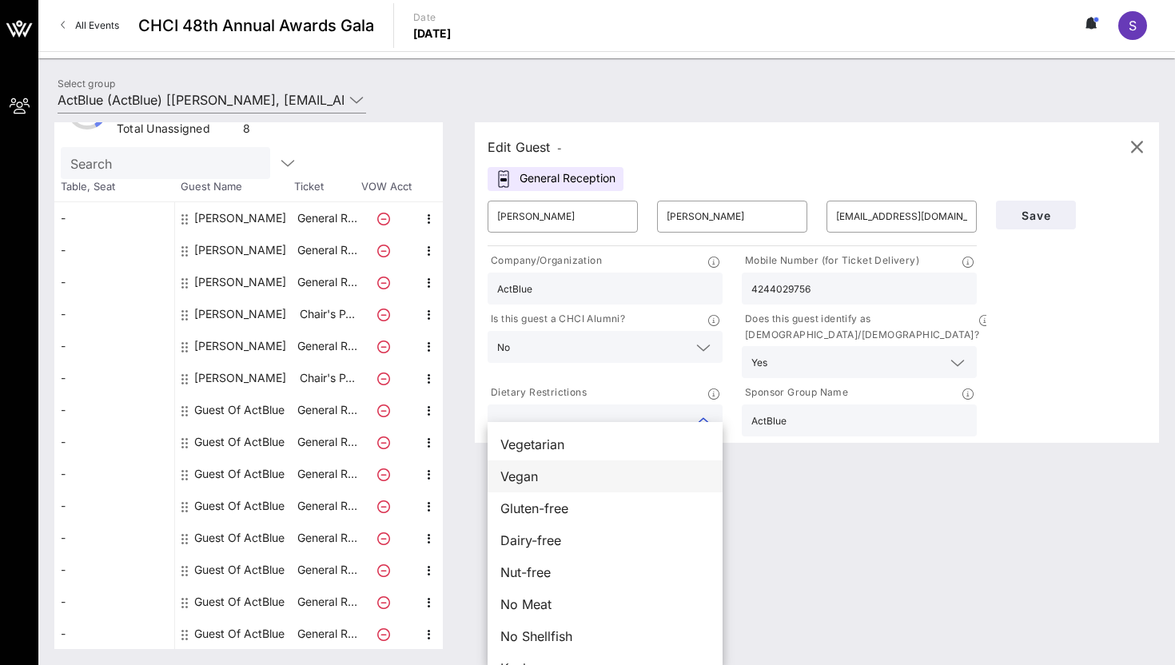
scroll to position [26, 0]
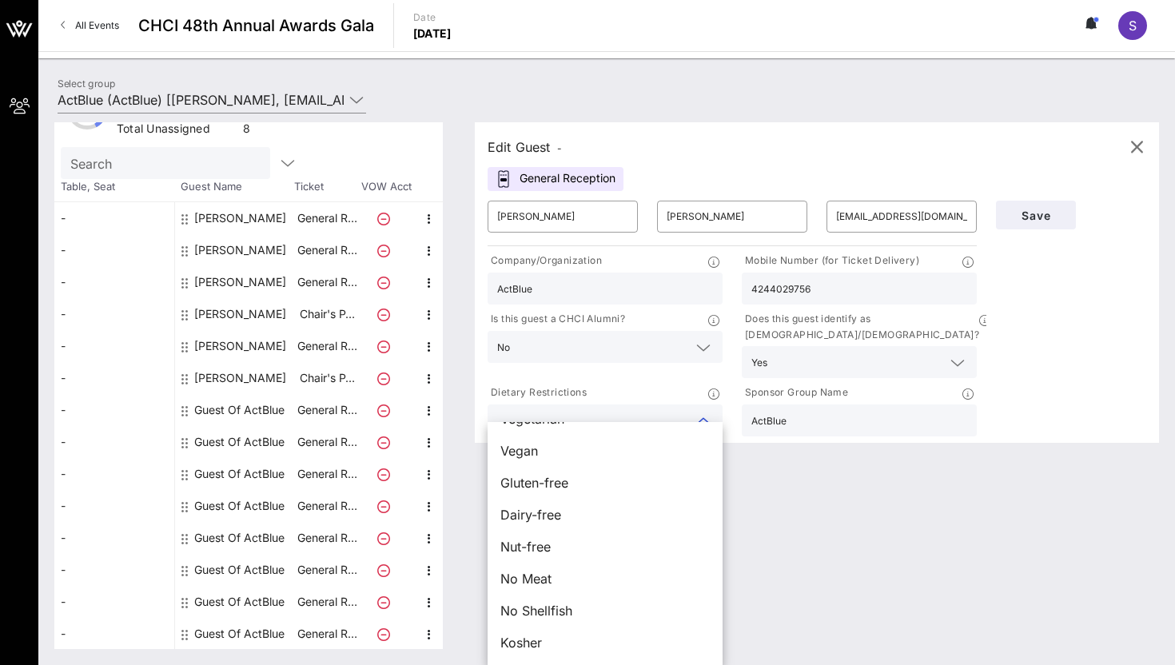
click at [1098, 313] on div "Save" at bounding box center [1070, 315] width 169 height 249
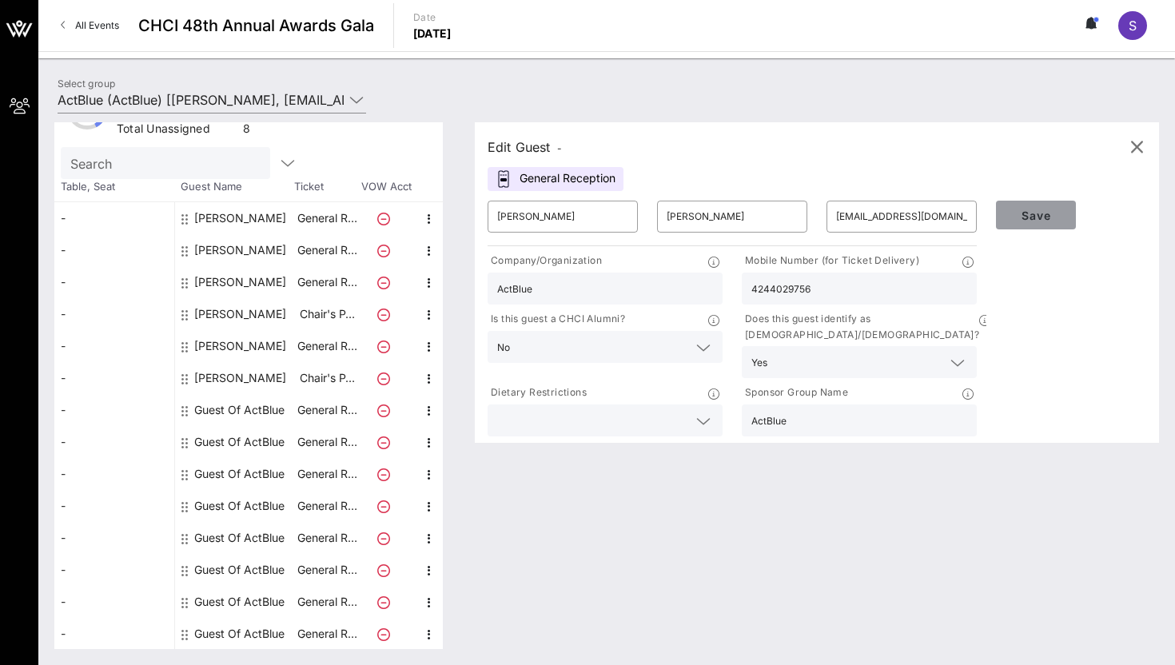
click at [1053, 221] on span "Save" at bounding box center [1036, 216] width 54 height 14
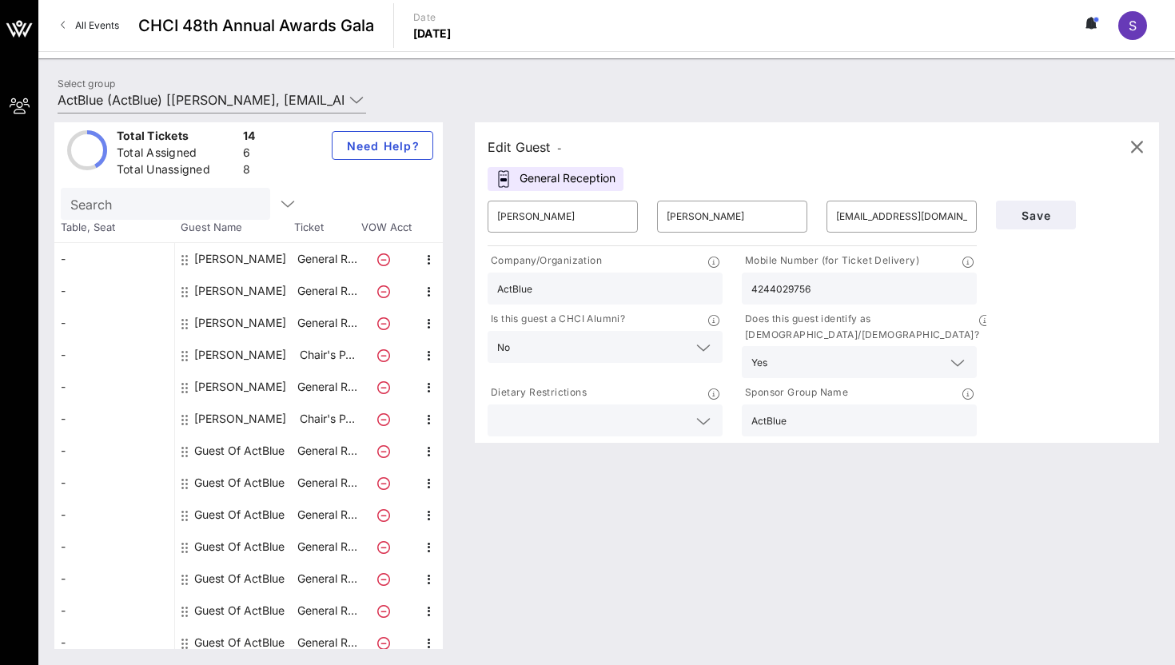
scroll to position [0, 0]
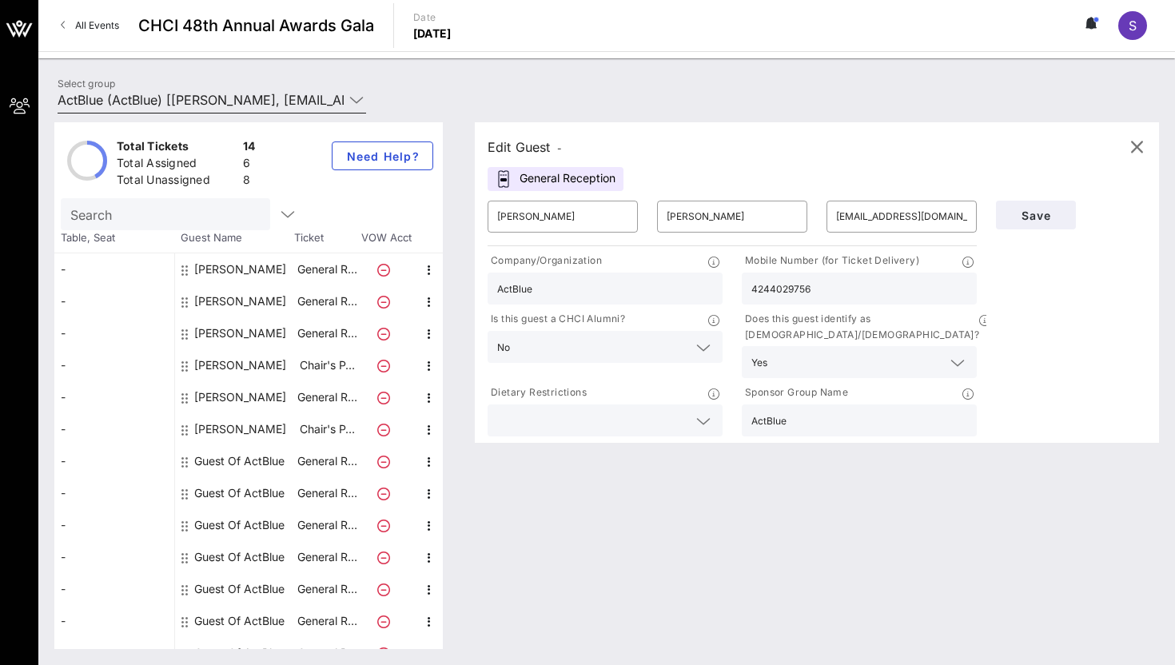
click at [356, 103] on icon at bounding box center [356, 99] width 14 height 19
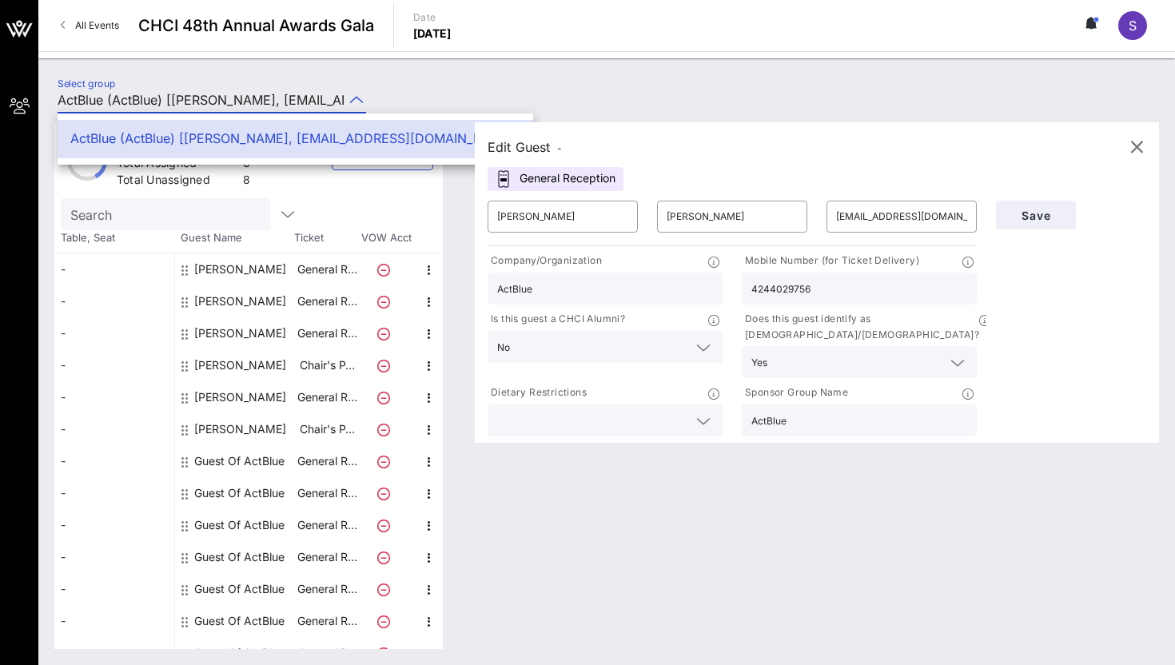
scroll to position [51, 0]
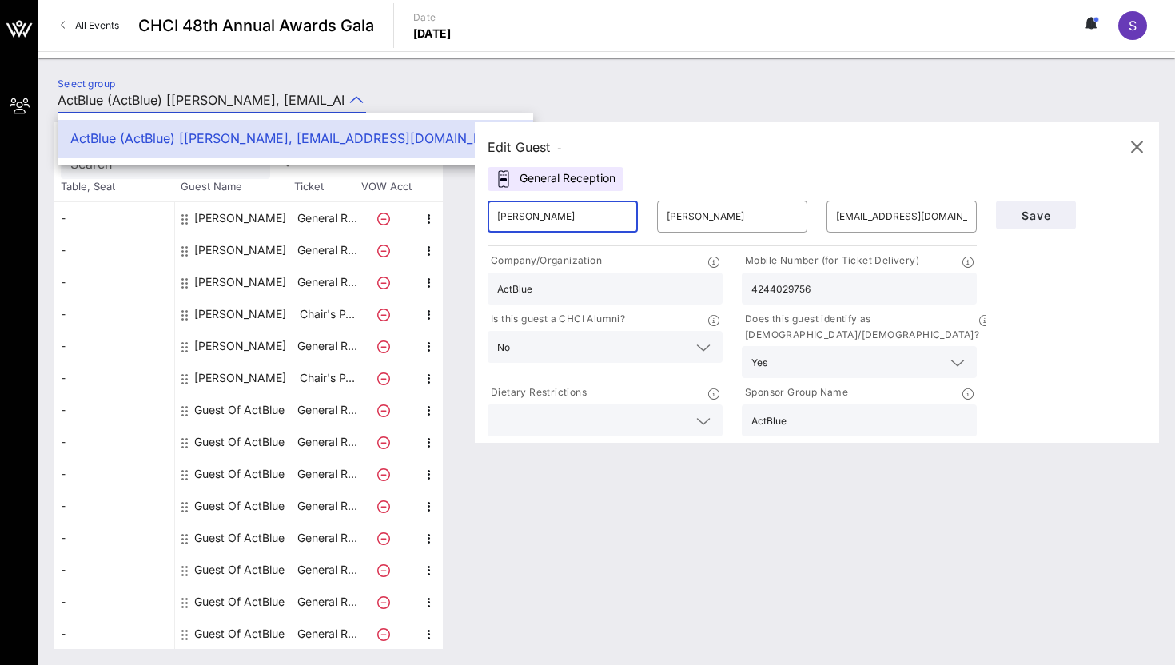
click at [546, 210] on input "[PERSON_NAME]" at bounding box center [562, 217] width 131 height 26
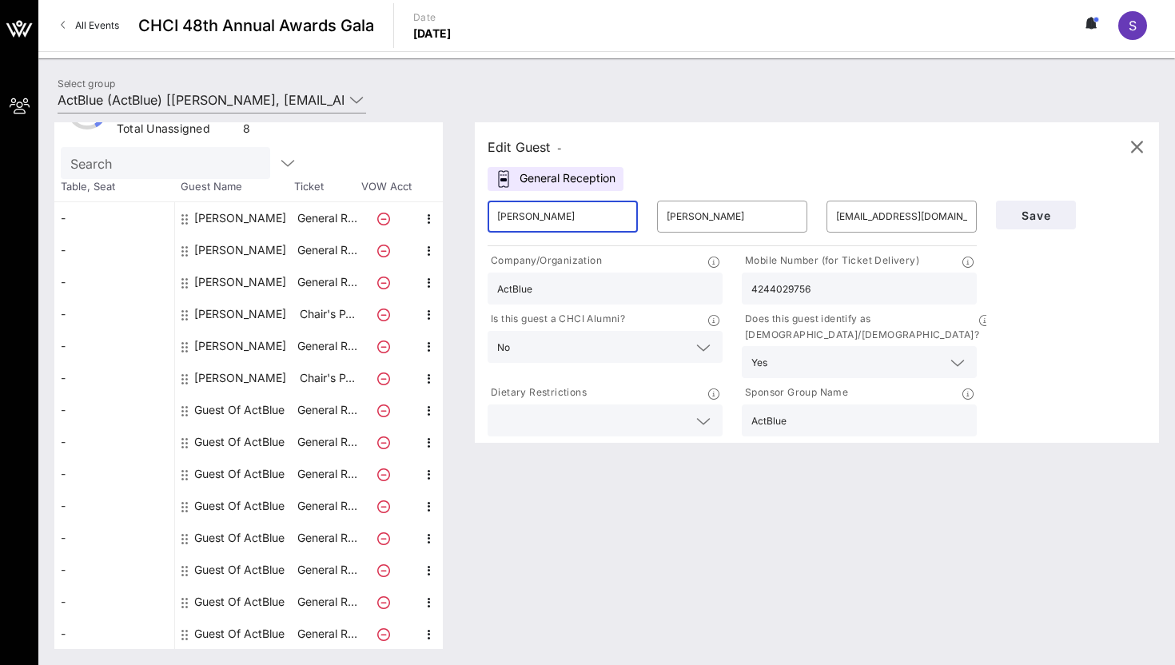
click at [546, 210] on input "[PERSON_NAME]" at bounding box center [562, 217] width 131 height 26
paste input "[PERSON_NAME]"
click at [560, 215] on input "[PERSON_NAME]" at bounding box center [562, 217] width 131 height 26
type input "[PERSON_NAME]"
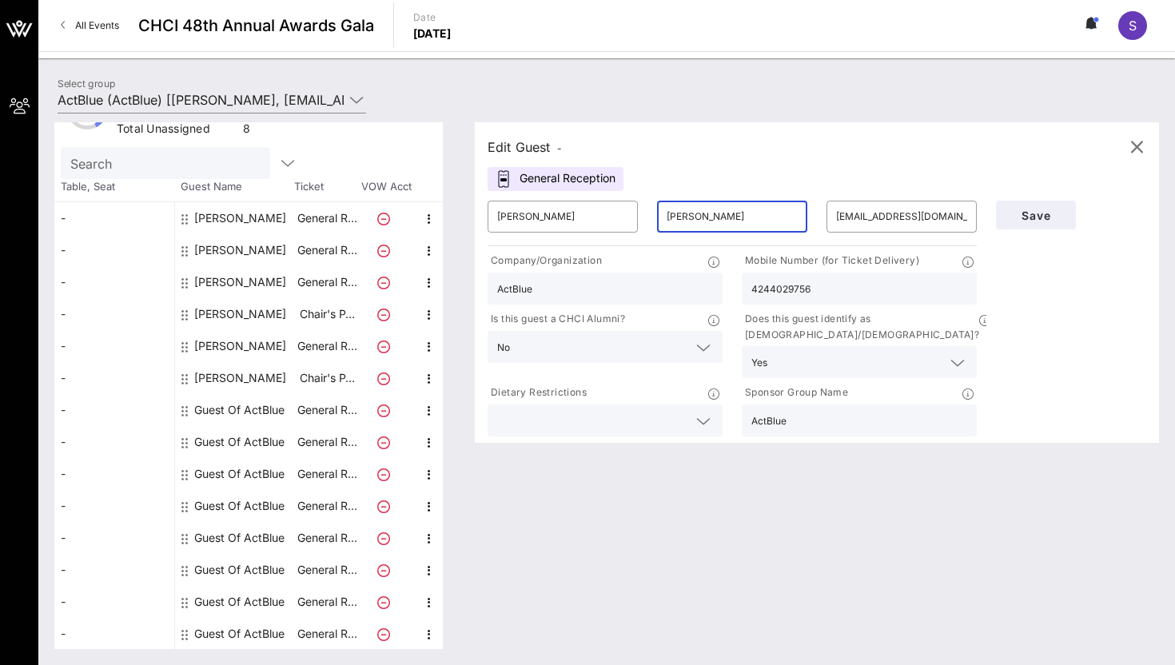
click at [727, 213] on input "[PERSON_NAME]" at bounding box center [732, 217] width 131 height 26
paste input "Quintanill"
type input "[PERSON_NAME]"
click at [558, 215] on input "[PERSON_NAME]" at bounding box center [562, 217] width 131 height 26
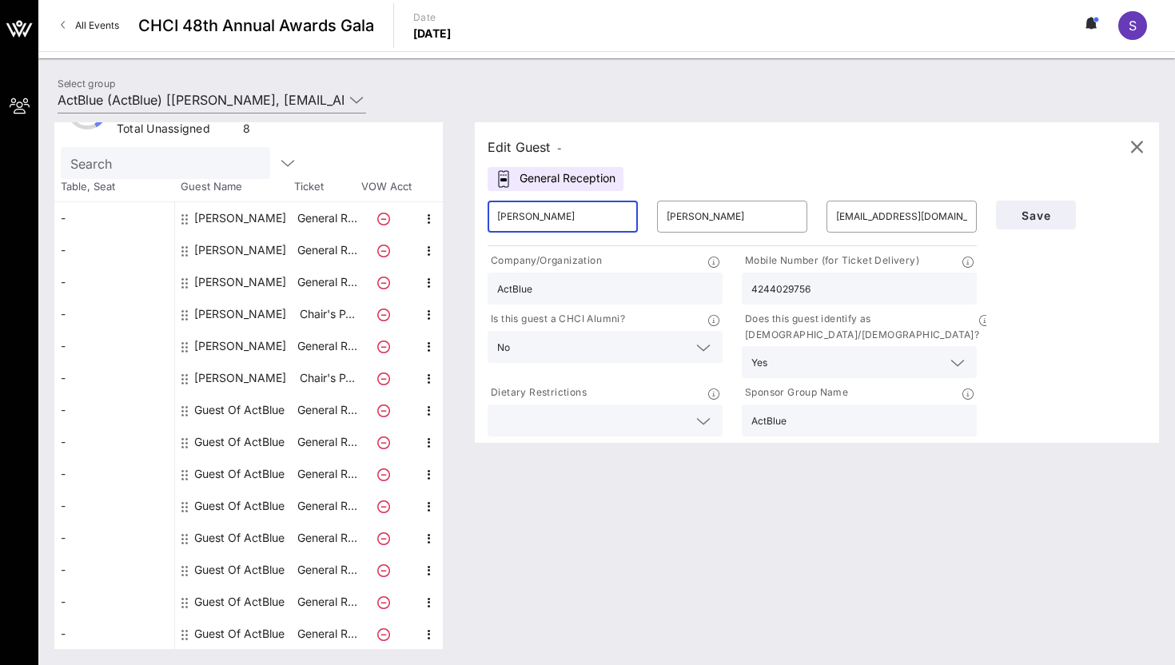
click at [558, 215] on input "[PERSON_NAME]" at bounding box center [562, 217] width 131 height 26
type input "Jeovanny"
click at [883, 201] on div "[EMAIL_ADDRESS][DOMAIN_NAME]" at bounding box center [901, 217] width 131 height 32
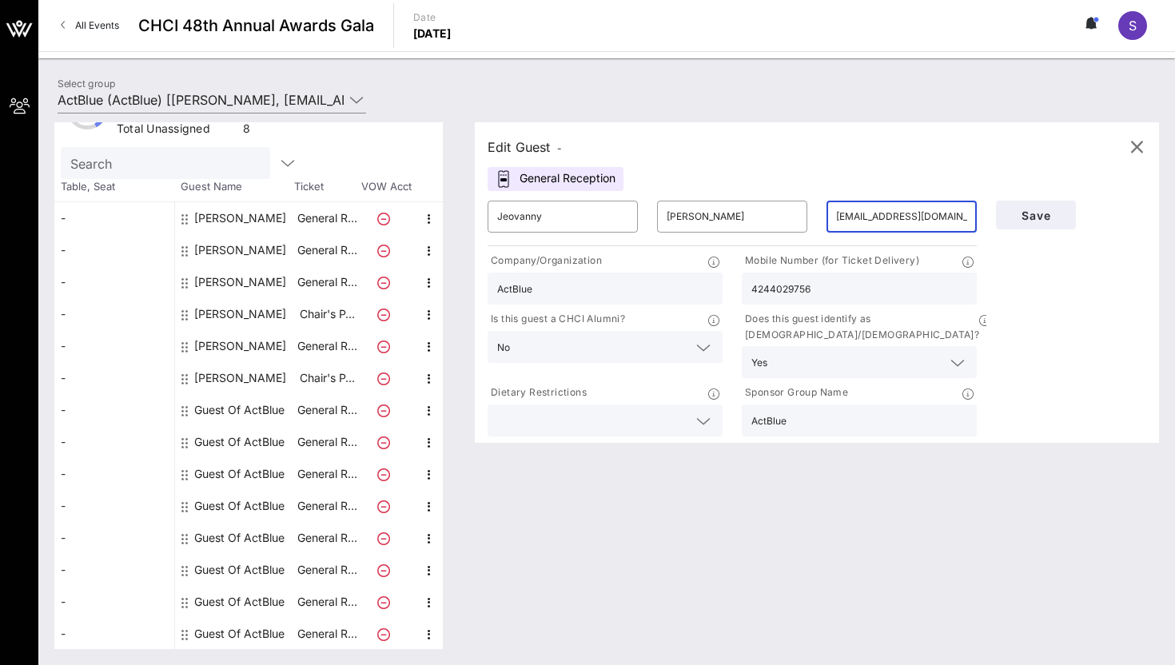
paste input "jquintanill"
type input "[EMAIL_ADDRESS][DOMAIN_NAME]"
click at [807, 270] on div "Mobile Number (for Ticket Delivery)" at bounding box center [859, 263] width 235 height 20
click at [802, 283] on input "4244029756" at bounding box center [859, 288] width 216 height 21
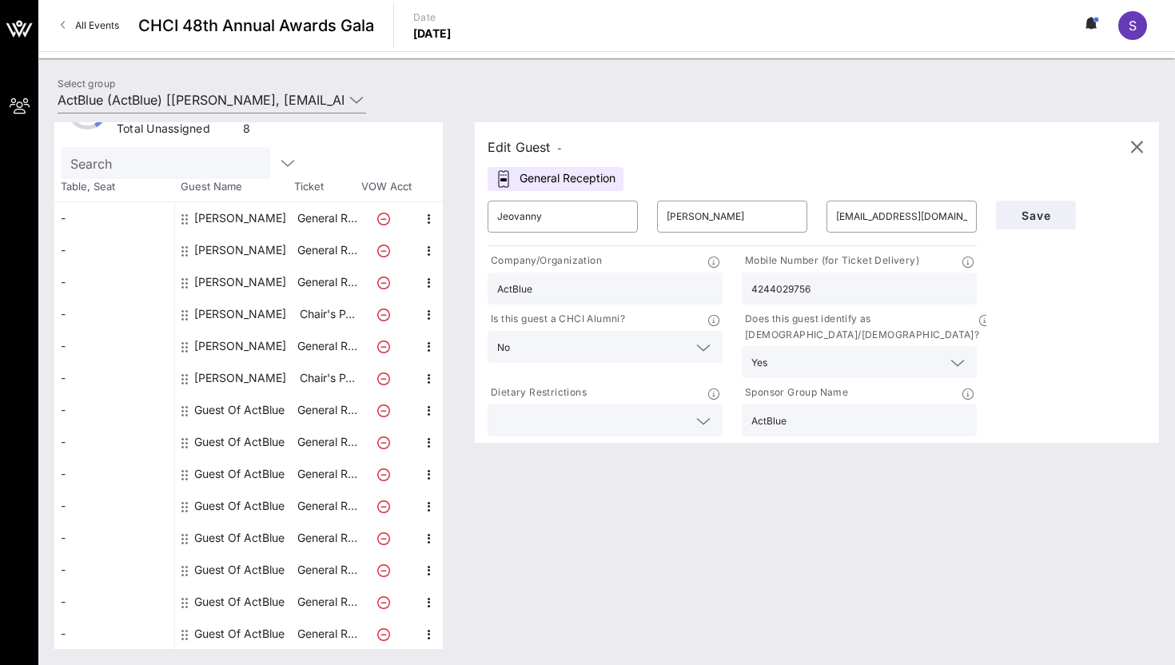
click at [802, 283] on input "4244029756" at bounding box center [859, 288] width 216 height 21
paste input "[PHONE_NUMBER]"
type input "[PHONE_NUMBER]"
click at [1046, 220] on span "Save" at bounding box center [1036, 216] width 54 height 14
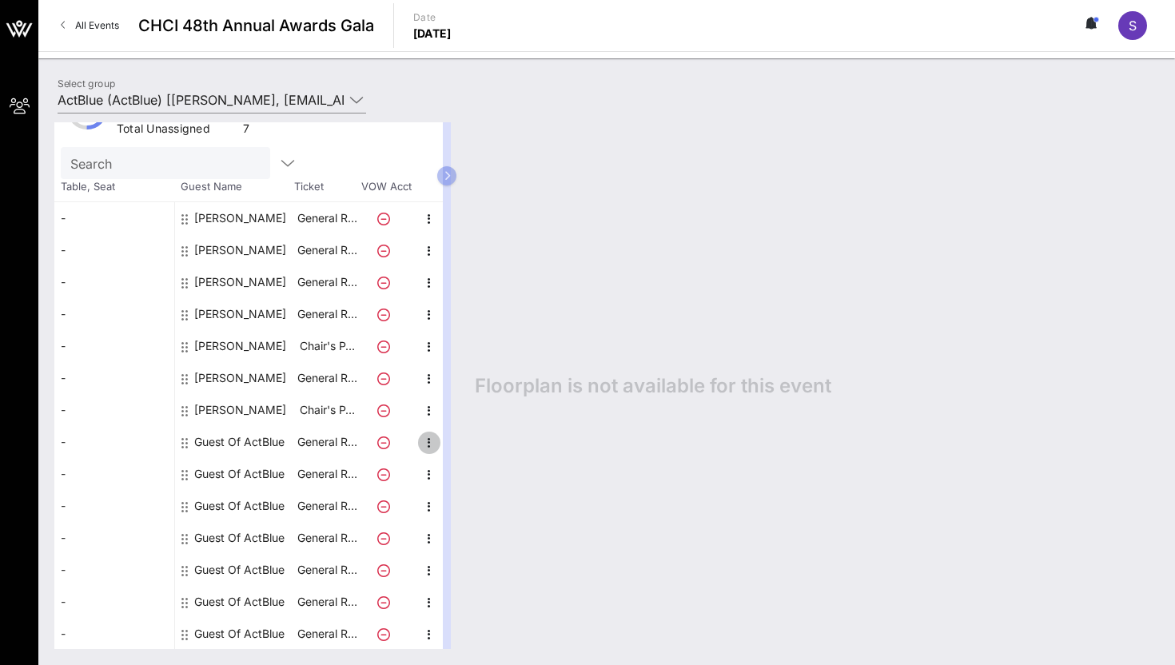
click at [429, 444] on icon "button" at bounding box center [429, 442] width 19 height 19
click at [452, 442] on div "Edit" at bounding box center [469, 447] width 58 height 32
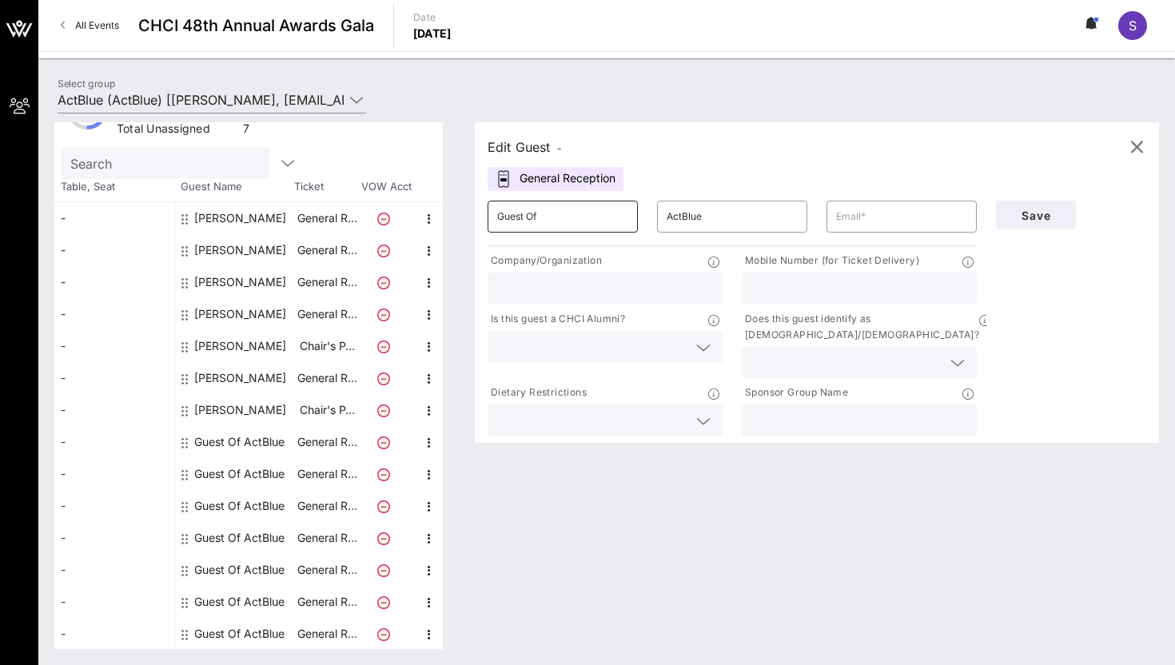
click at [530, 215] on input "Guest Of" at bounding box center [562, 217] width 131 height 26
paste input "[PERSON_NAME]"
click at [530, 214] on input "Guest [PERSON_NAME]" at bounding box center [562, 217] width 131 height 26
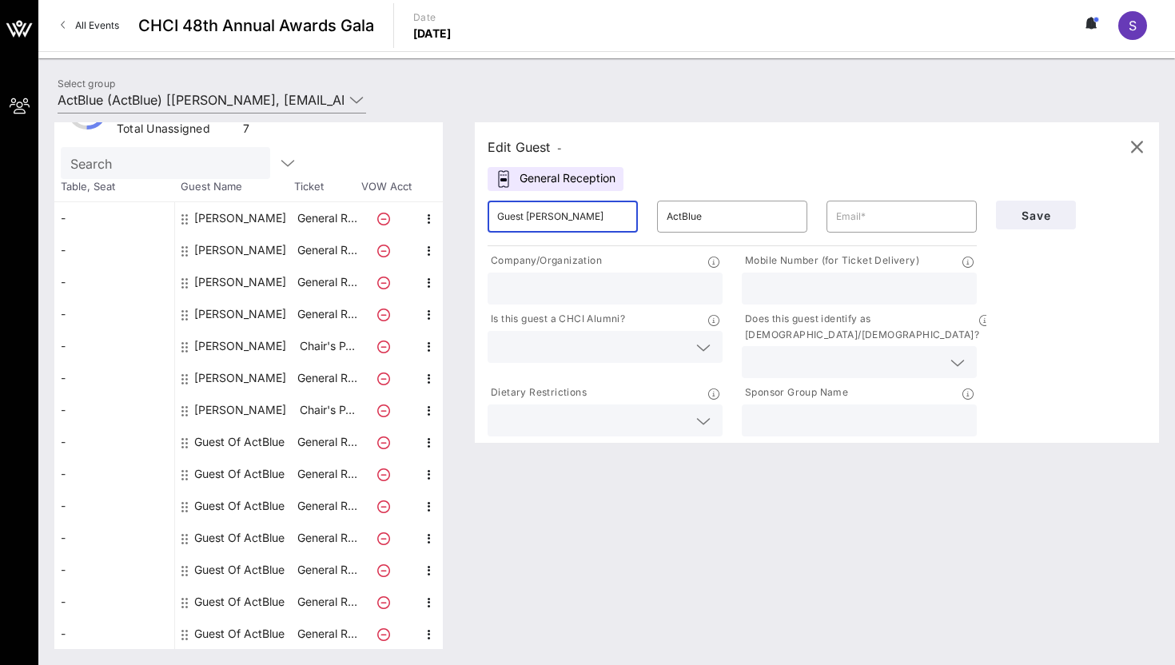
click at [530, 214] on input "Guest [PERSON_NAME]" at bounding box center [562, 217] width 131 height 26
paste input "[PERSON_NAME]"
click at [530, 214] on input "Guest [PERSON_NAME]" at bounding box center [562, 217] width 131 height 26
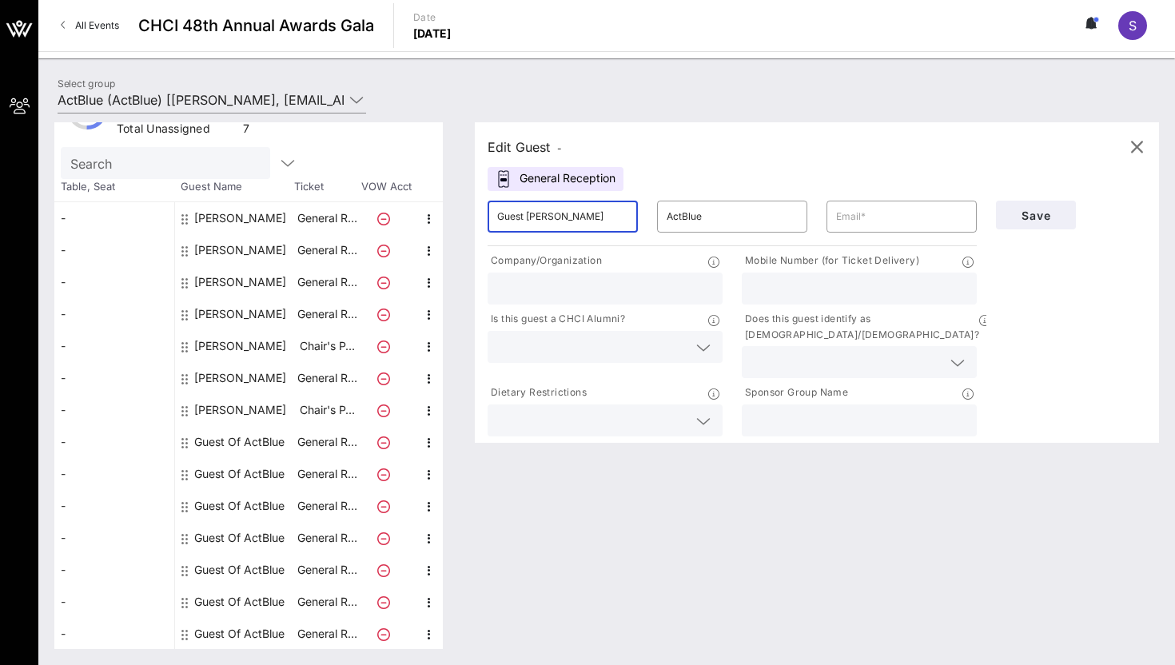
paste input "[PERSON_NAME]"
click at [540, 217] on input "[PERSON_NAME]" at bounding box center [562, 217] width 131 height 26
type input "[PERSON_NAME]"
click at [671, 217] on input "ActBlue" at bounding box center [732, 217] width 131 height 26
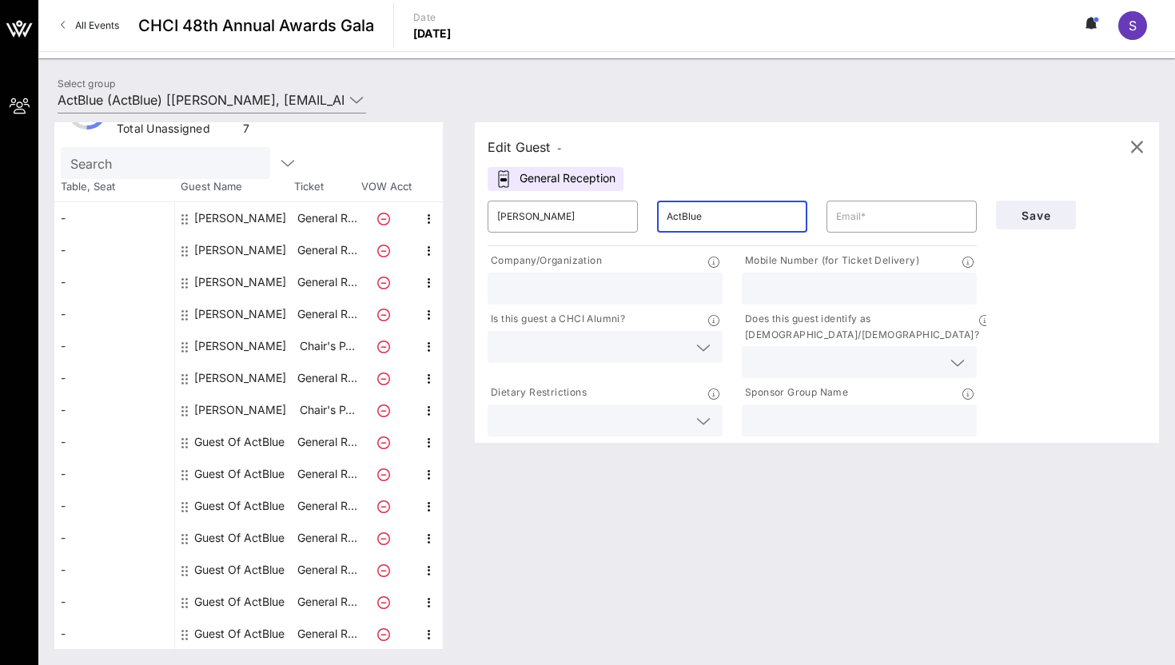
click at [671, 217] on input "ActBlue" at bounding box center [732, 217] width 131 height 26
paste input "[PERSON_NAME]"
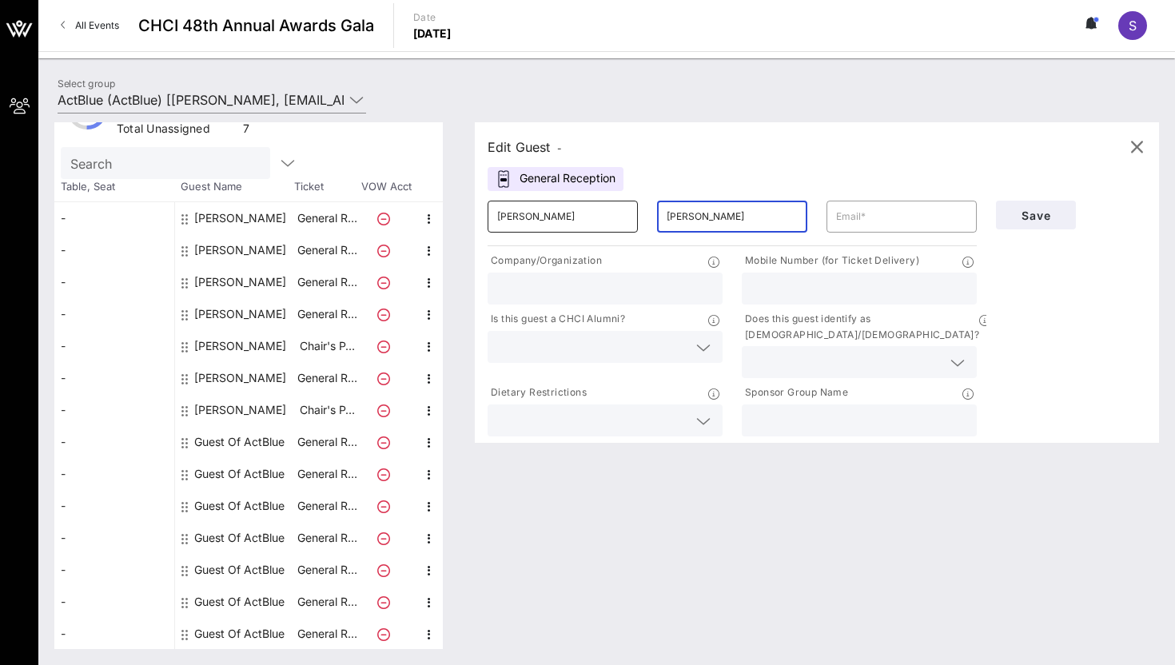
type input "[PERSON_NAME]"
click at [525, 218] on input "[PERSON_NAME]" at bounding box center [562, 217] width 131 height 26
type input "[PERSON_NAME]"
paste input "[EMAIL_ADDRESS][DOMAIN_NAME]"
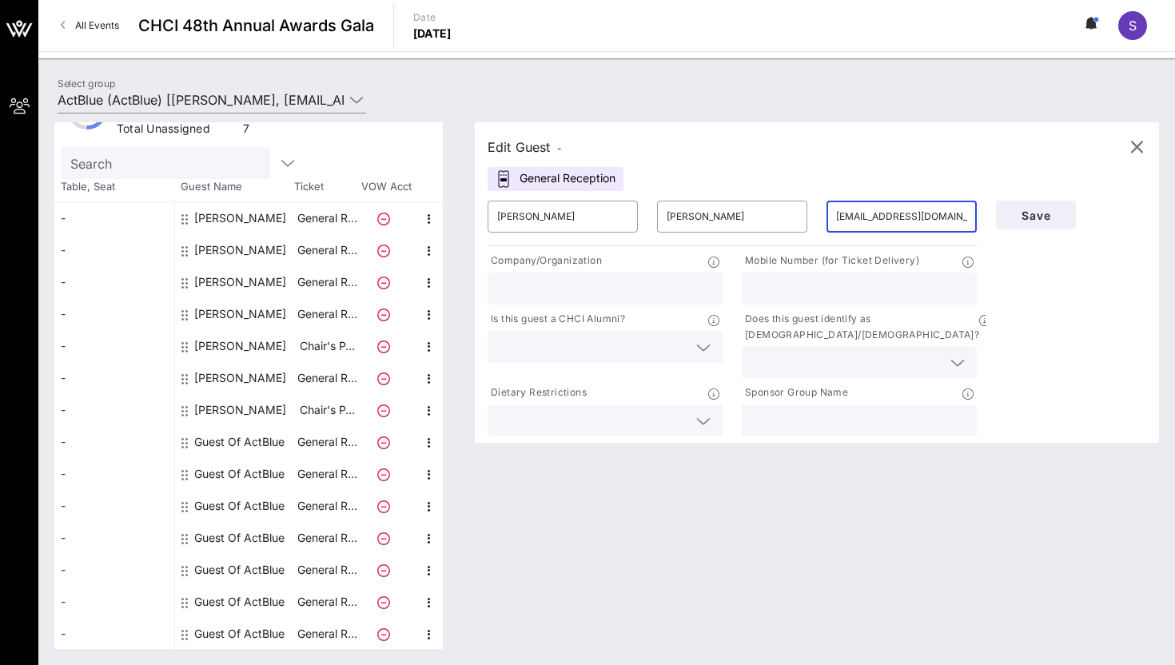
type input "[EMAIL_ADDRESS][DOMAIN_NAME]"
click at [762, 279] on input "text" at bounding box center [859, 288] width 216 height 21
paste input "[PHONE_NUMBER]"
type input "[PHONE_NUMBER]"
click at [582, 291] on input "text" at bounding box center [605, 288] width 216 height 21
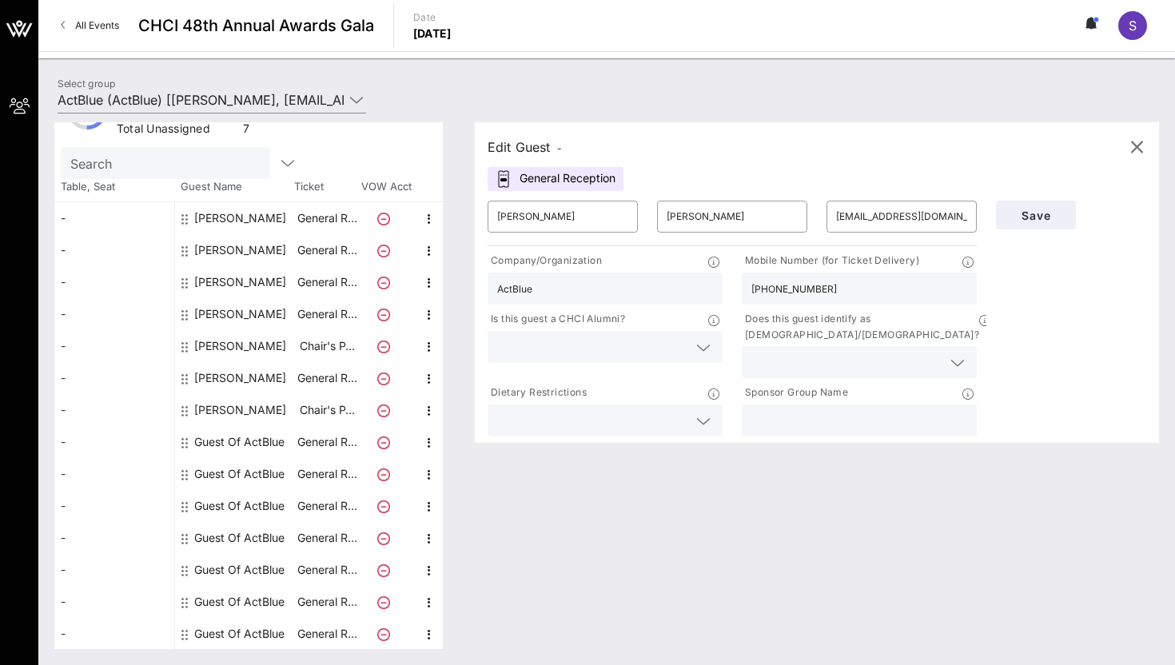
type input "ActBlue"
click at [602, 342] on input "text" at bounding box center [592, 347] width 190 height 21
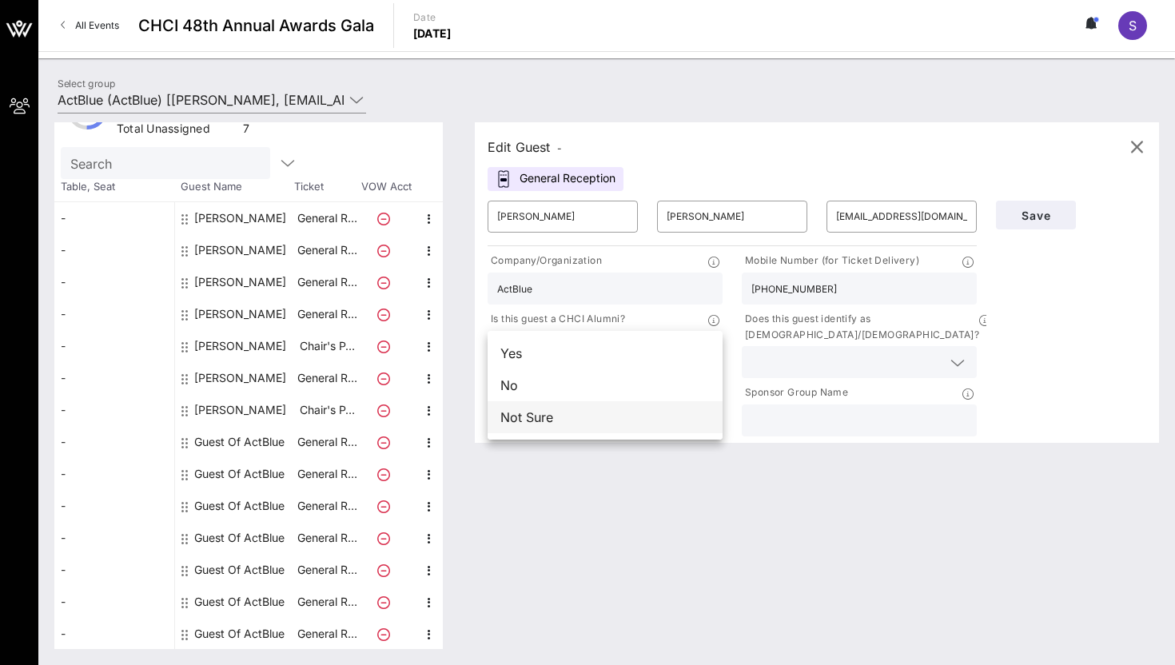
click at [592, 419] on div "Not Sure" at bounding box center [605, 417] width 235 height 32
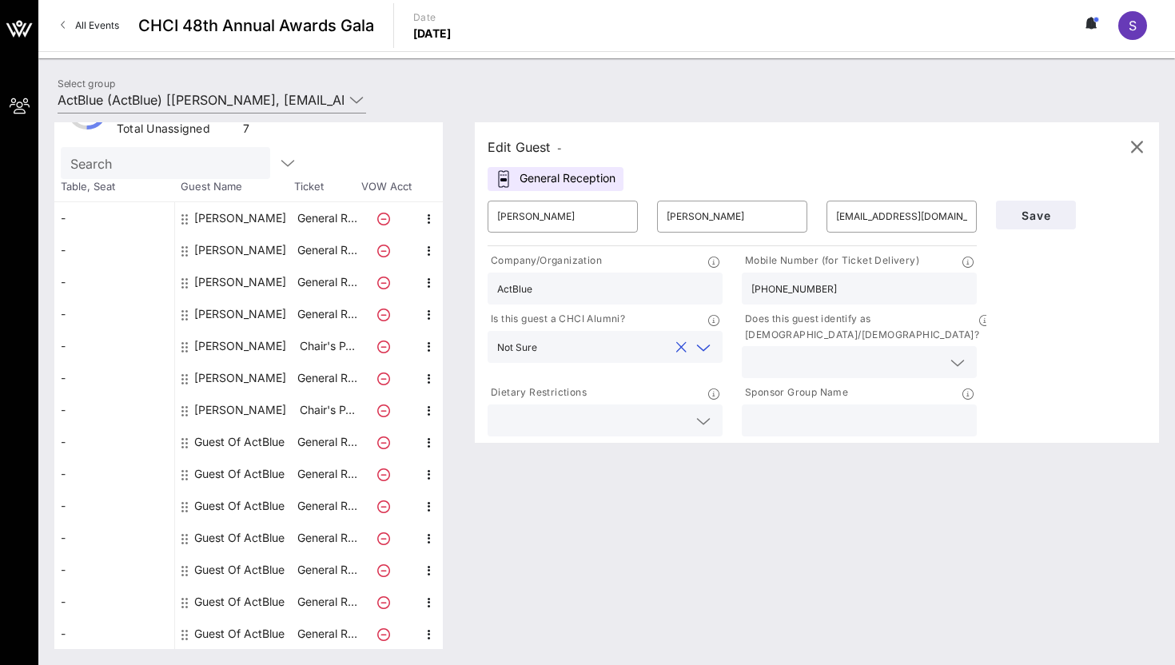
click at [876, 352] on input "text" at bounding box center [846, 362] width 190 height 21
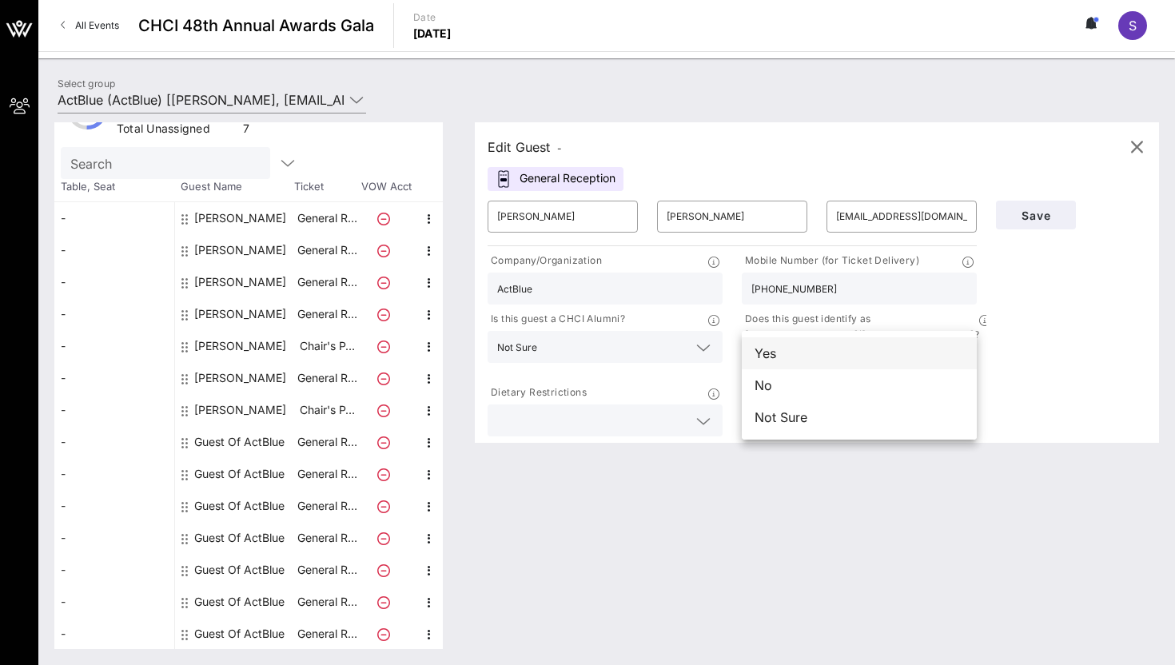
click at [877, 362] on div "Yes" at bounding box center [859, 353] width 235 height 32
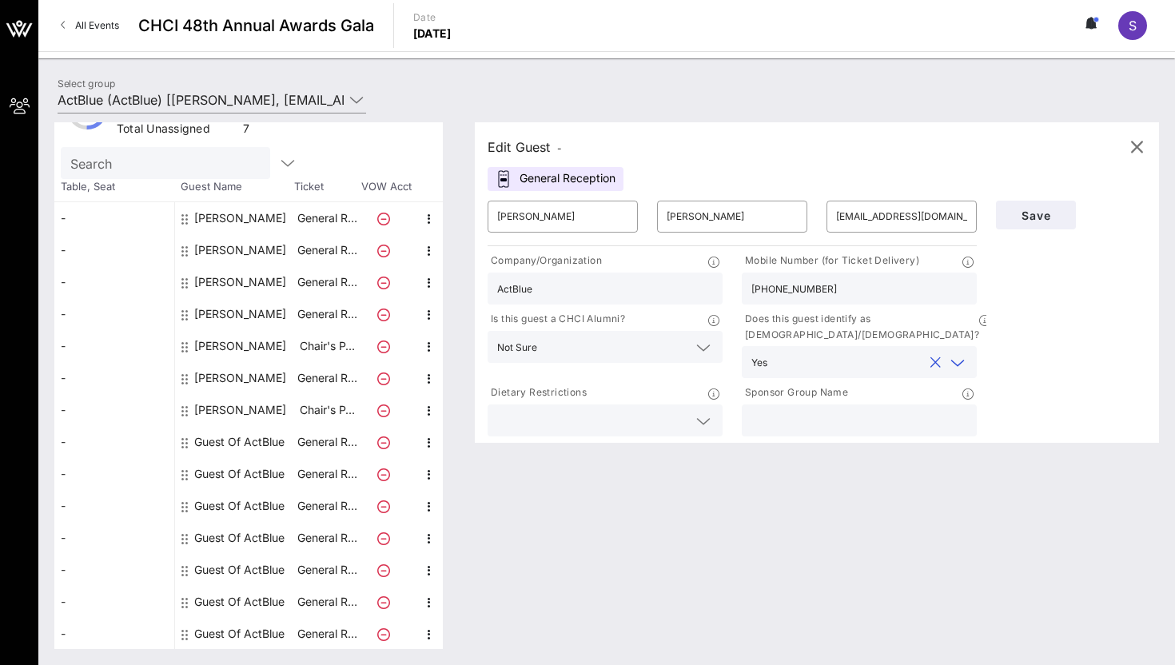
click at [877, 404] on div at bounding box center [859, 420] width 216 height 32
type input "ActBlue"
click at [1024, 218] on span "Save" at bounding box center [1036, 216] width 54 height 14
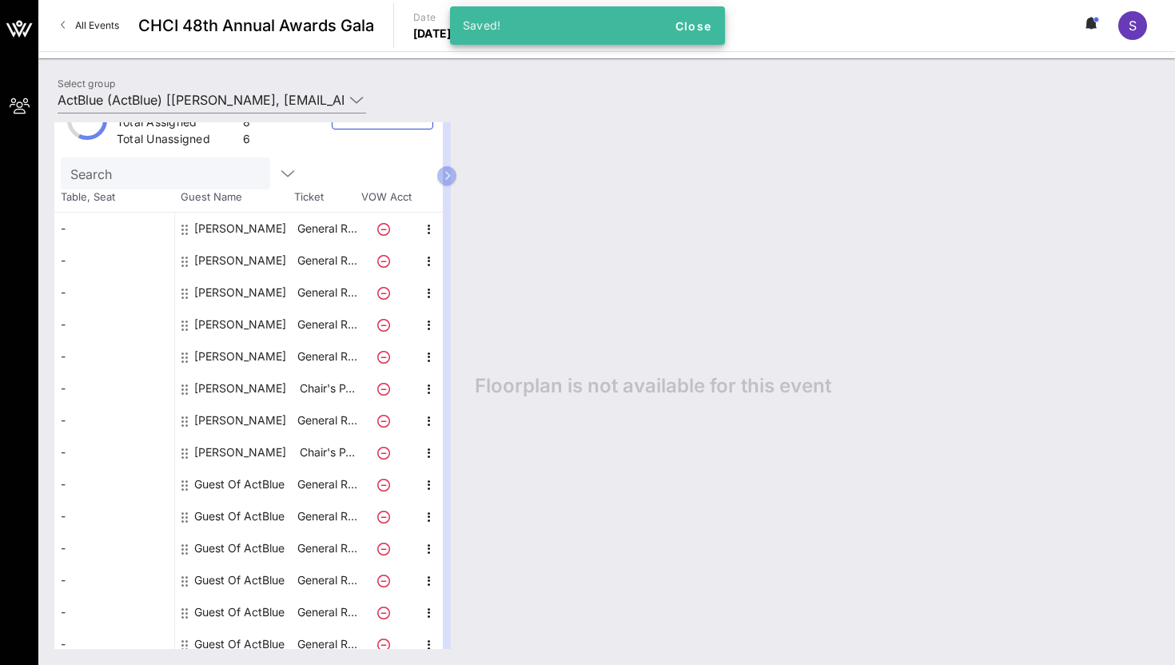
scroll to position [34, 0]
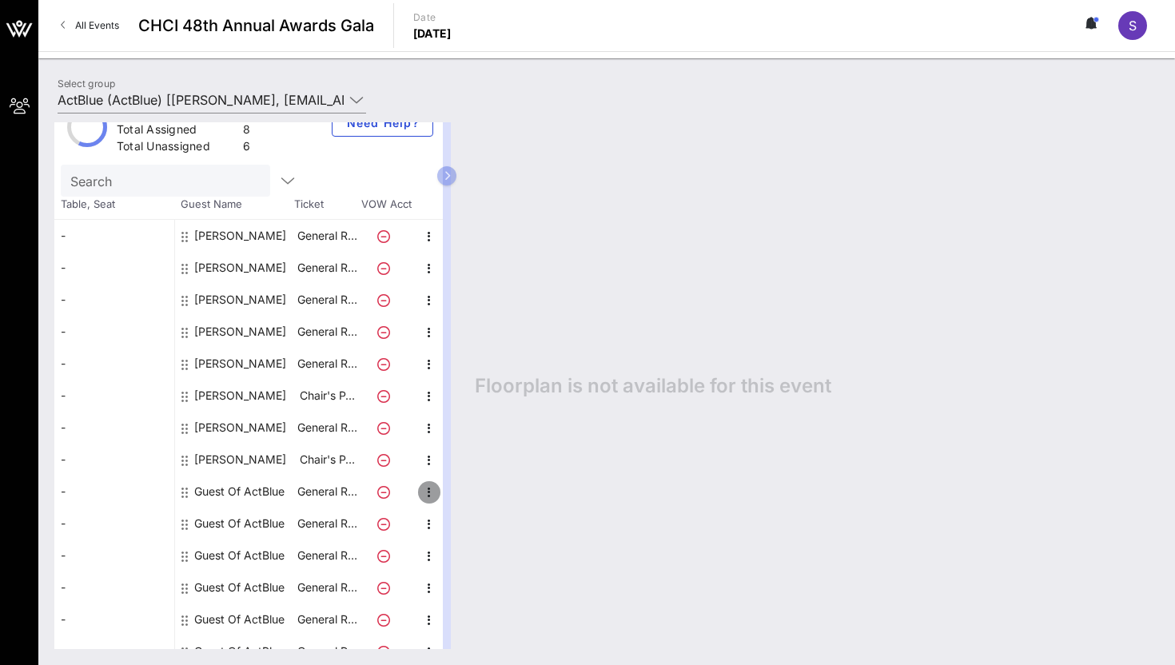
click at [426, 492] on icon "button" at bounding box center [429, 492] width 19 height 19
click at [457, 492] on div "Edit" at bounding box center [469, 496] width 32 height 13
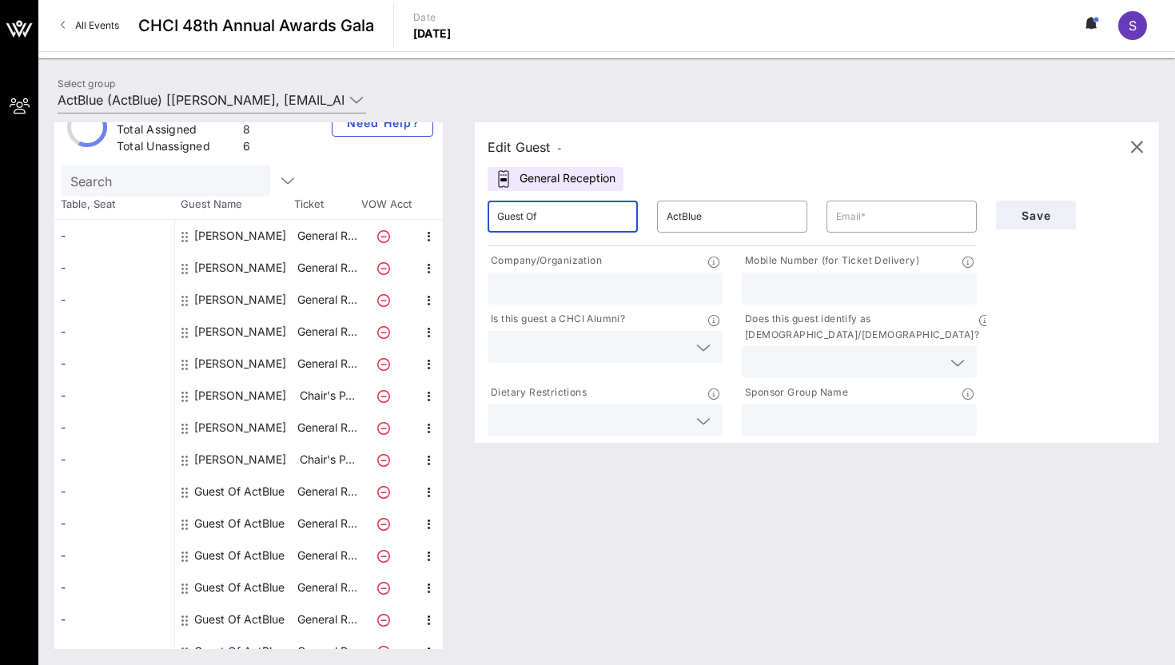
click at [560, 222] on input "Guest Of" at bounding box center [562, 217] width 131 height 26
click at [909, 212] on input "text" at bounding box center [901, 217] width 131 height 26
paste input "[EMAIL_ADDRESS][DOMAIN_NAME]"
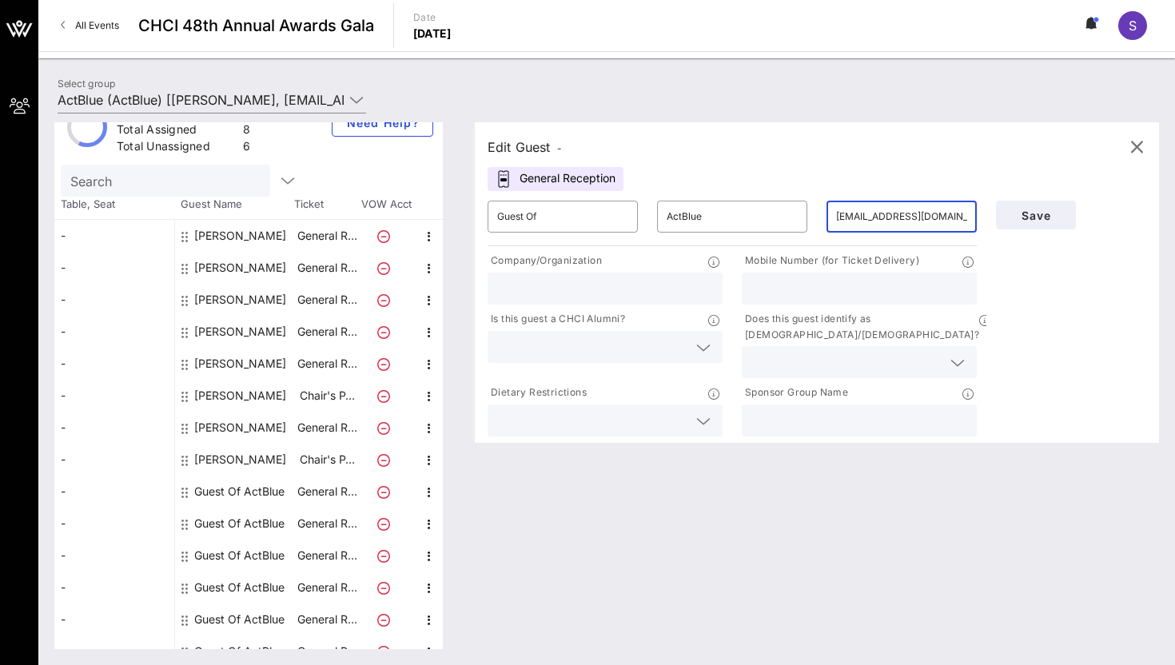
scroll to position [0, 10]
type input "[EMAIL_ADDRESS][DOMAIN_NAME]"
click at [573, 219] on input "Guest Of" at bounding box center [562, 217] width 131 height 26
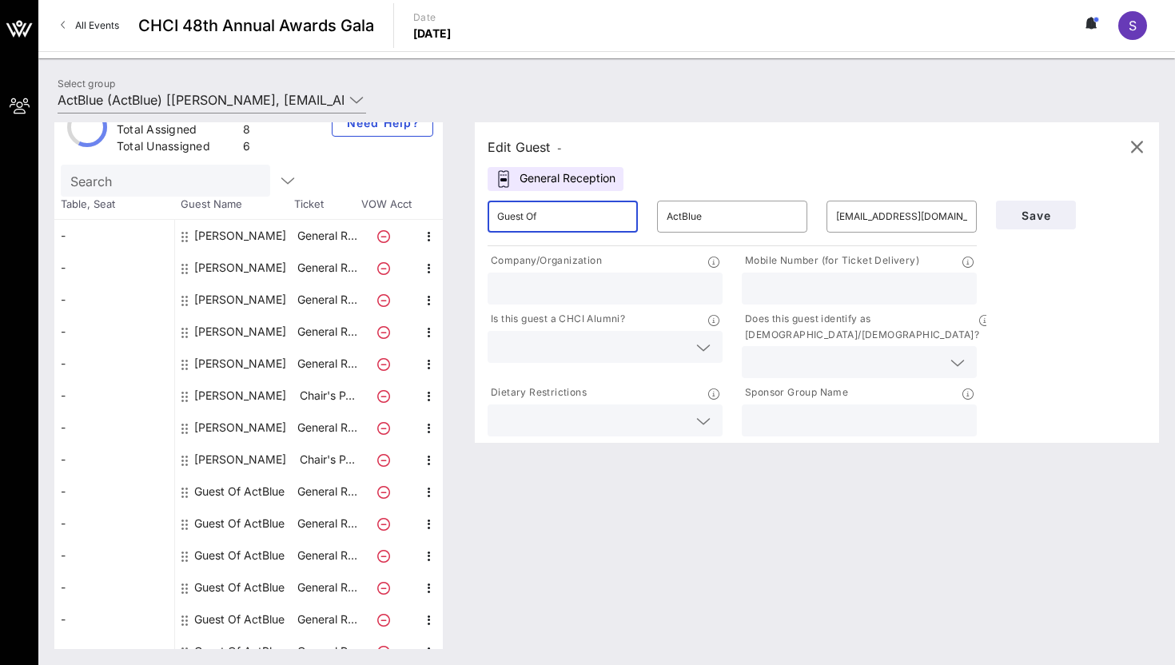
click at [573, 219] on input "Guest Of" at bounding box center [562, 217] width 131 height 26
type input "[PERSON_NAME]"
type input "z"
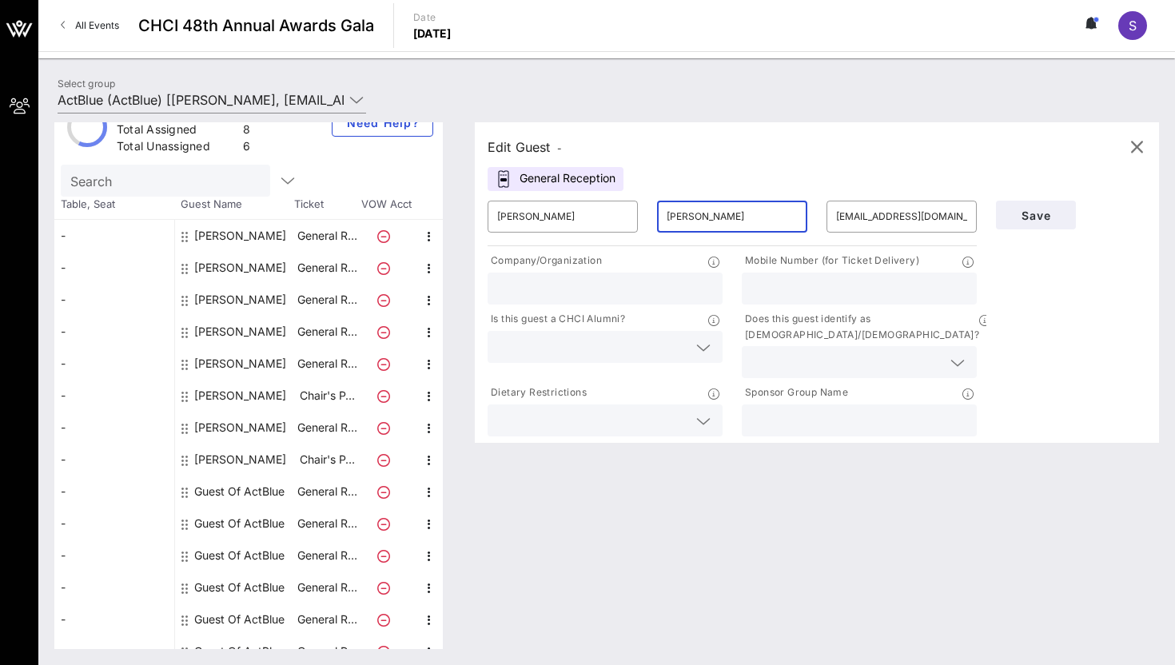
type input "[PERSON_NAME]"
click at [555, 275] on div at bounding box center [605, 289] width 216 height 32
type input "ActBlue"
paste input "[PHONE_NUMBER]"
type input "[PHONE_NUMBER]"
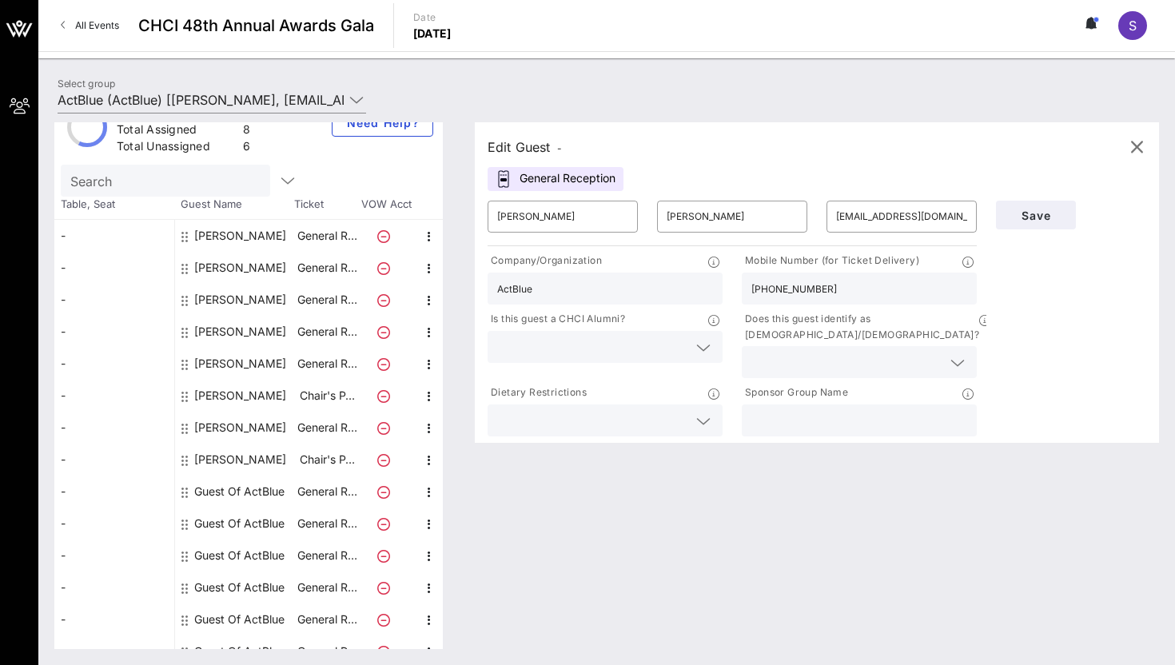
click at [616, 362] on div at bounding box center [605, 347] width 216 height 32
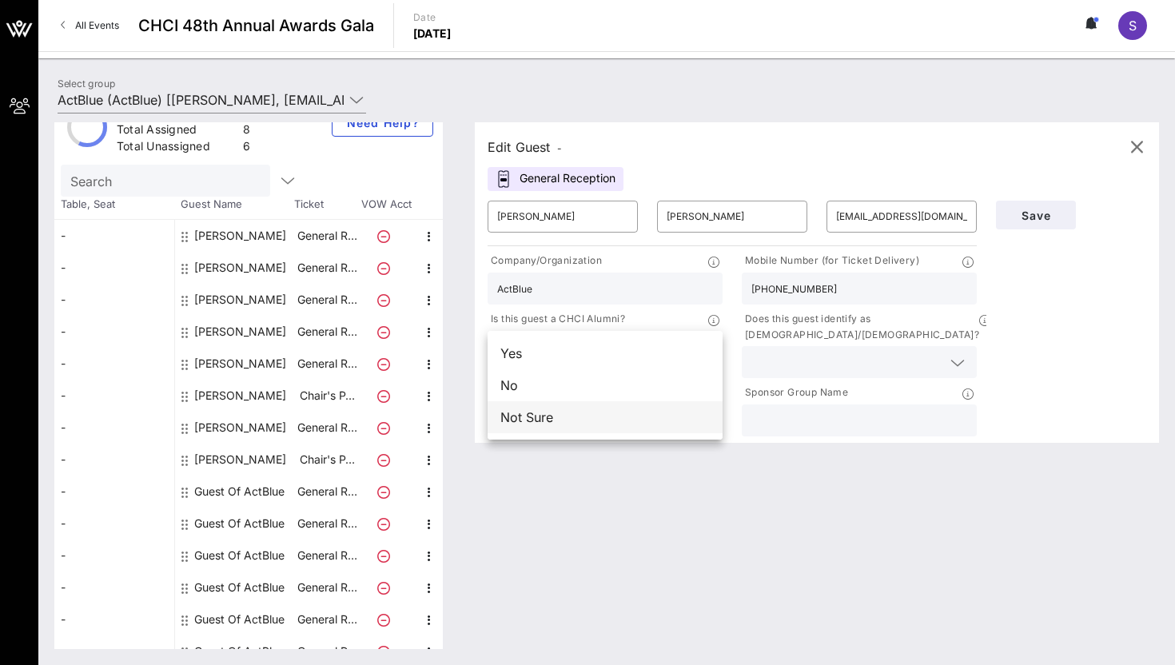
click at [620, 412] on div "Not Sure" at bounding box center [605, 417] width 235 height 32
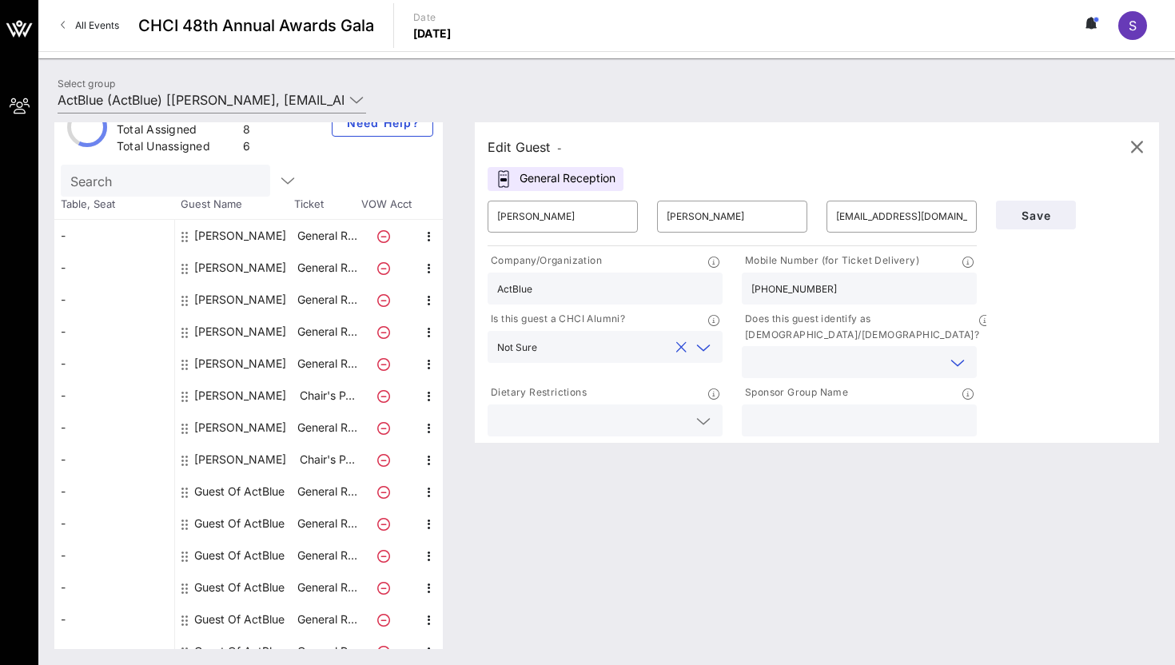
click at [801, 352] on input "text" at bounding box center [846, 362] width 190 height 21
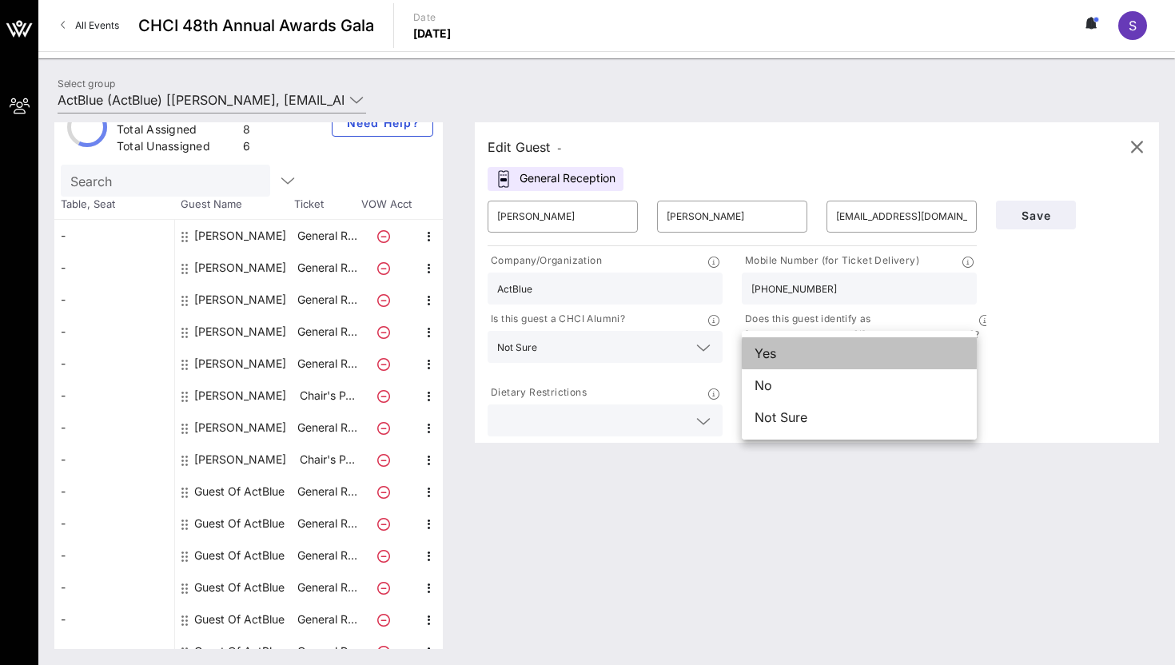
click at [791, 357] on div "Yes" at bounding box center [859, 353] width 235 height 32
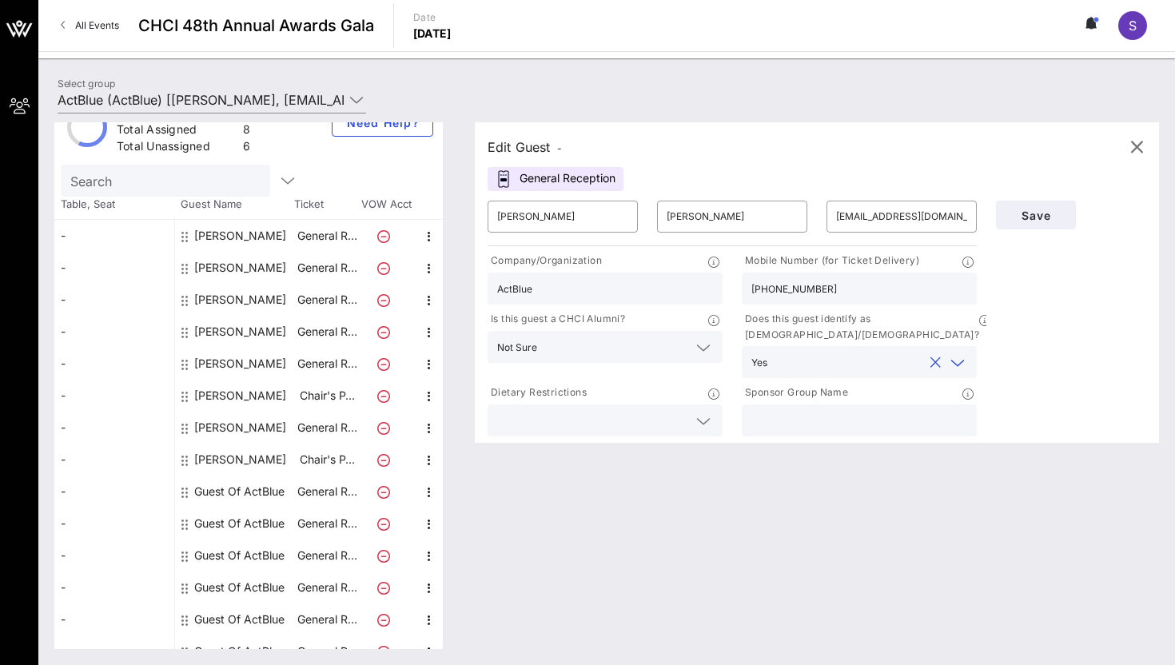
click at [803, 410] on input "text" at bounding box center [859, 420] width 216 height 21
type input "ActBlue"
click at [1035, 222] on button "Save" at bounding box center [1036, 215] width 80 height 29
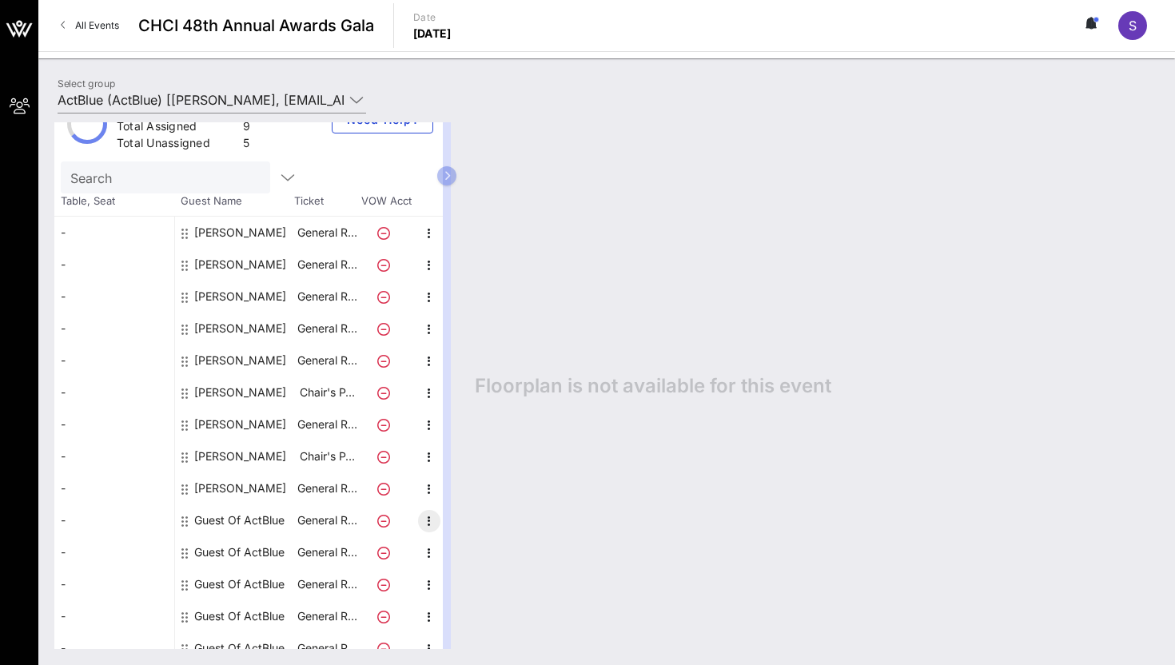
scroll to position [51, 0]
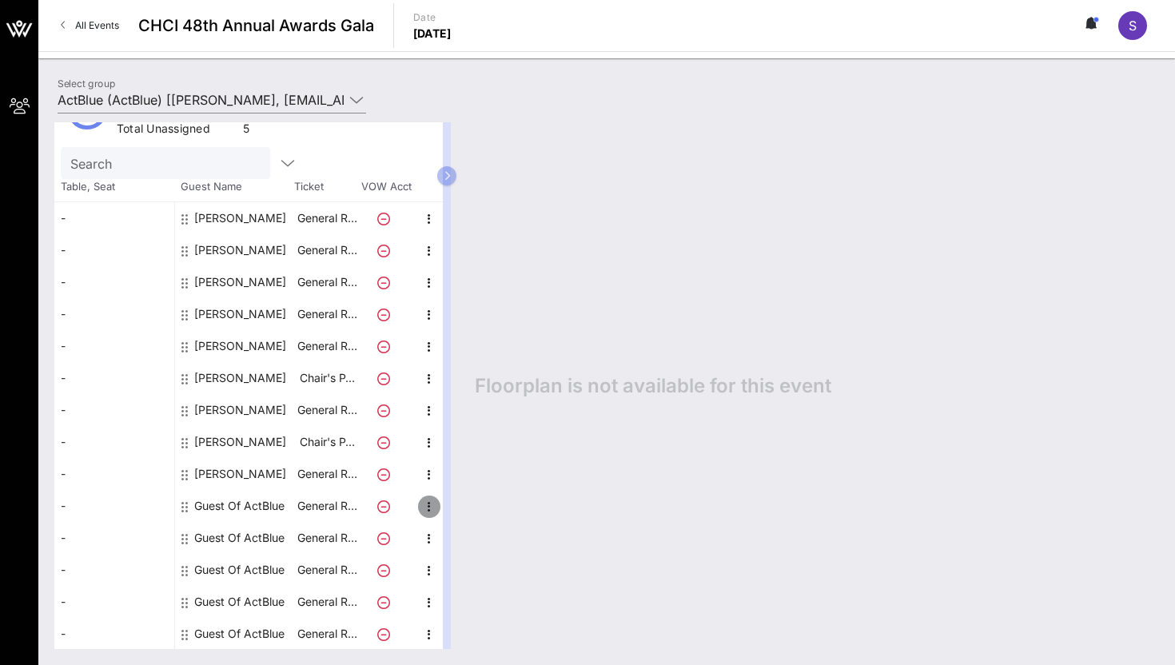
click at [420, 506] on icon "button" at bounding box center [429, 506] width 19 height 19
click at [467, 506] on div "Edit" at bounding box center [469, 510] width 32 height 13
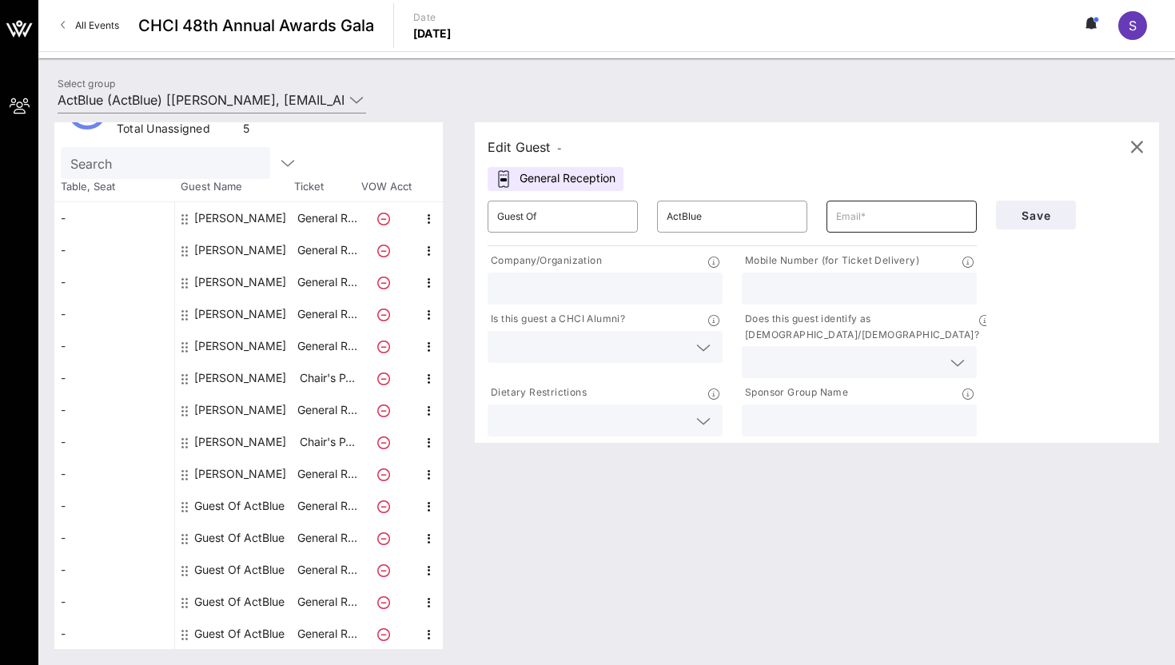
click at [859, 208] on input "text" at bounding box center [901, 217] width 131 height 26
paste input "[EMAIL_ADDRESS][DOMAIN_NAME]"
type input "[EMAIL_ADDRESS][DOMAIN_NAME]"
click at [586, 212] on input "Guest Of" at bounding box center [562, 217] width 131 height 26
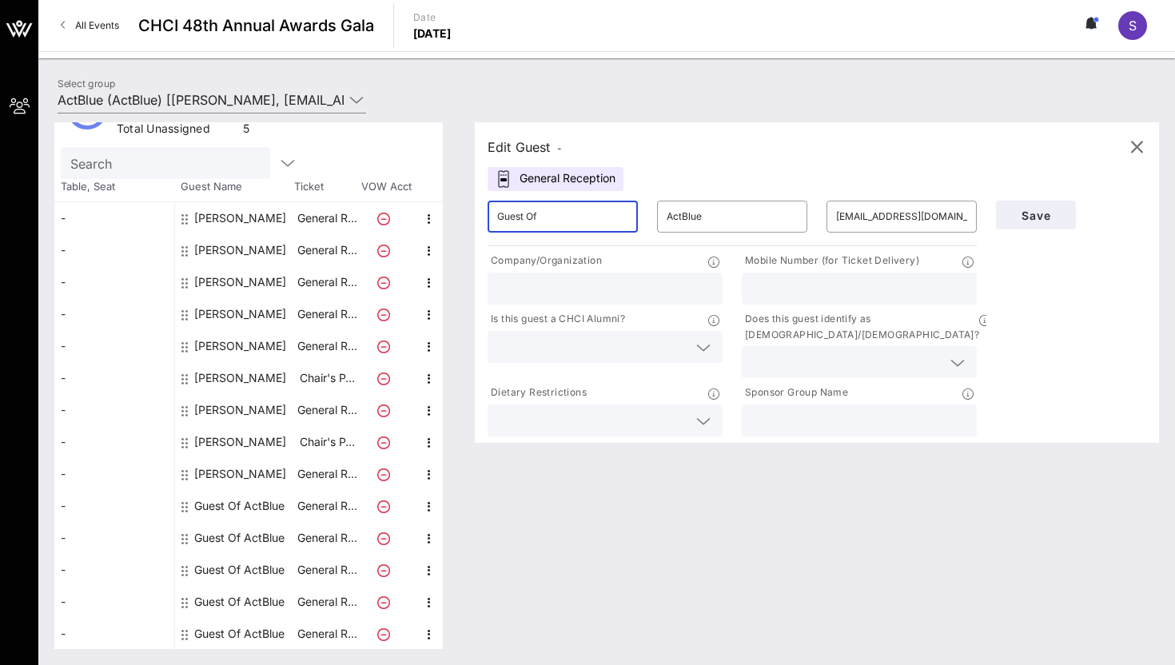
click at [541, 225] on input "Guest Of" at bounding box center [562, 217] width 131 height 26
type input "Barak"
type input "[PERSON_NAME]"
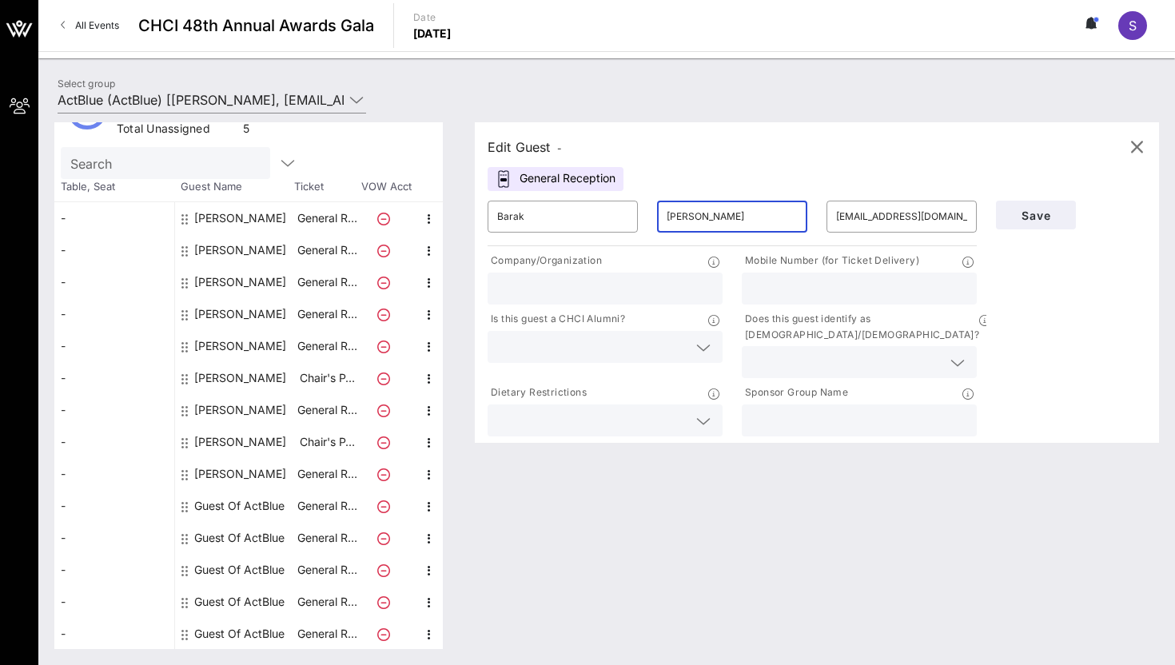
click at [651, 291] on input "text" at bounding box center [605, 288] width 216 height 21
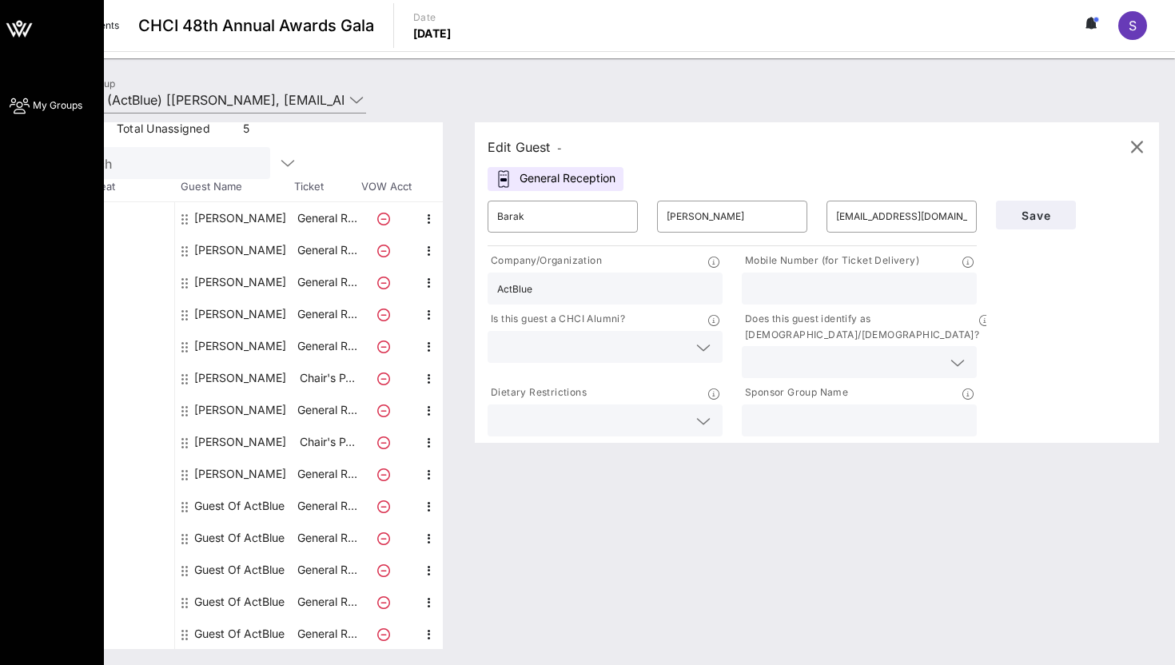
type input "ActBlue"
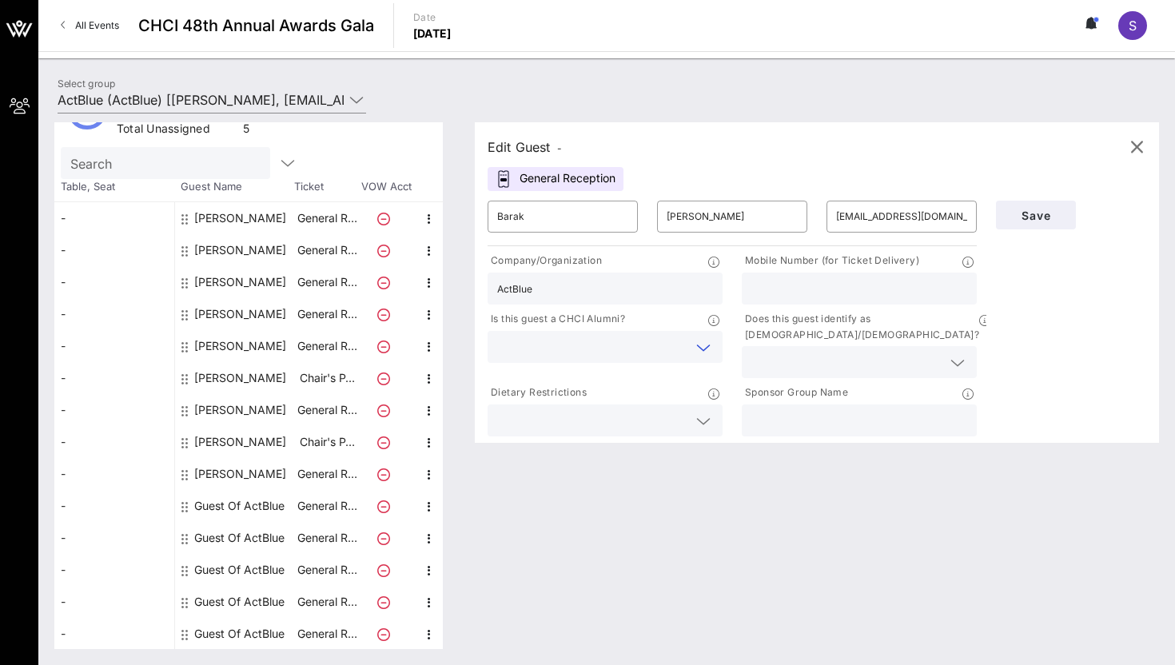
click at [650, 342] on input "text" at bounding box center [592, 347] width 190 height 21
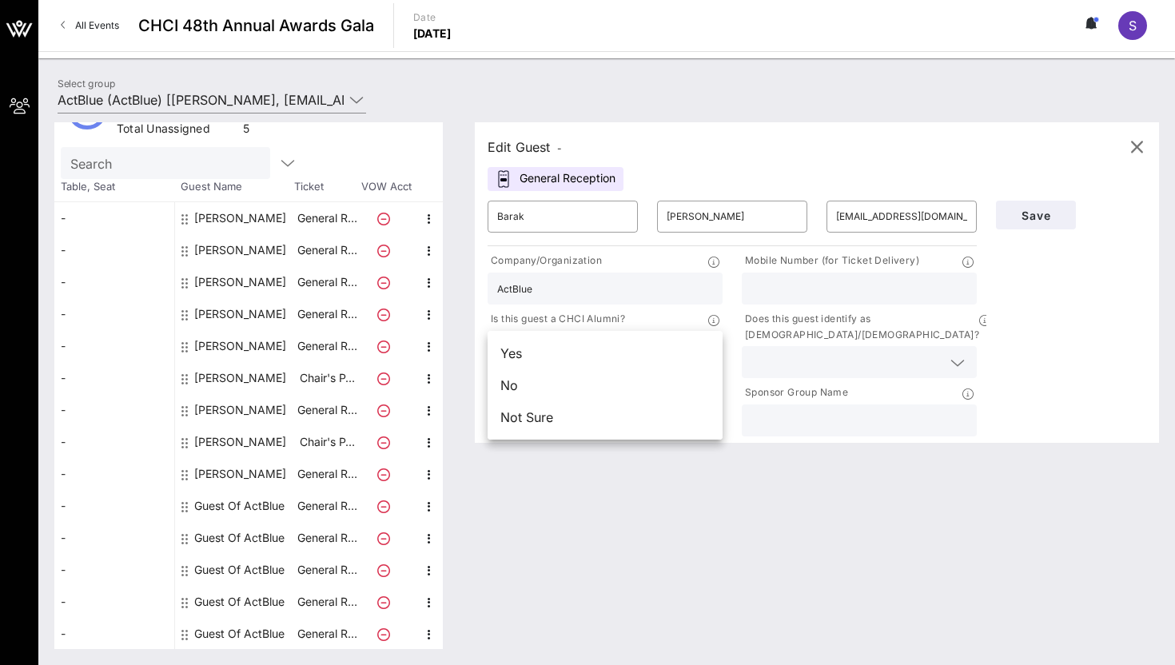
click at [875, 277] on div at bounding box center [859, 289] width 216 height 32
paste input "tel:[PHONE_NUMBER]"
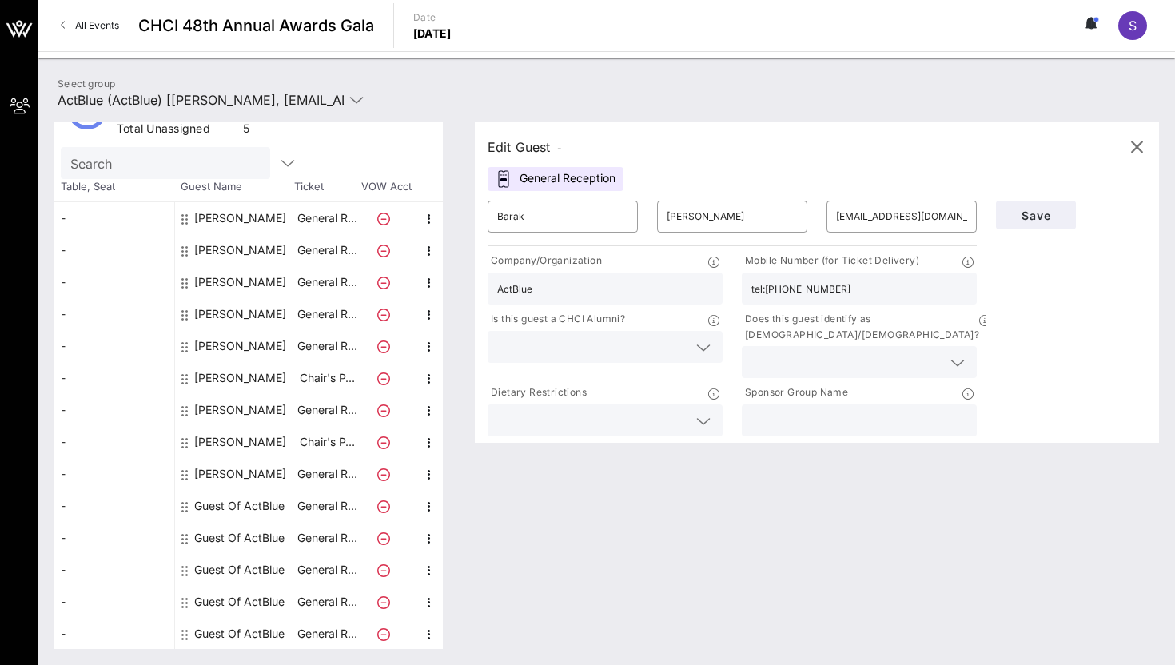
click at [769, 290] on input "tel:[PHONE_NUMBER]" at bounding box center [859, 288] width 216 height 21
click at [768, 290] on input "tel:[PHONE_NUMBER]" at bounding box center [859, 288] width 216 height 21
drag, startPoint x: 766, startPoint y: 288, endPoint x: 734, endPoint y: 288, distance: 32.0
click at [734, 288] on div "Mobile Number (for Ticket Delivery) tel:[PHONE_NUMBER]" at bounding box center [859, 278] width 254 height 58
type input "4432211341"
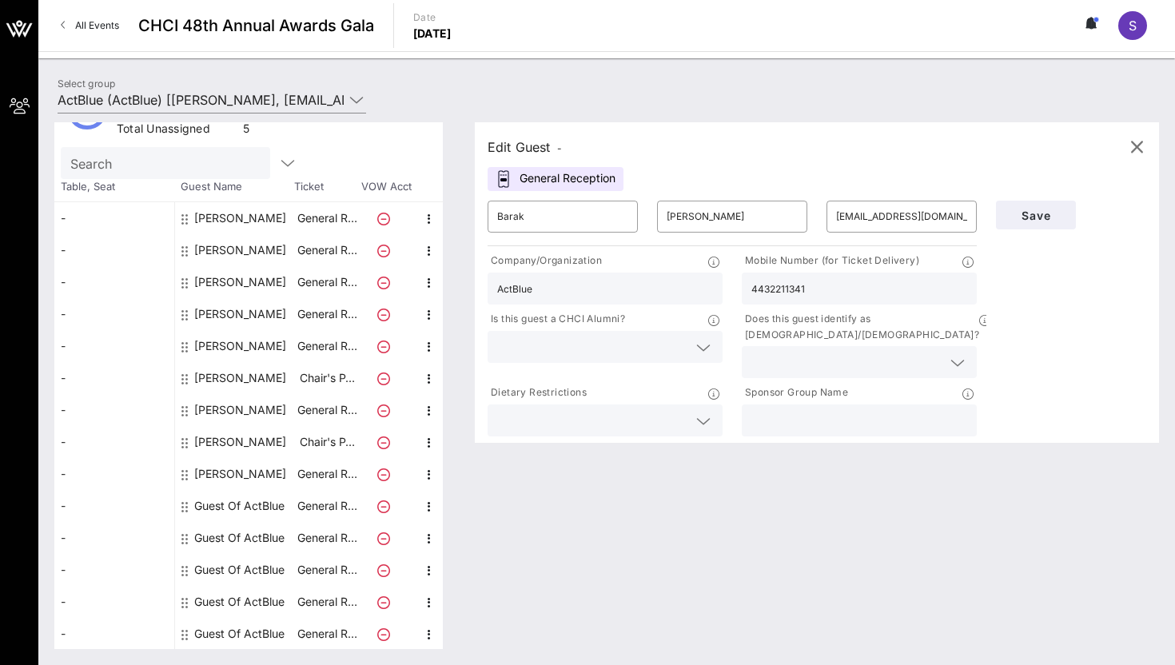
click at [651, 340] on input "text" at bounding box center [592, 347] width 190 height 21
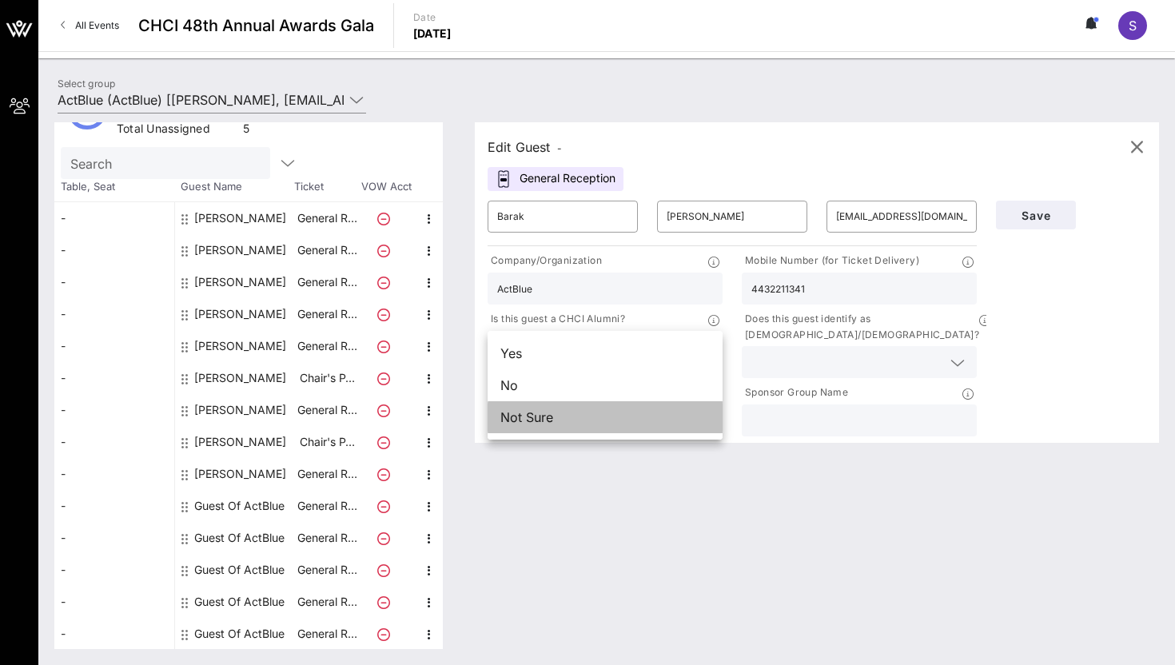
click at [628, 429] on div "Not Sure" at bounding box center [605, 417] width 235 height 32
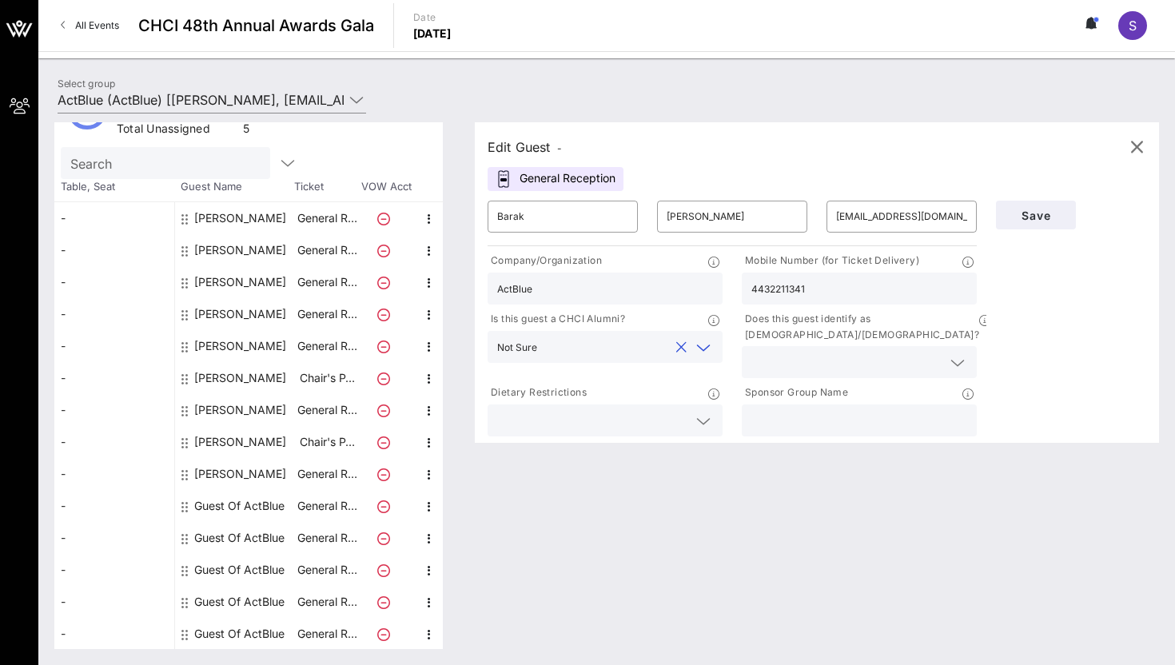
click at [826, 352] on input "text" at bounding box center [846, 362] width 190 height 21
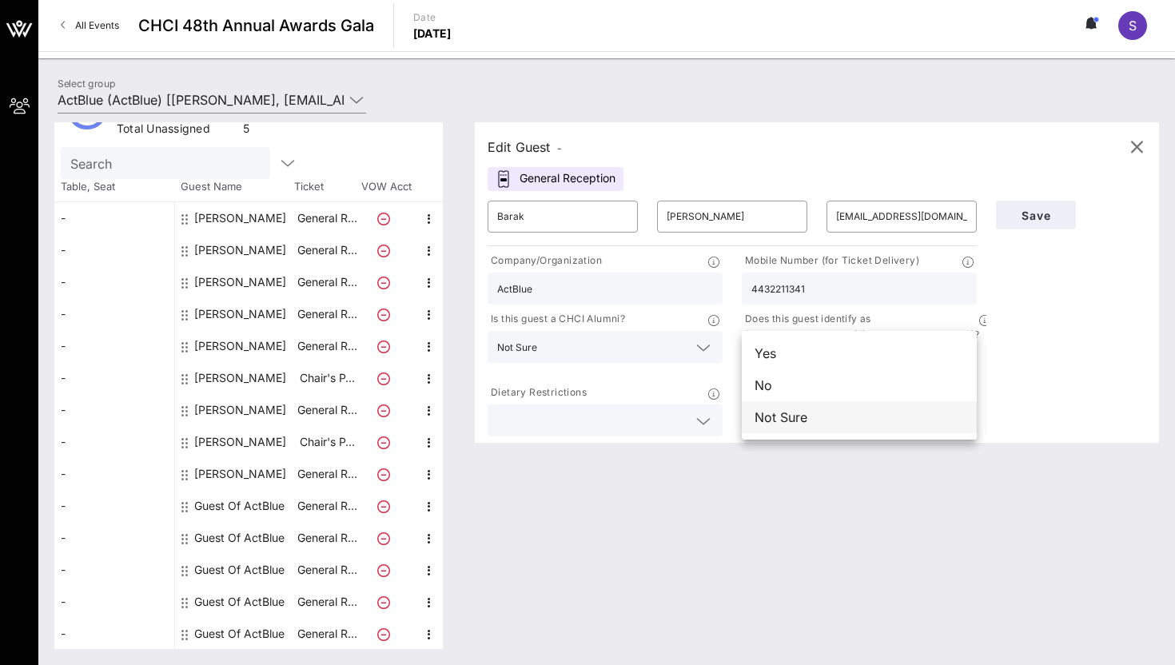
click at [803, 416] on div "Not Sure" at bounding box center [859, 417] width 235 height 32
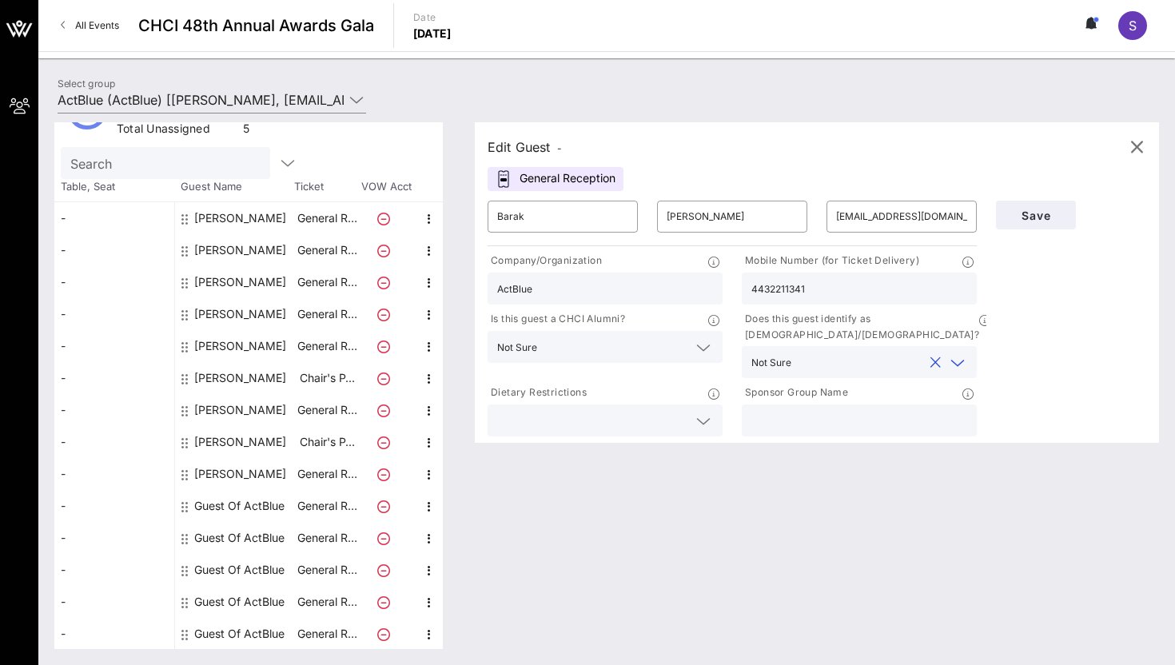
click at [805, 411] on input "text" at bounding box center [859, 420] width 216 height 21
type input "ActBlue"
click at [1058, 214] on span "Save" at bounding box center [1036, 216] width 54 height 14
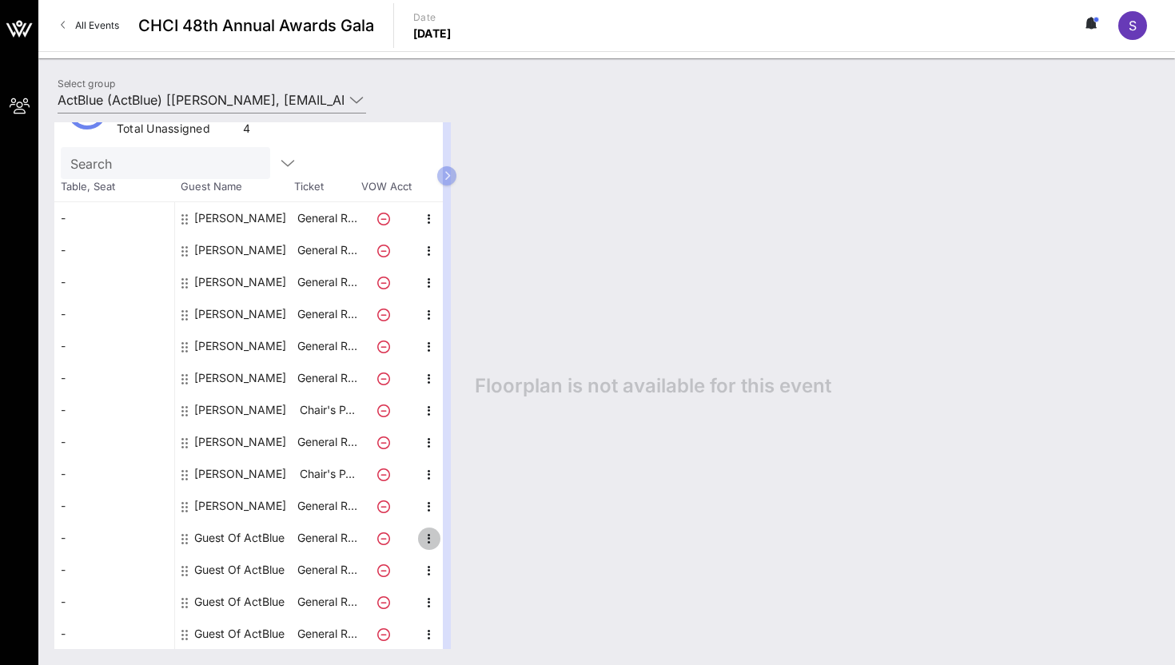
click at [431, 544] on icon "button" at bounding box center [429, 538] width 19 height 19
click at [456, 548] on div "Edit" at bounding box center [469, 542] width 32 height 13
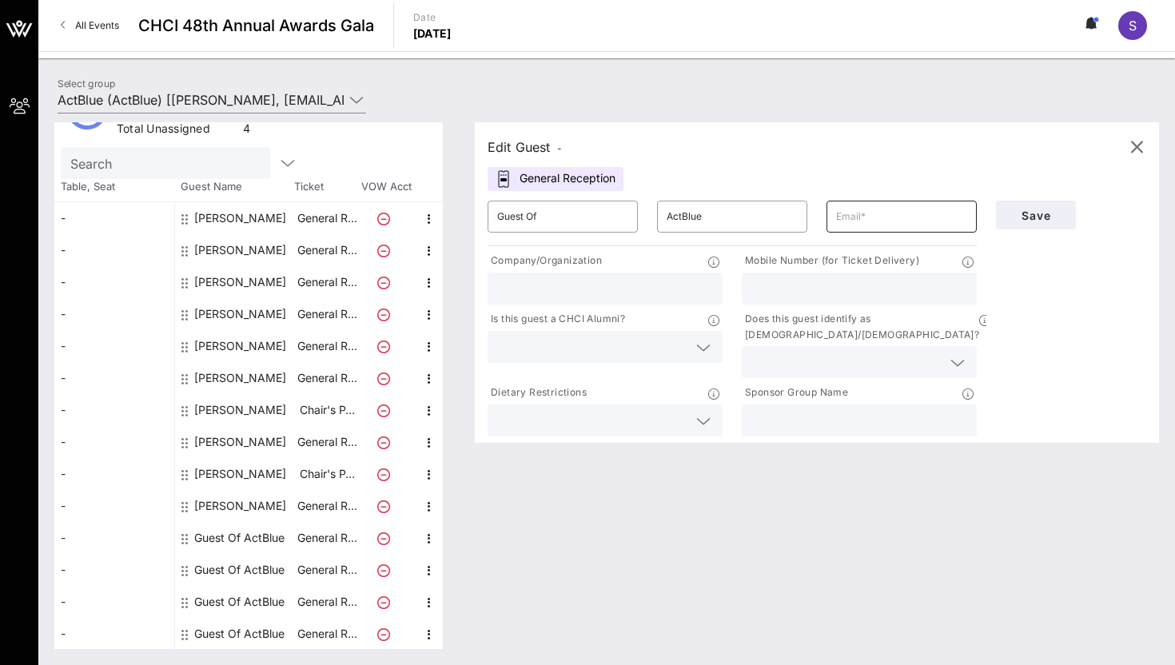
click at [847, 227] on input "text" at bounding box center [901, 217] width 131 height 26
paste input "[DOMAIN_NAME][EMAIL_ADDRESS][DOMAIN_NAME]"
type input "[DOMAIN_NAME][EMAIL_ADDRESS][DOMAIN_NAME]"
click at [563, 221] on input "Guest Of" at bounding box center [562, 217] width 131 height 26
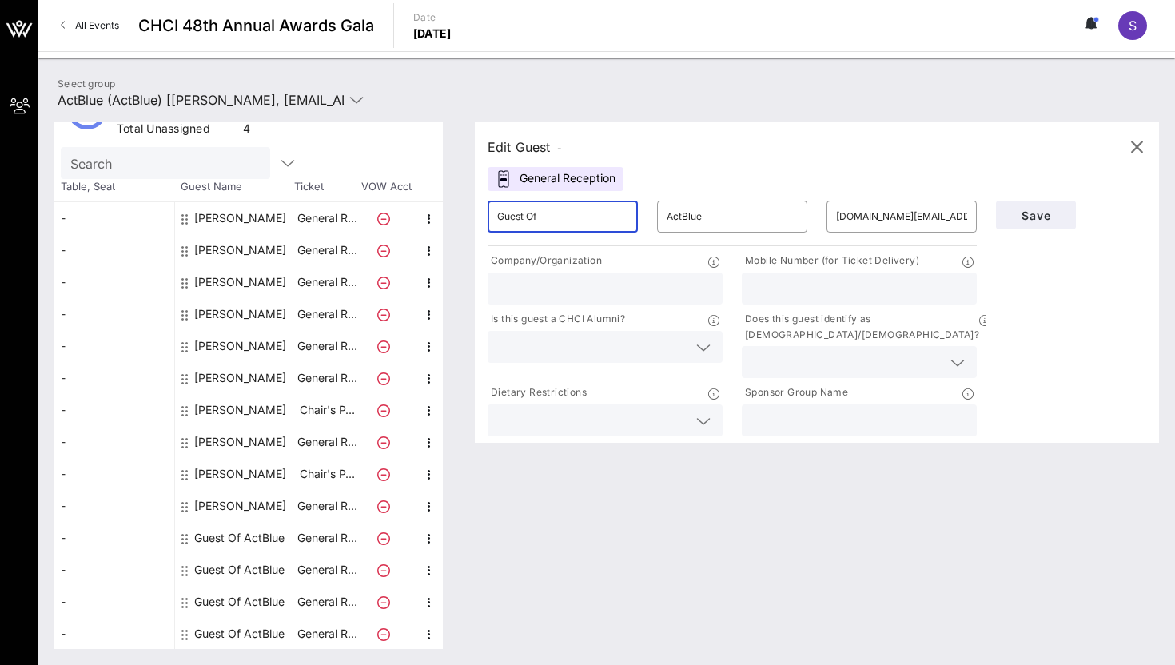
click at [563, 221] on input "Guest Of" at bounding box center [562, 217] width 131 height 26
type input "[PERSON_NAME]"
type input "Black"
click at [557, 293] on input "text" at bounding box center [605, 288] width 216 height 21
type input "ActBlue"
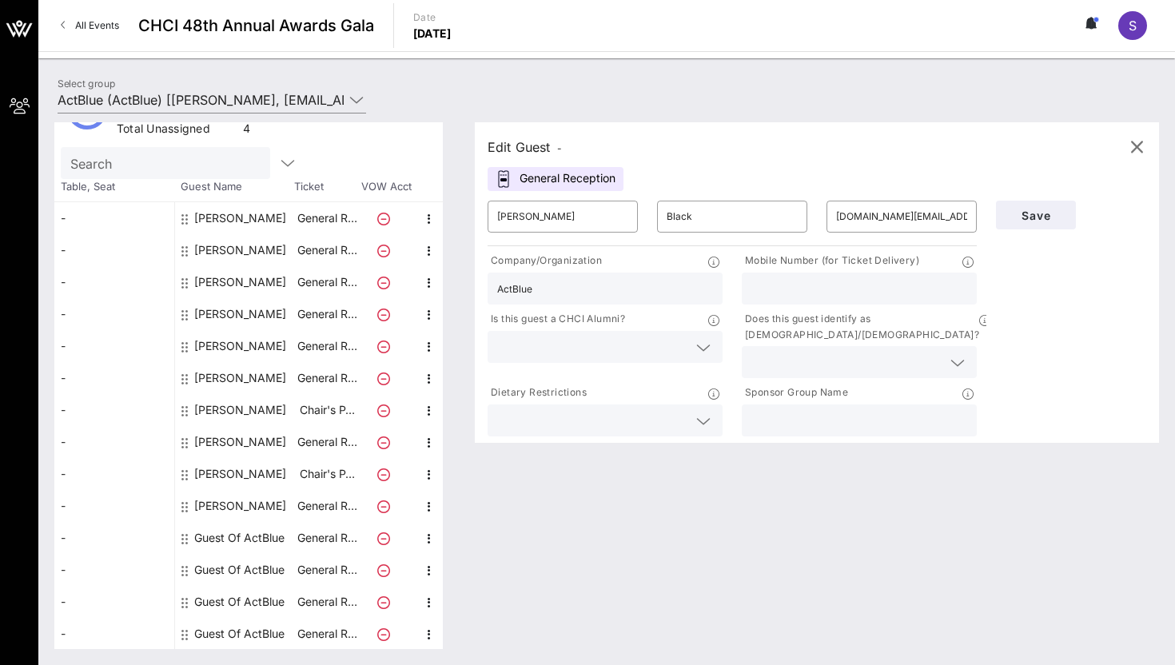
click at [823, 278] on input "text" at bounding box center [859, 288] width 216 height 21
paste input "tel:[PHONE_NUMBER]"
drag, startPoint x: 767, startPoint y: 285, endPoint x: 713, endPoint y: 285, distance: 53.6
click at [713, 285] on div "Company/Organization ActBlue Mobile Number (for Ticket Delivery) tel:[PHONE_NUM…" at bounding box center [732, 344] width 508 height 190
type input "7204279094"
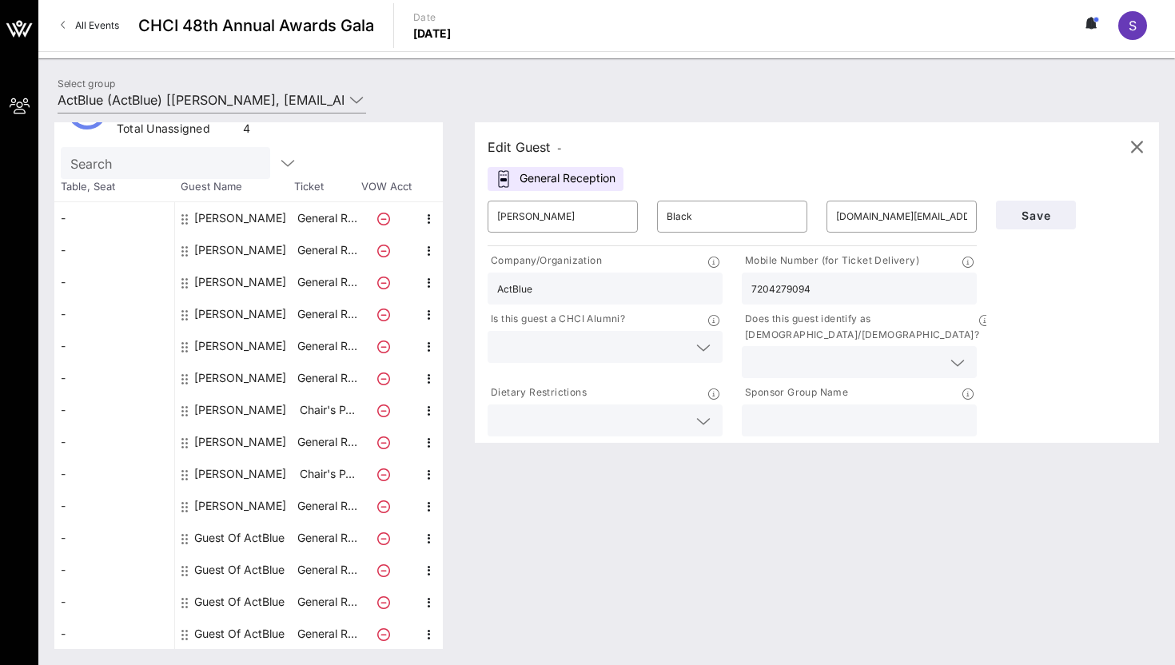
click at [611, 350] on input "text" at bounding box center [592, 347] width 190 height 21
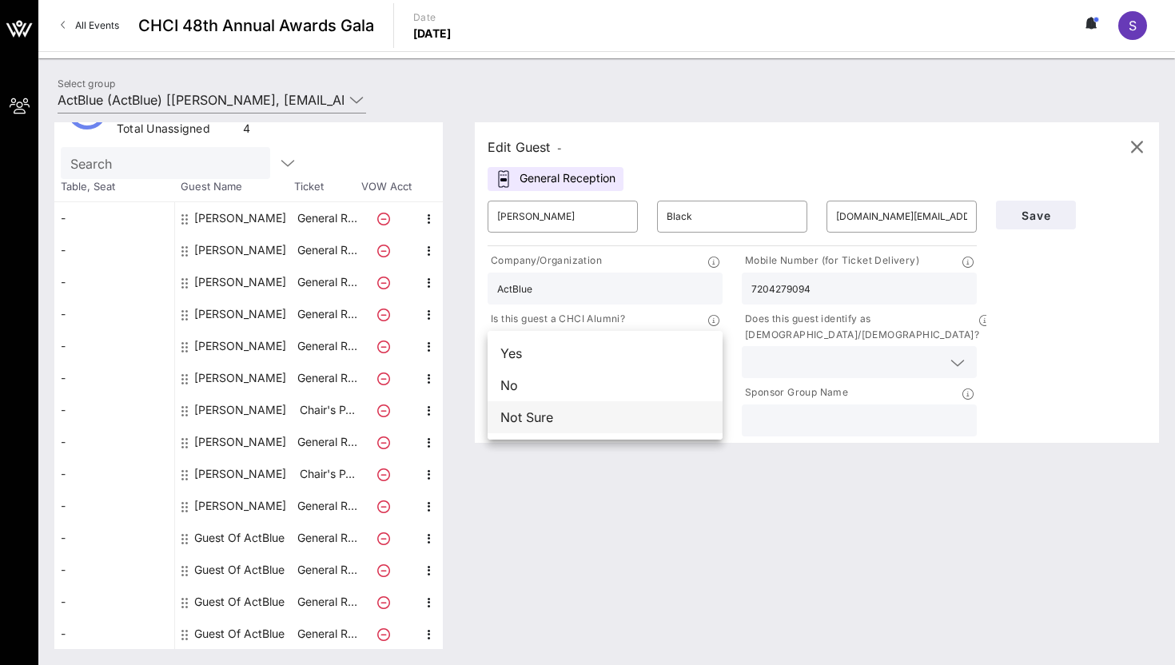
click at [637, 415] on div "Not Sure" at bounding box center [605, 417] width 235 height 32
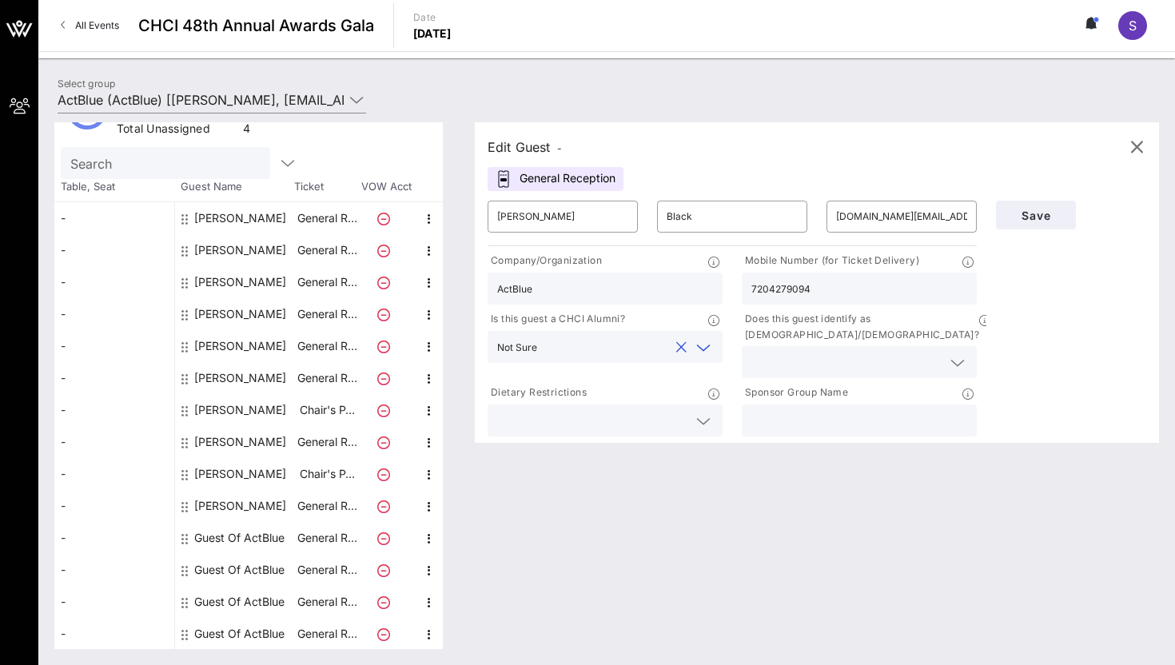
click at [805, 352] on input "text" at bounding box center [846, 362] width 190 height 21
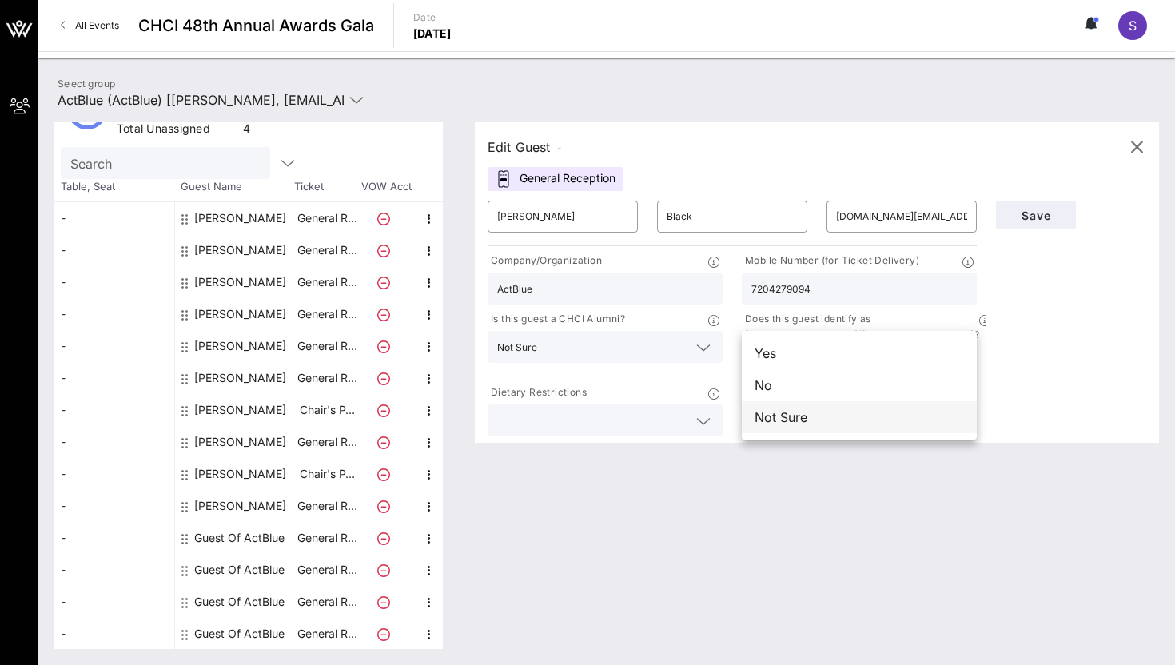
click at [817, 421] on div "Not Sure" at bounding box center [859, 417] width 235 height 32
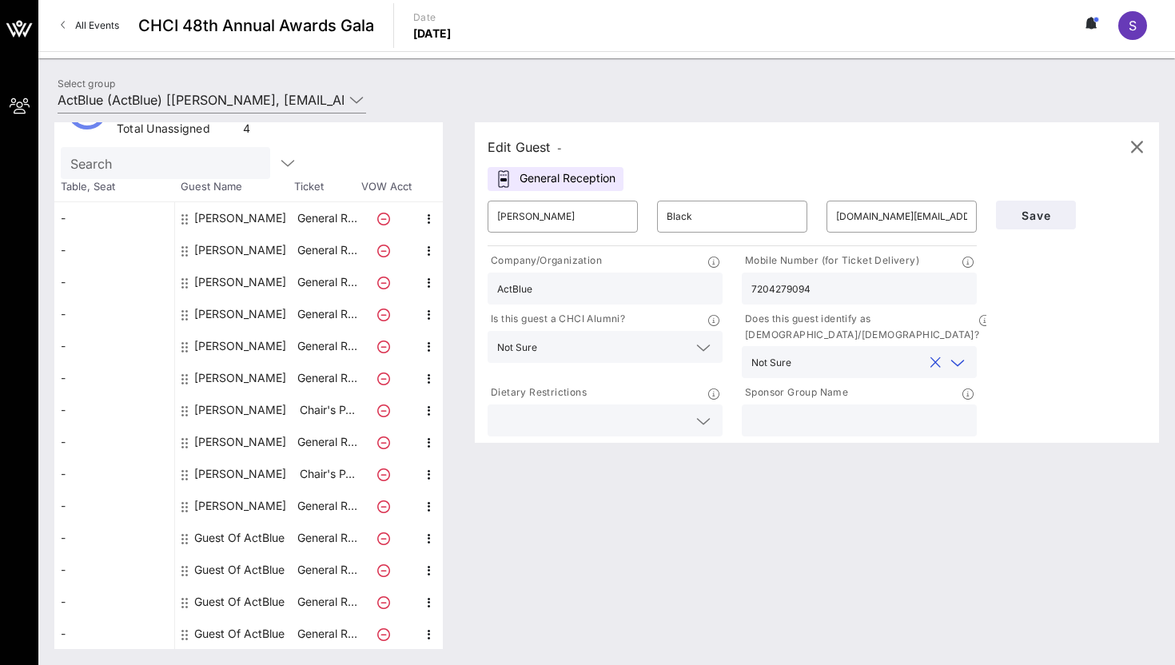
click at [817, 410] on input "text" at bounding box center [859, 420] width 216 height 21
type input "ActBlue"
click at [1051, 213] on span "Save" at bounding box center [1036, 216] width 54 height 14
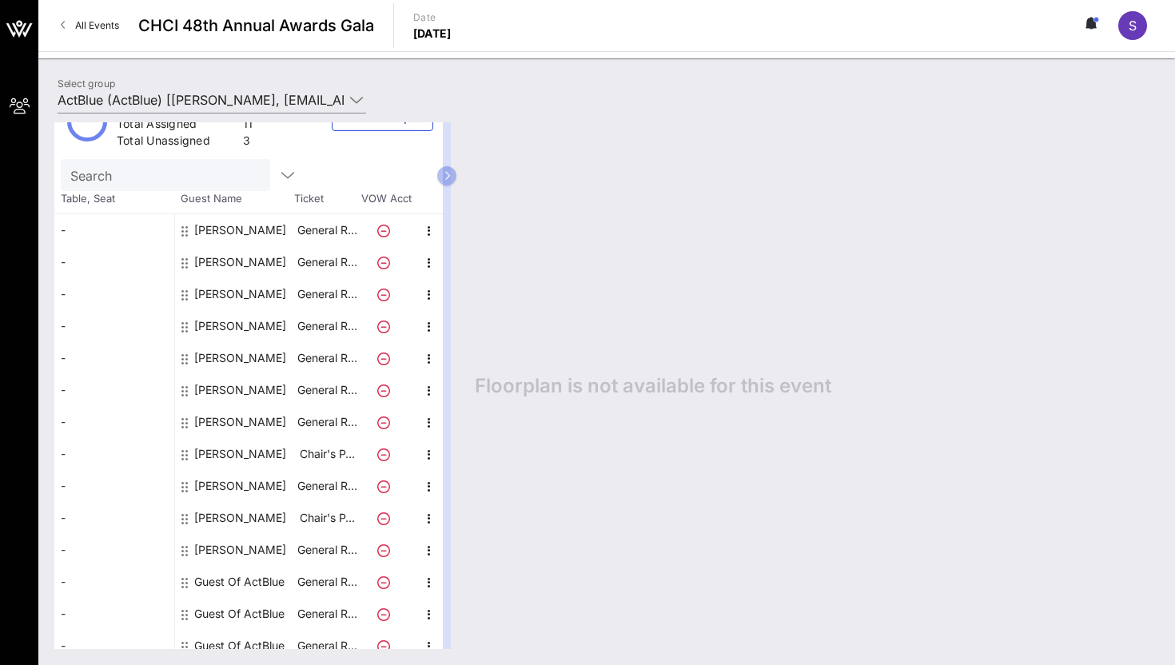
scroll to position [0, 0]
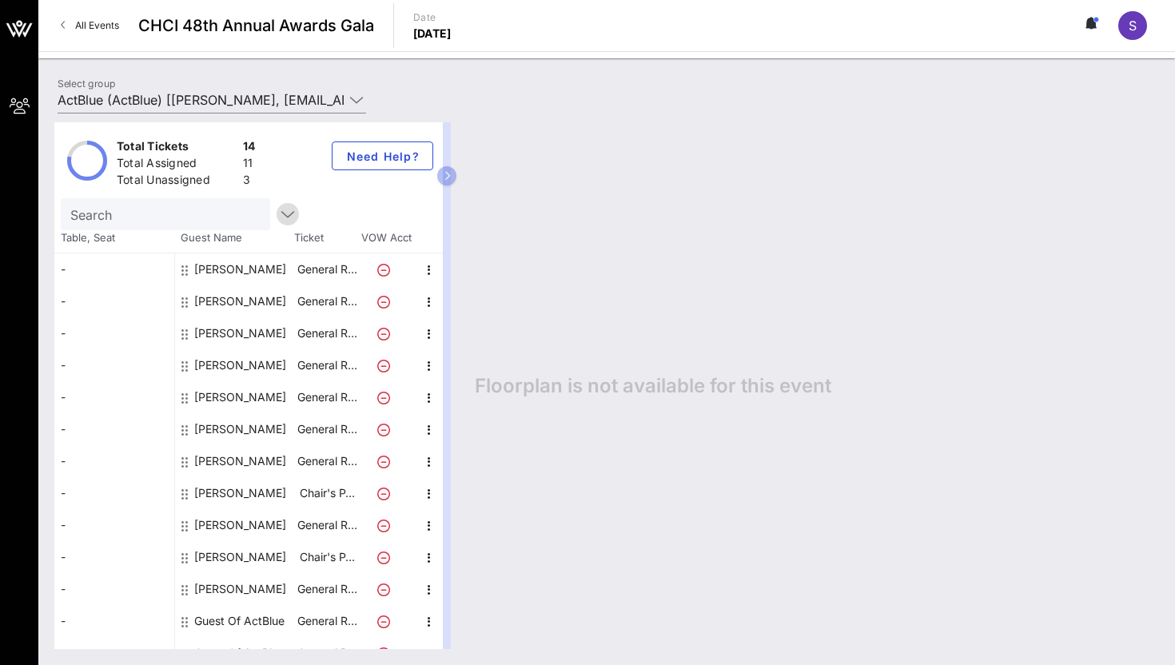
click at [278, 214] on icon "button" at bounding box center [287, 214] width 19 height 19
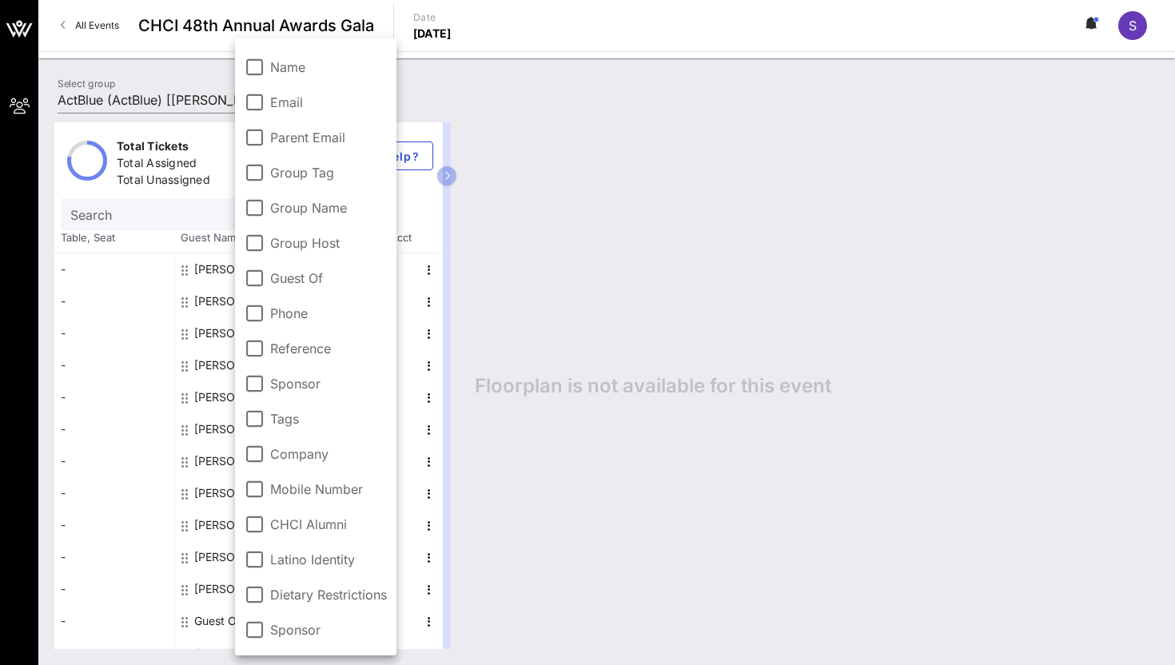
click at [177, 209] on input "Search" at bounding box center [163, 214] width 187 height 21
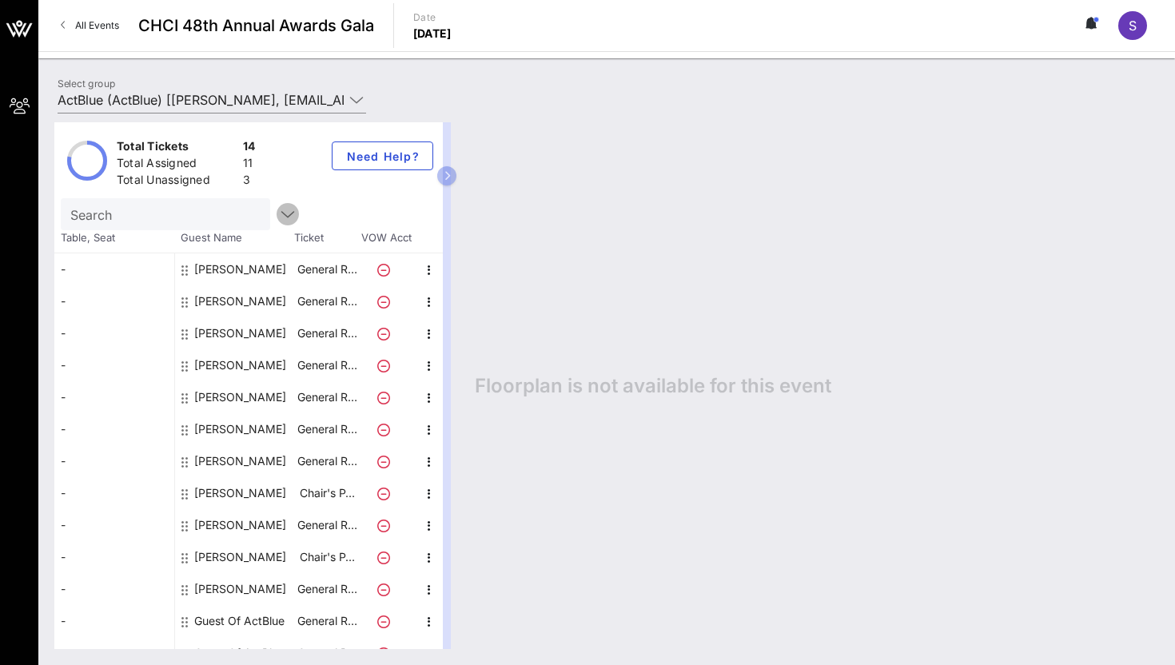
click at [278, 216] on icon "button" at bounding box center [287, 214] width 19 height 19
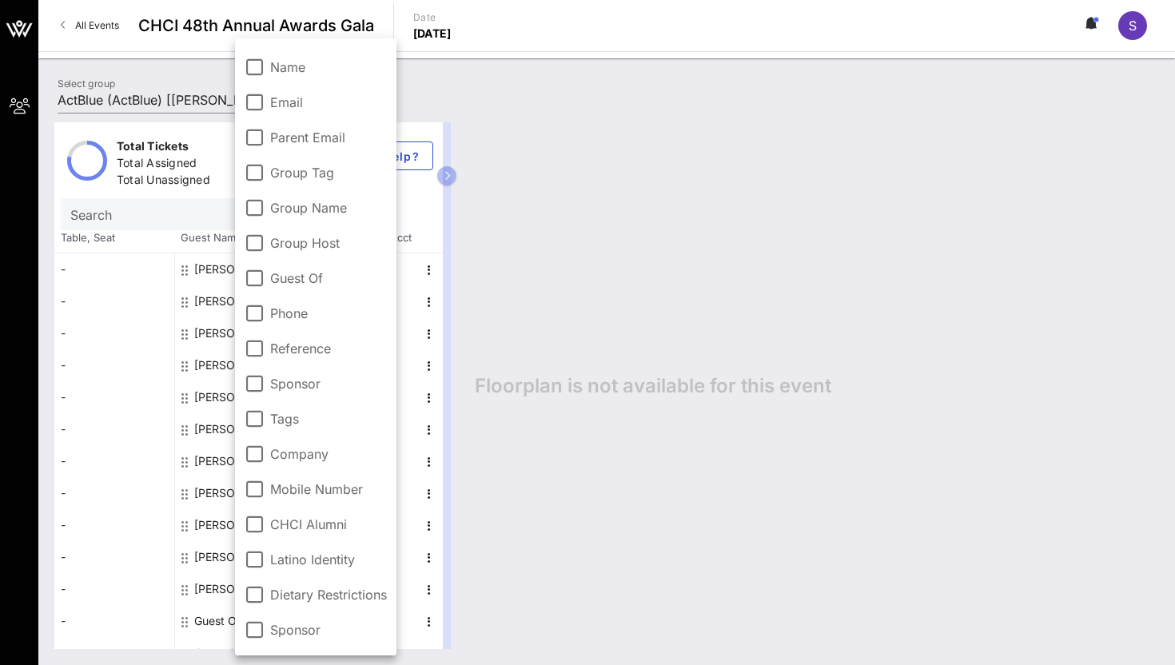
click at [299, 620] on div "Sponsor" at bounding box center [316, 629] width 142 height 19
click at [571, 394] on span "Floorplan is not available for this event" at bounding box center [653, 386] width 357 height 24
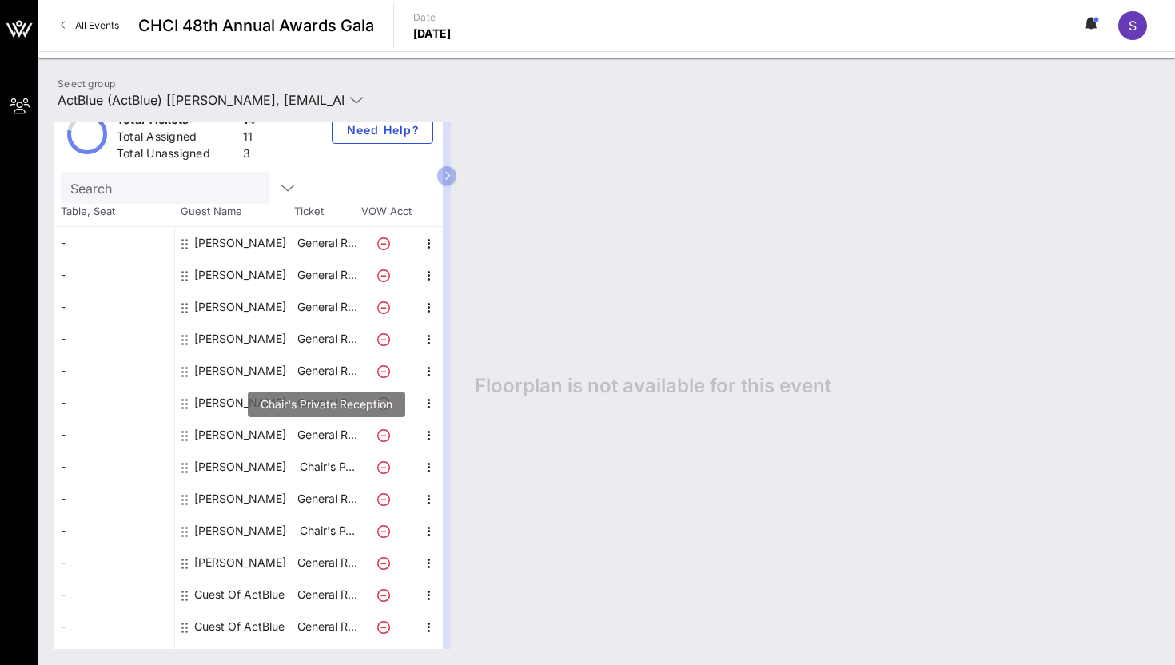
scroll to position [51, 0]
